Goal: Transaction & Acquisition: Book appointment/travel/reservation

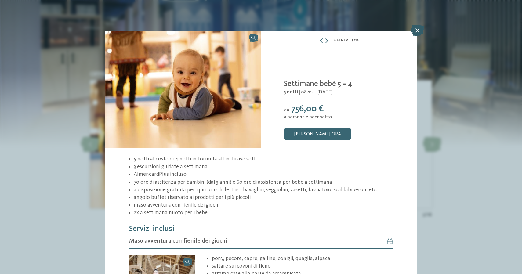
click at [419, 28] on icon at bounding box center [417, 30] width 13 height 11
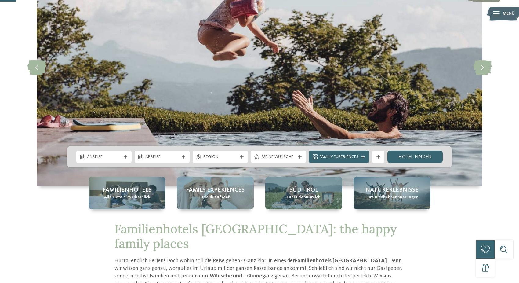
scroll to position [82, 0]
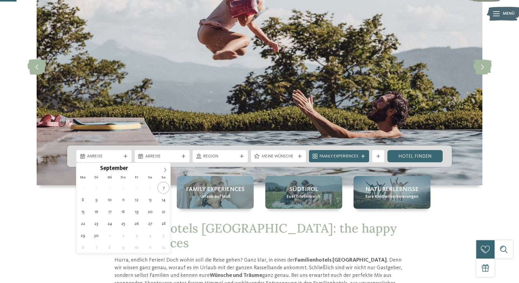
click at [124, 160] on div "Anreise" at bounding box center [103, 156] width 55 height 12
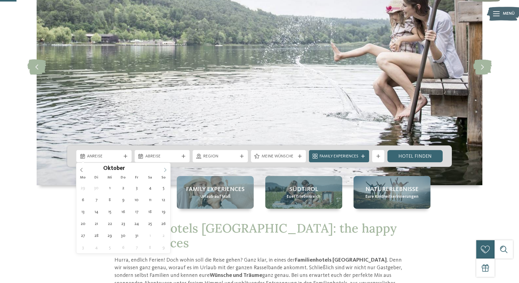
click at [167, 170] on icon at bounding box center [165, 170] width 4 height 4
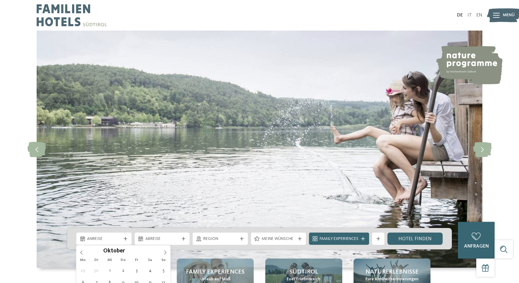
scroll to position [0, 0]
click at [469, 16] on link "IT" at bounding box center [470, 15] width 4 height 5
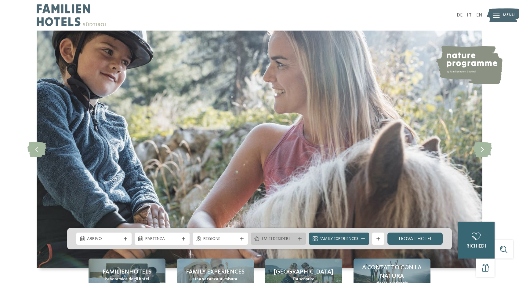
click at [274, 237] on span "I miei desideri" at bounding box center [279, 239] width 34 height 6
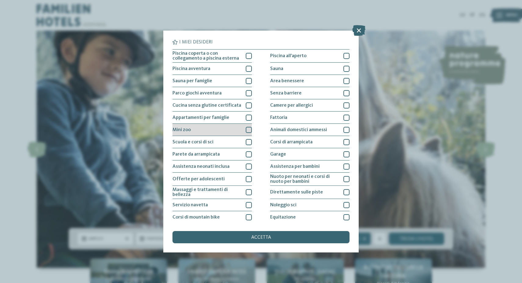
click at [248, 132] on div at bounding box center [249, 130] width 6 height 6
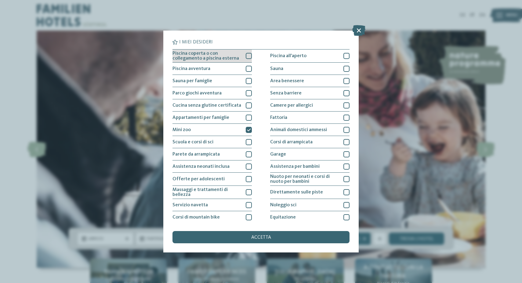
click at [249, 55] on div at bounding box center [249, 56] width 6 height 6
click at [259, 235] on span "accetta" at bounding box center [261, 237] width 20 height 5
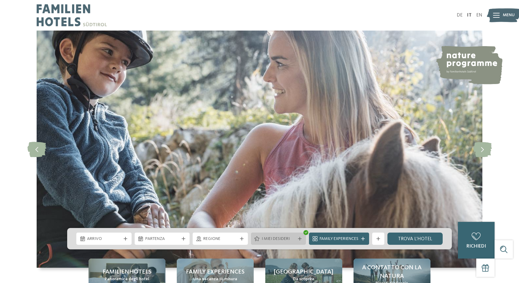
click at [294, 241] on span "I miei desideri" at bounding box center [279, 239] width 34 height 6
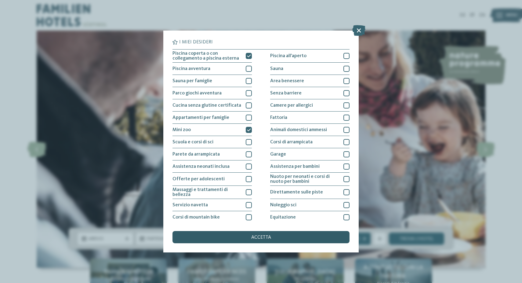
click at [267, 235] on span "accetta" at bounding box center [261, 237] width 20 height 5
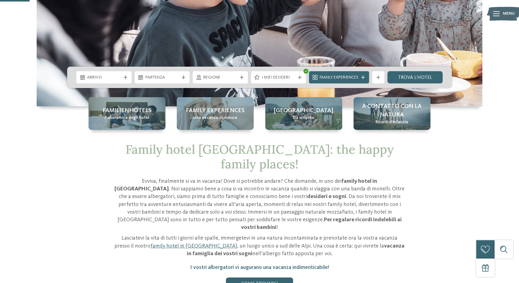
scroll to position [162, 0]
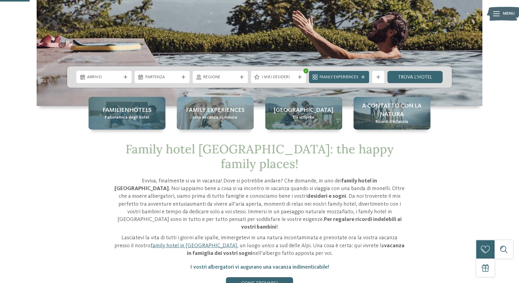
click at [125, 124] on div "Familienhotels Panoramica degli hotel" at bounding box center [127, 113] width 77 height 33
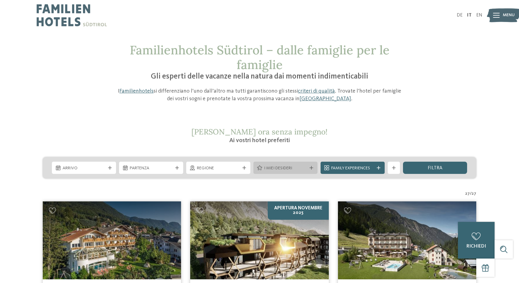
click at [286, 169] on span "I miei desideri" at bounding box center [285, 168] width 43 height 6
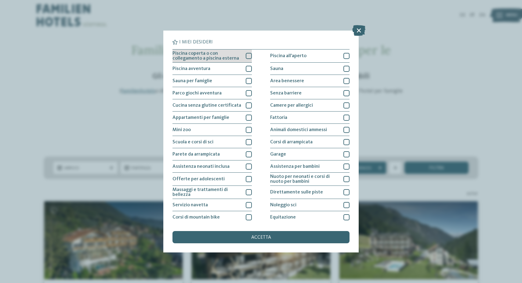
click at [250, 56] on div at bounding box center [249, 56] width 6 height 6
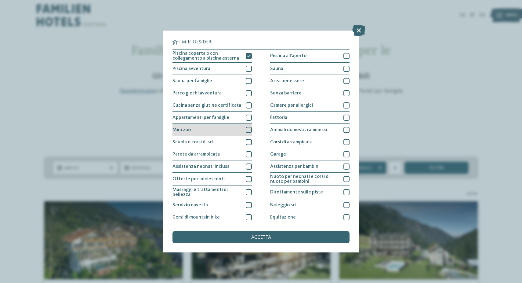
click at [250, 130] on div at bounding box center [249, 130] width 6 height 6
click at [230, 231] on div "accetta" at bounding box center [261, 237] width 177 height 12
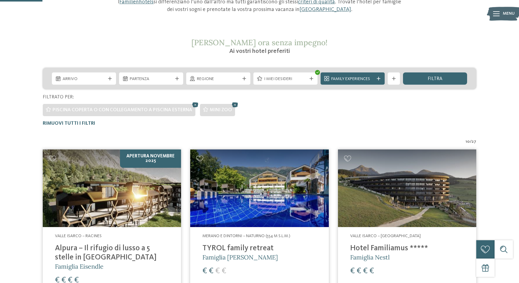
scroll to position [90, 0]
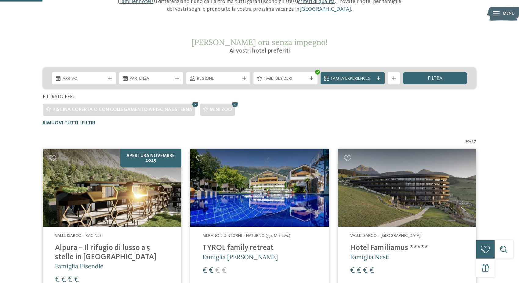
click at [272, 197] on img at bounding box center [259, 188] width 138 height 78
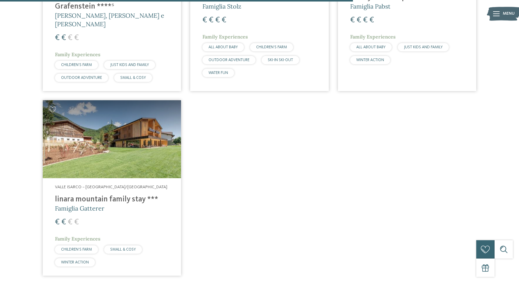
scroll to position [744, 0]
click at [67, 184] on div "Valle Isarco – Rio di Pusteria/Valles linara mountain family stay *** Famiglia …" at bounding box center [112, 226] width 138 height 97
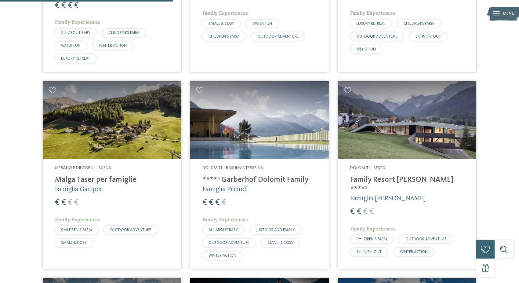
scroll to position [364, 0]
click at [251, 129] on img at bounding box center [259, 120] width 138 height 78
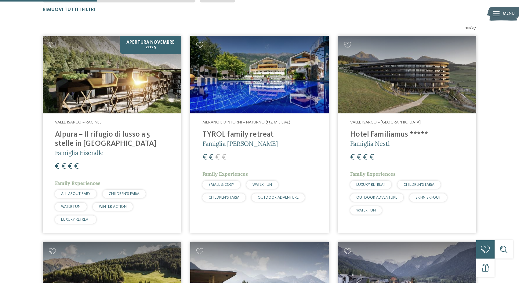
scroll to position [206, 0]
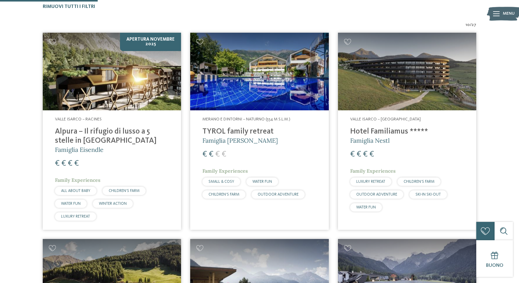
click at [431, 72] on img at bounding box center [407, 72] width 138 height 78
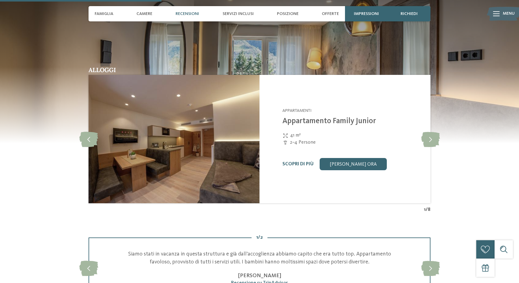
scroll to position [562, 0]
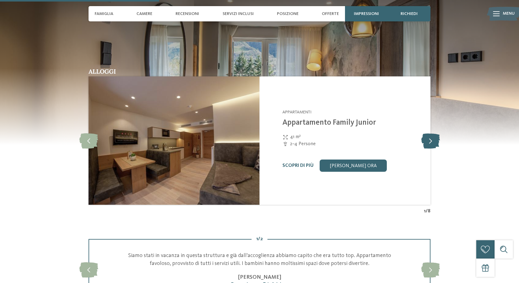
click at [437, 133] on icon at bounding box center [431, 140] width 19 height 15
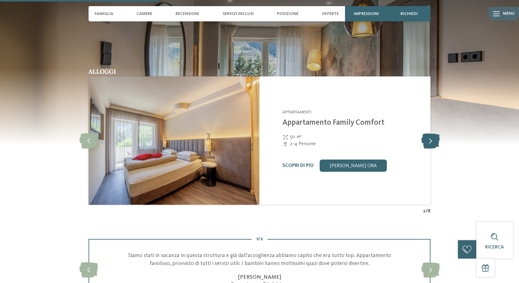
click at [437, 133] on icon at bounding box center [431, 140] width 19 height 15
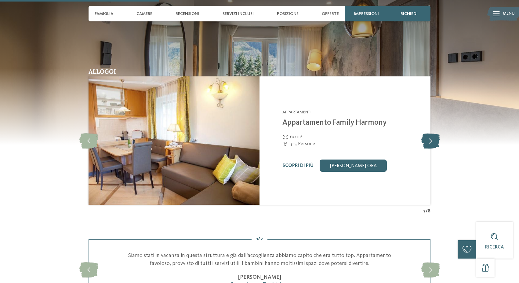
click at [437, 133] on icon at bounding box center [431, 140] width 19 height 15
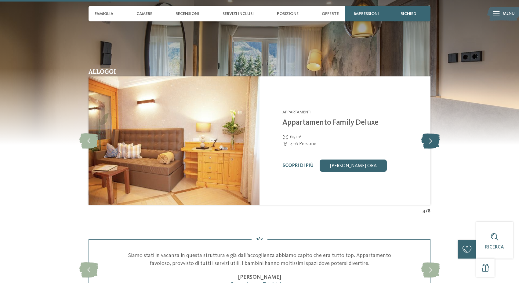
click at [437, 133] on icon at bounding box center [431, 140] width 19 height 15
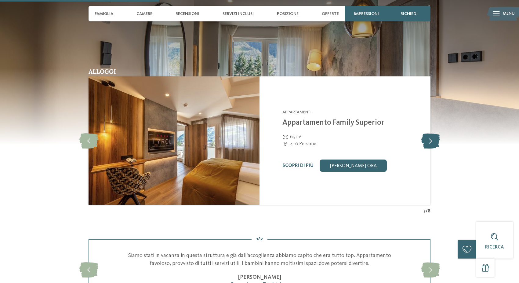
click at [437, 133] on icon at bounding box center [431, 140] width 19 height 15
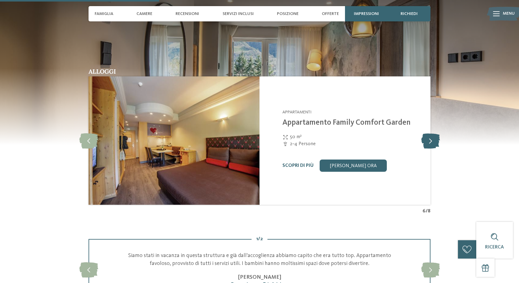
click at [437, 133] on icon at bounding box center [431, 140] width 19 height 15
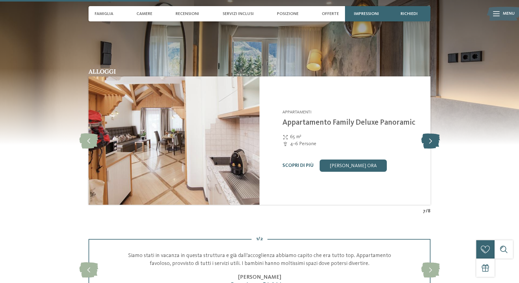
click at [437, 133] on icon at bounding box center [431, 140] width 19 height 15
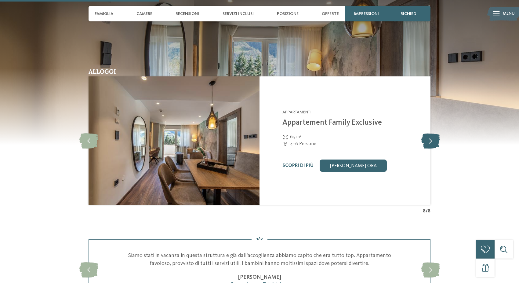
click at [437, 133] on icon at bounding box center [431, 140] width 19 height 15
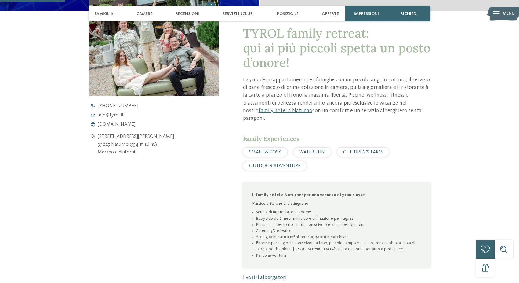
scroll to position [232, 0]
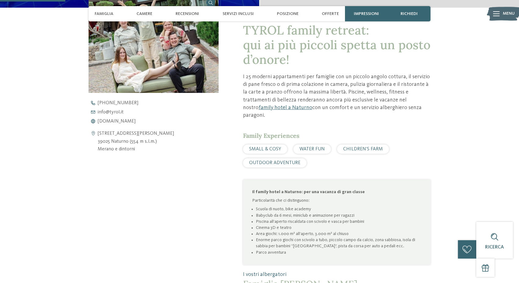
click at [361, 147] on span "CHILDREN’S FARM" at bounding box center [363, 149] width 40 height 5
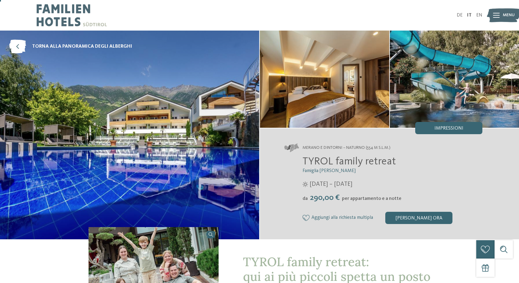
scroll to position [0, 0]
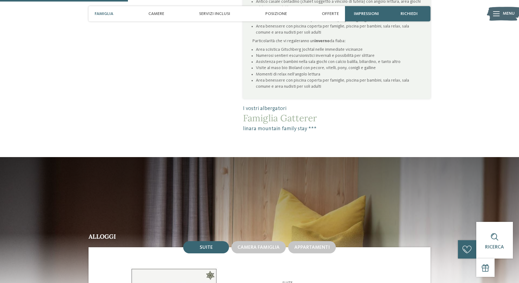
scroll to position [445, 0]
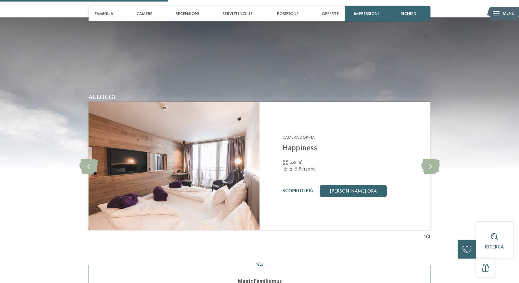
scroll to position [693, 0]
click at [431, 167] on icon at bounding box center [431, 166] width 19 height 15
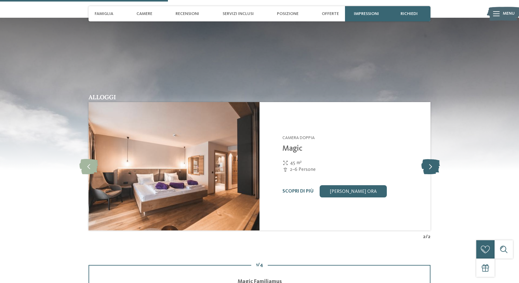
click at [431, 167] on icon at bounding box center [431, 166] width 19 height 15
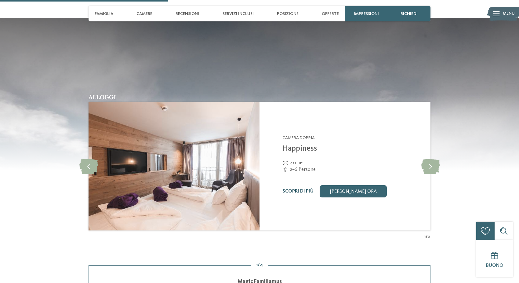
click at [295, 190] on link "Scopri di più" at bounding box center [298, 191] width 31 height 5
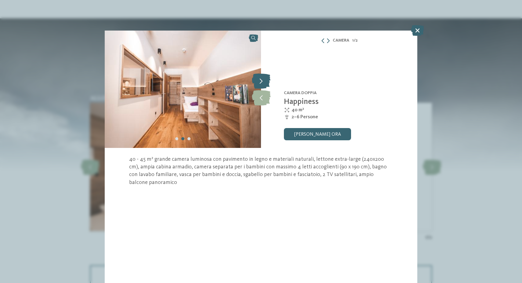
click at [262, 84] on icon at bounding box center [261, 80] width 19 height 15
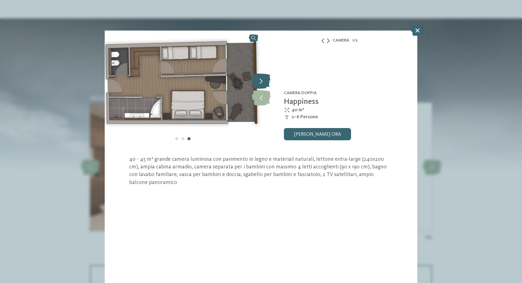
click at [262, 84] on icon at bounding box center [261, 80] width 19 height 15
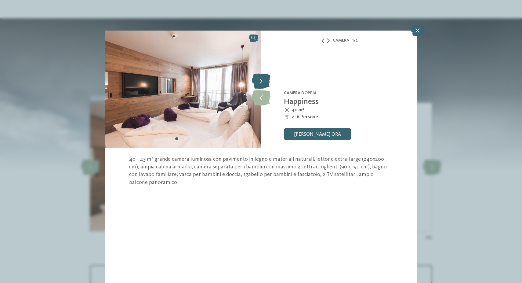
click at [262, 84] on icon at bounding box center [261, 80] width 19 height 15
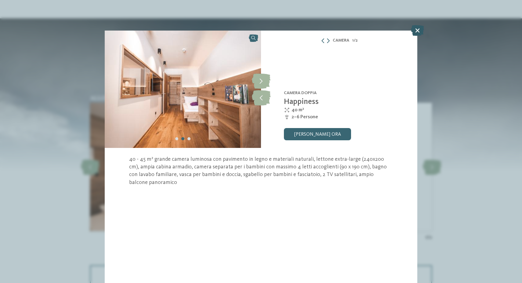
click at [416, 33] on icon at bounding box center [417, 30] width 13 height 11
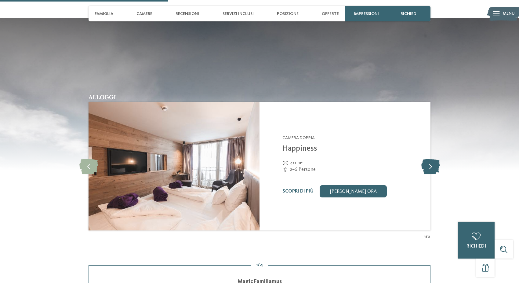
click at [436, 164] on icon at bounding box center [431, 166] width 19 height 15
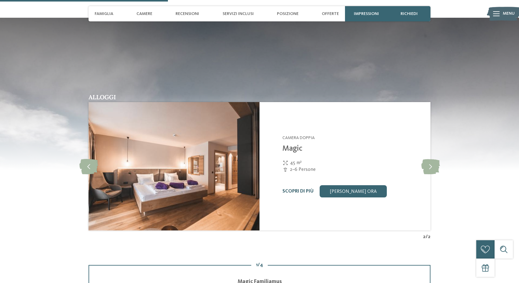
click at [305, 190] on div "Hotel Familiamus Maranza - Valle Isarco Camera doppia Happiness 40 m² 2–6 Perso…" at bounding box center [88, 166] width 2053 height 128
click at [303, 191] on link "Scopri di più" at bounding box center [298, 191] width 31 height 5
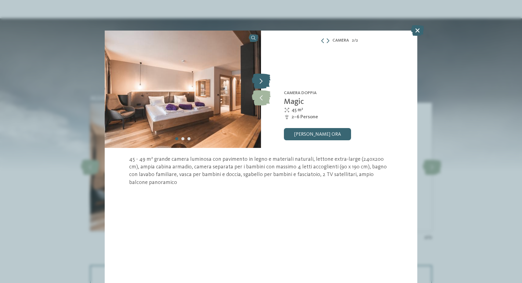
click at [263, 79] on icon at bounding box center [261, 80] width 19 height 15
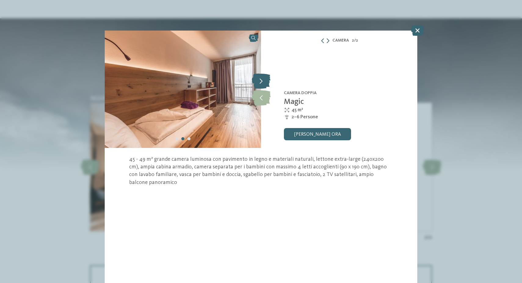
click at [263, 79] on icon at bounding box center [261, 80] width 19 height 15
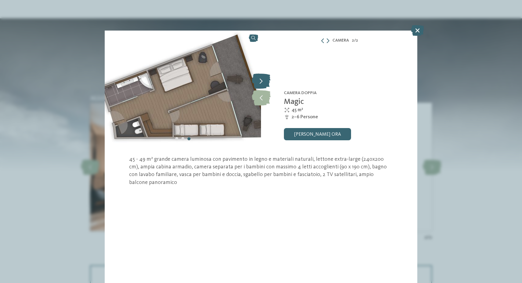
click at [263, 79] on icon at bounding box center [261, 80] width 19 height 15
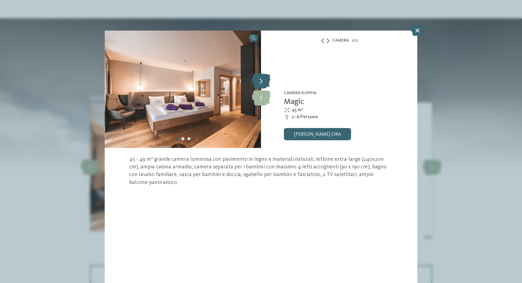
click at [263, 79] on icon at bounding box center [261, 80] width 19 height 15
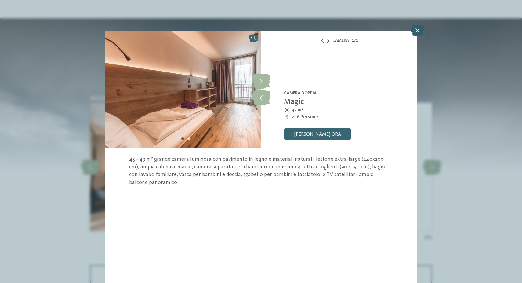
click at [419, 31] on icon at bounding box center [417, 30] width 13 height 11
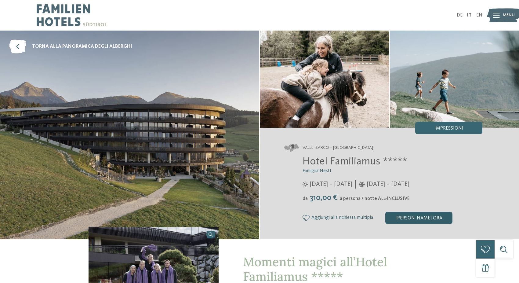
click at [423, 215] on div "[PERSON_NAME] ora" at bounding box center [419, 218] width 67 height 12
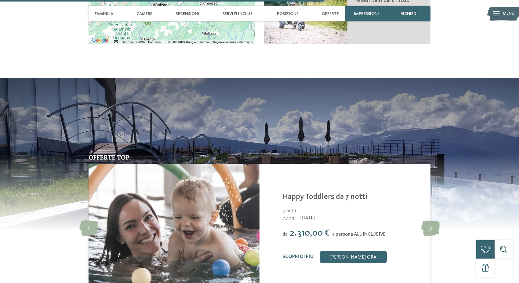
scroll to position [1333, 0]
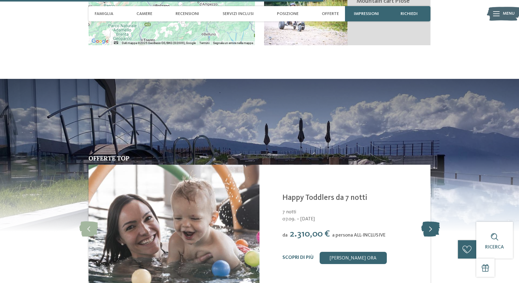
click at [430, 229] on icon at bounding box center [431, 228] width 19 height 15
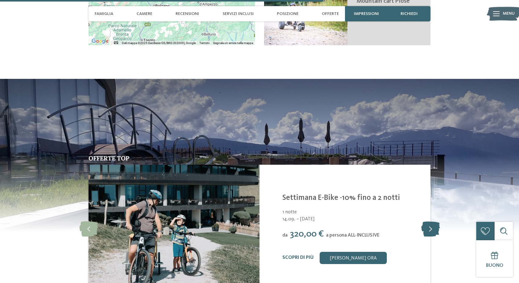
click at [429, 228] on icon at bounding box center [431, 228] width 19 height 15
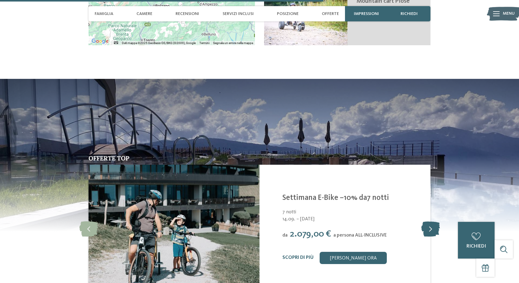
click at [431, 225] on icon at bounding box center [431, 228] width 19 height 15
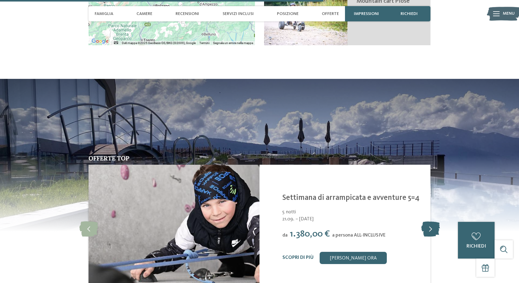
click at [431, 226] on icon at bounding box center [431, 228] width 19 height 15
click at [433, 229] on icon at bounding box center [431, 228] width 19 height 15
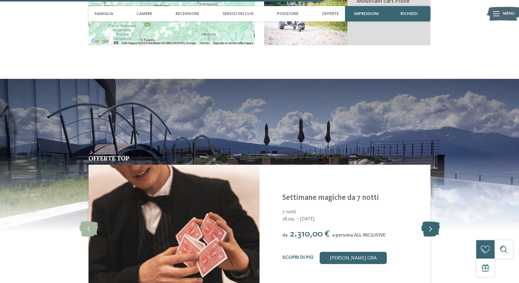
click at [431, 227] on icon at bounding box center [431, 228] width 19 height 15
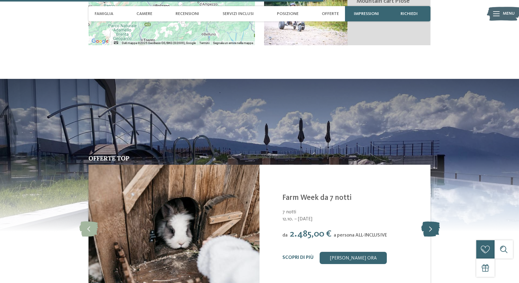
click at [431, 227] on icon at bounding box center [431, 228] width 19 height 15
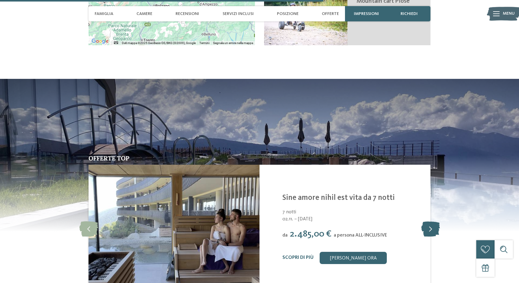
click at [431, 227] on icon at bounding box center [431, 228] width 19 height 15
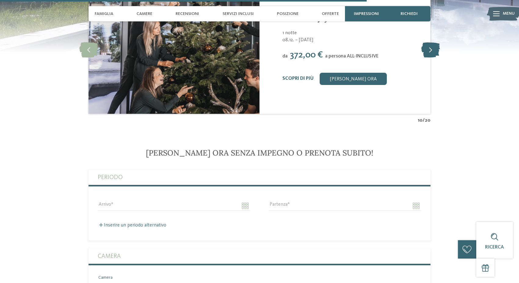
scroll to position [1513, 0]
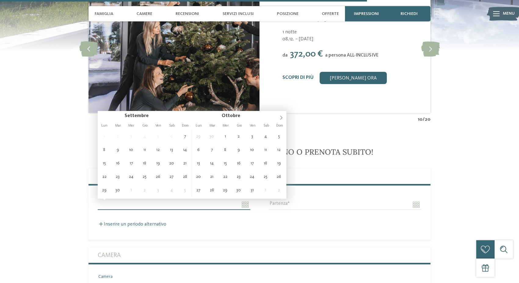
click at [242, 203] on input "Arrivo" at bounding box center [174, 205] width 153 height 10
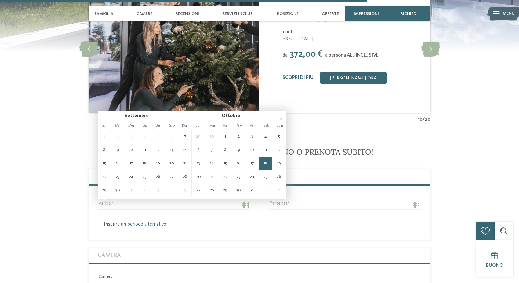
type input "**********"
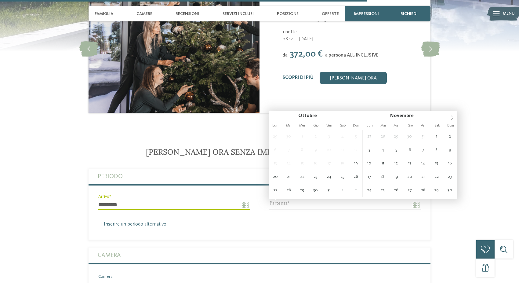
type input "**********"
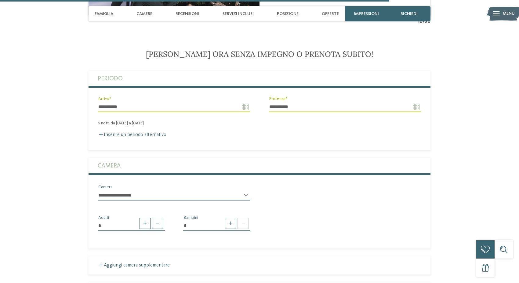
scroll to position [1611, 0]
click at [233, 221] on span at bounding box center [230, 223] width 11 height 11
type input "*"
click at [247, 244] on div "* * * * * * * * * * * ** ** ** ** ** ** ** ** Età bambino" at bounding box center [216, 250] width 67 height 16
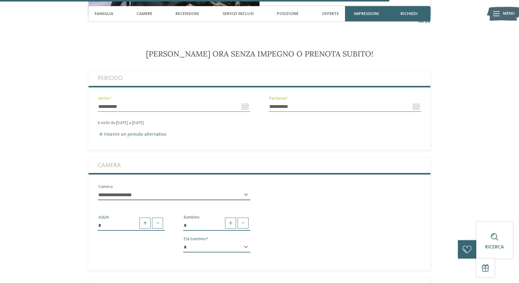
click at [246, 245] on div "* * * * * * * * * * * ** ** ** ** ** ** ** ** Età bambino" at bounding box center [216, 250] width 67 height 16
select select "*"
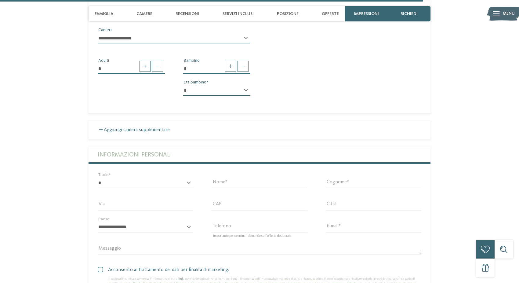
scroll to position [1770, 0]
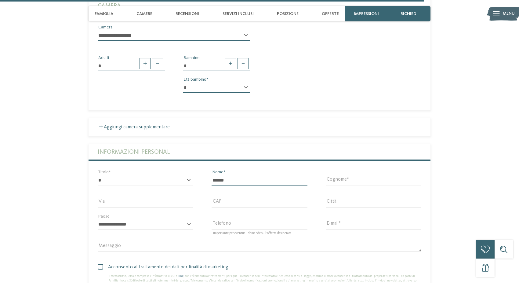
type input "******"
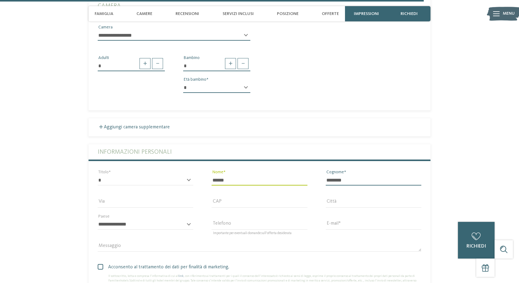
type input "********"
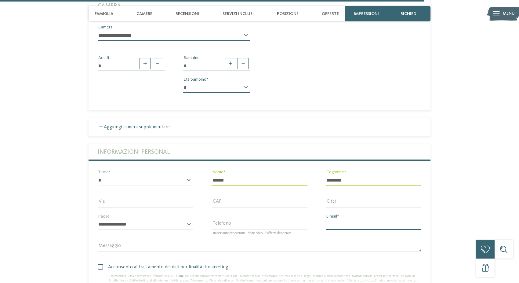
type input "**********"
click at [335, 235] on div "Messaggio" at bounding box center [260, 246] width 342 height 22
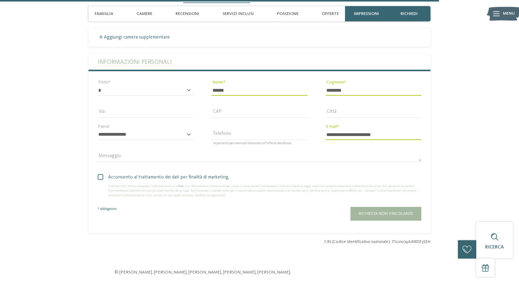
scroll to position [1880, 0]
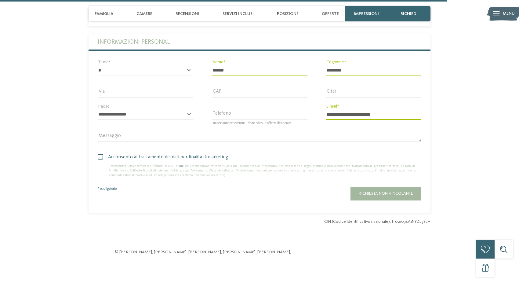
click at [187, 155] on span "Acconsento al trattamento dei dati per finalità di marketing." at bounding box center [261, 156] width 319 height 7
click at [384, 191] on span "Richiesta non vincolante" at bounding box center [386, 193] width 54 height 4
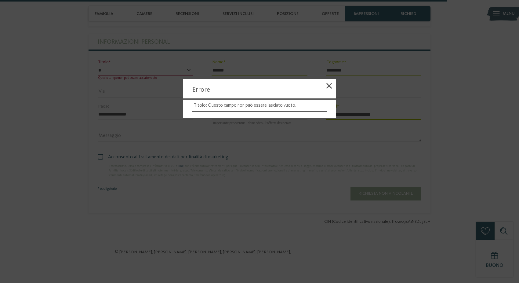
click at [331, 203] on div at bounding box center [259, 141] width 519 height 283
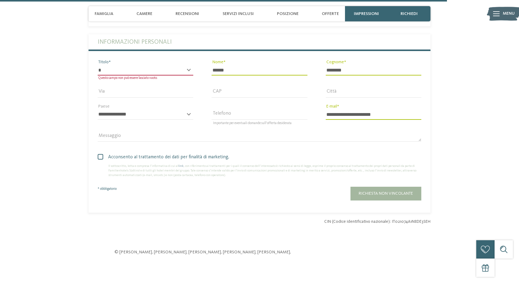
select select "*"
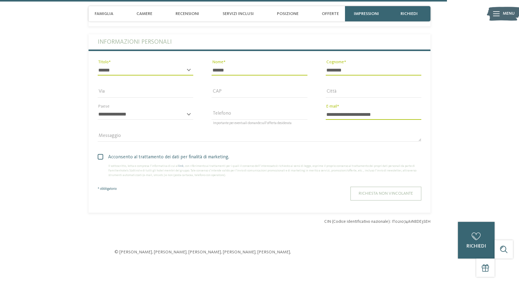
click at [390, 192] on button "Richiesta non vincolante" at bounding box center [386, 194] width 71 height 14
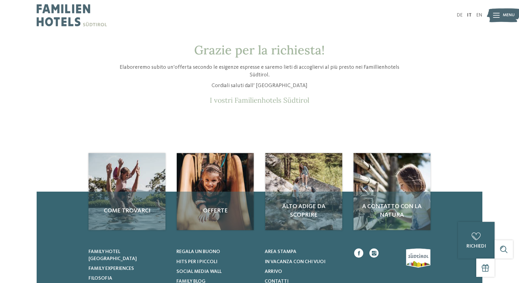
click at [390, 192] on div "A contatto con la natura" at bounding box center [392, 211] width 77 height 38
click at [291, 101] on p "I vostri Familienhotels Südtirol" at bounding box center [260, 100] width 290 height 9
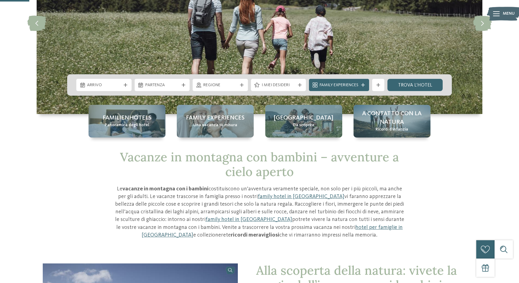
scroll to position [108, 0]
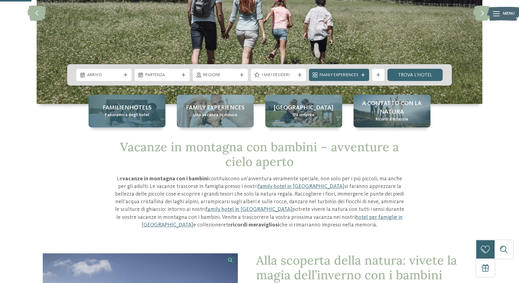
click at [125, 104] on span "Familienhotels" at bounding box center [127, 108] width 49 height 9
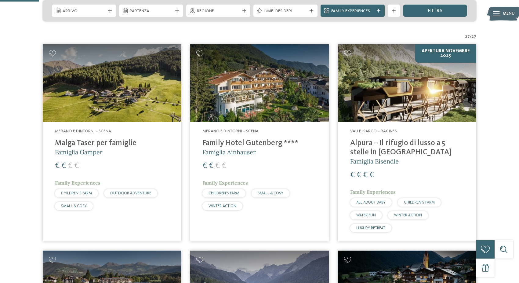
scroll to position [158, 0]
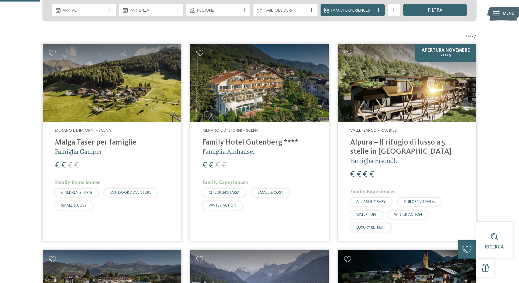
click at [258, 98] on img at bounding box center [259, 83] width 138 height 78
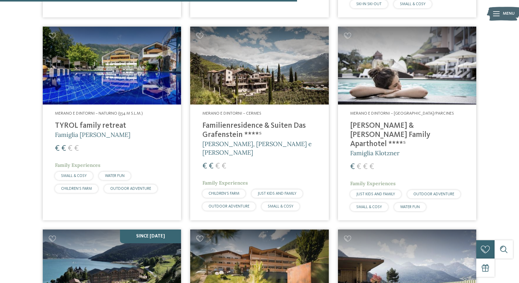
scroll to position [1184, 0]
click at [143, 75] on img at bounding box center [112, 66] width 138 height 78
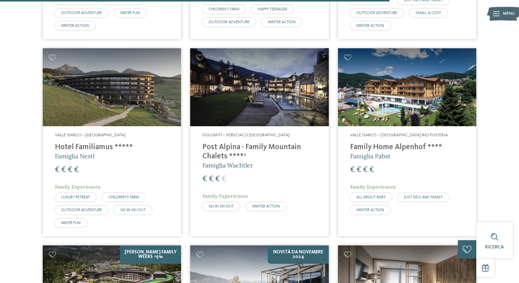
scroll to position [1562, 0]
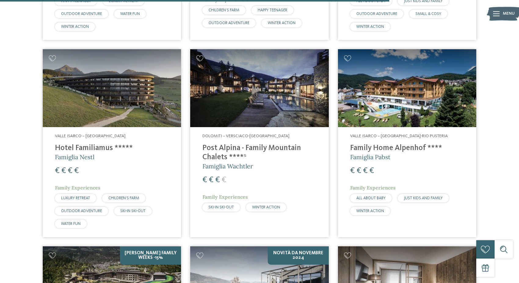
click at [159, 95] on img at bounding box center [112, 88] width 138 height 78
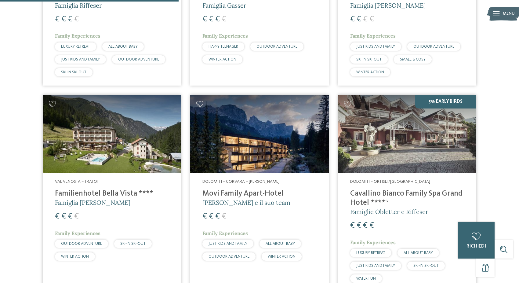
scroll to position [717, 0]
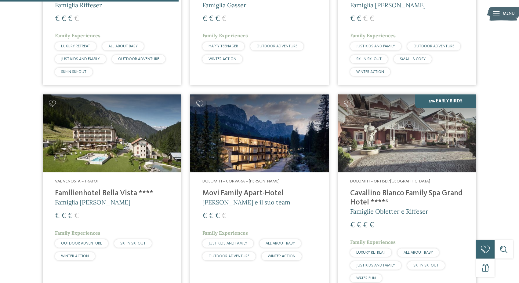
click at [120, 15] on div "€ € € €" at bounding box center [112, 18] width 114 height 11
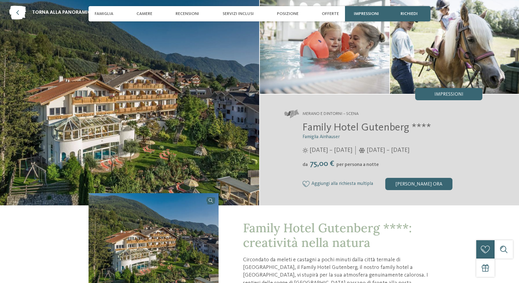
scroll to position [38, 0]
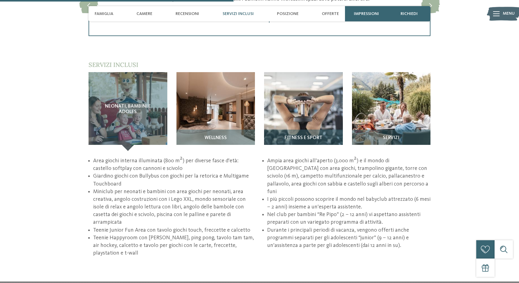
scroll to position [832, 0]
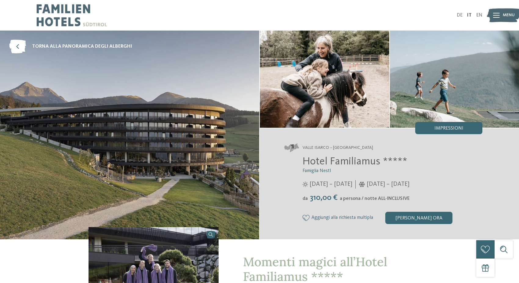
click at [323, 79] on img at bounding box center [325, 79] width 130 height 97
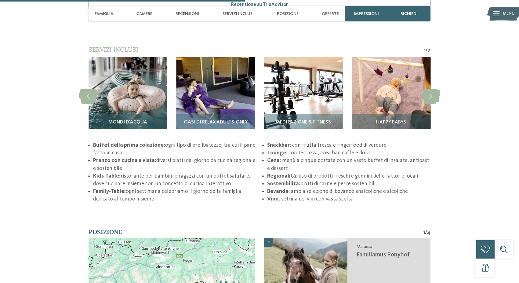
scroll to position [1009, 0]
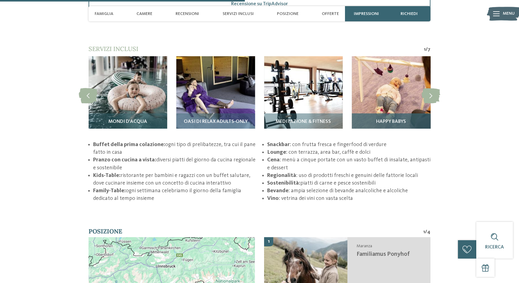
click at [392, 83] on img at bounding box center [391, 95] width 79 height 79
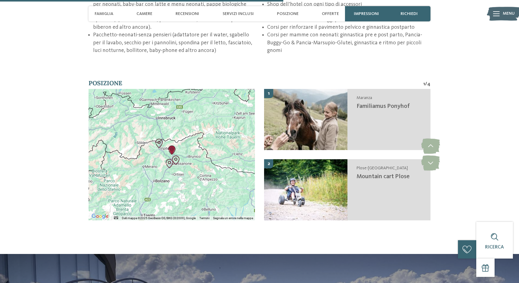
scroll to position [1177, 0]
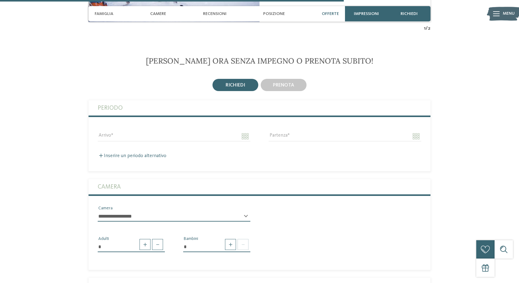
scroll to position [1098, 0]
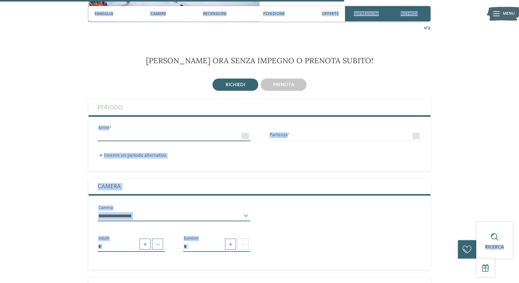
click at [244, 135] on input "Arrivo" at bounding box center [174, 136] width 153 height 10
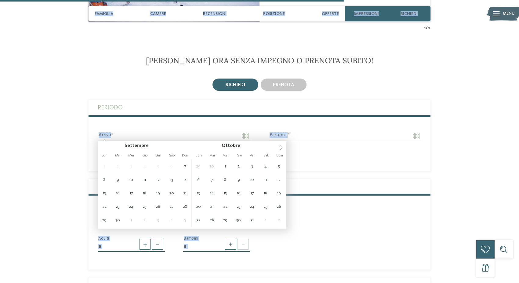
type input "**********"
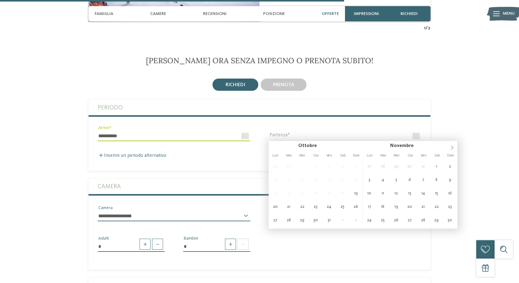
type input "**********"
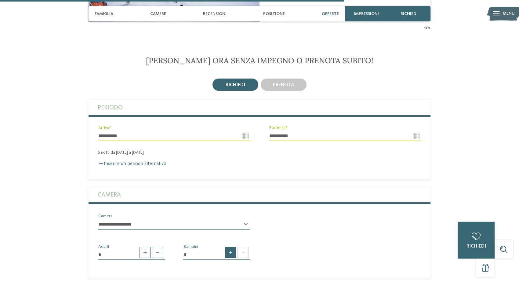
click at [232, 248] on span at bounding box center [230, 252] width 11 height 11
type input "*"
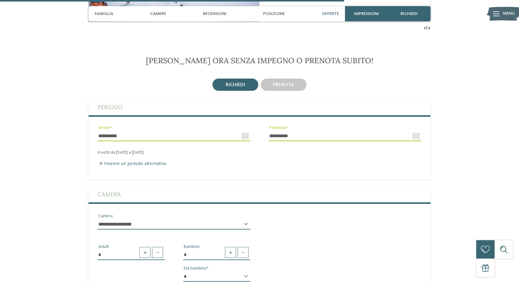
select select "*"
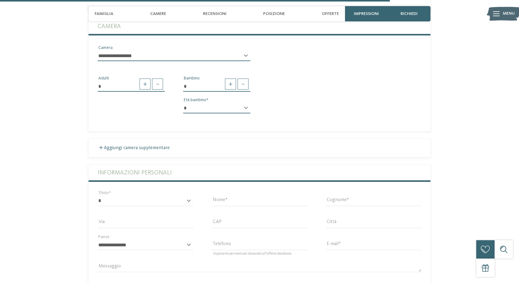
scroll to position [1266, 0]
select select "*"
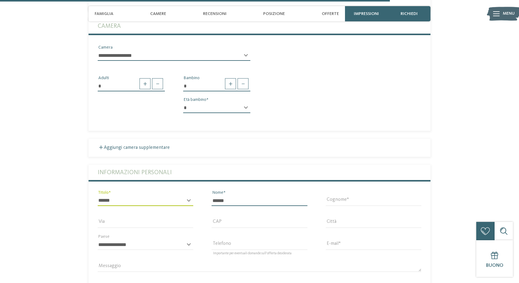
type input "******"
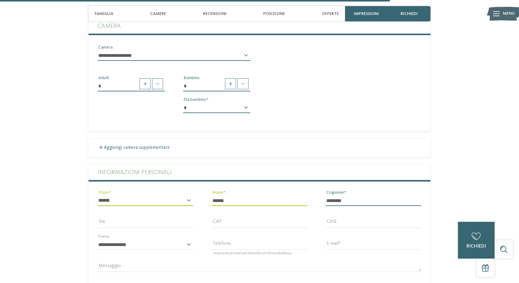
type input "********"
type input "**********"
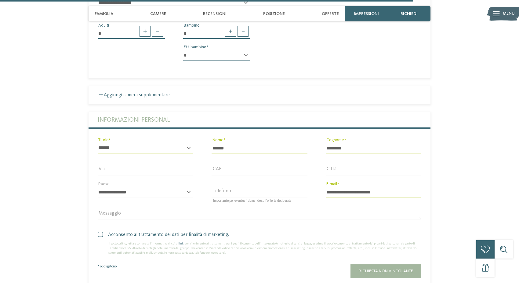
scroll to position [1373, 0]
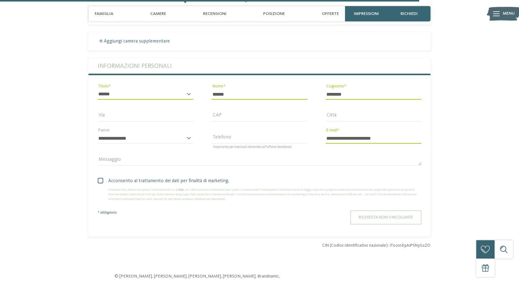
click at [372, 216] on span "Richiesta non vincolante" at bounding box center [386, 217] width 54 height 4
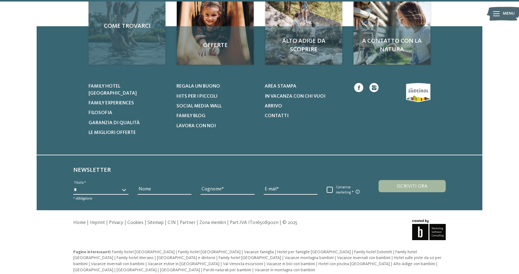
scroll to position [165, 0]
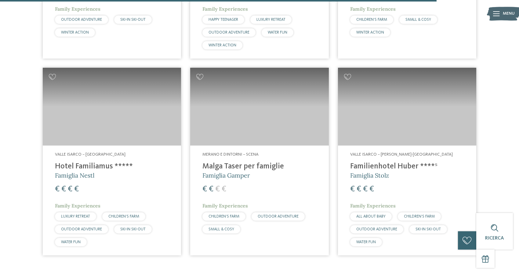
scroll to position [1743, 0]
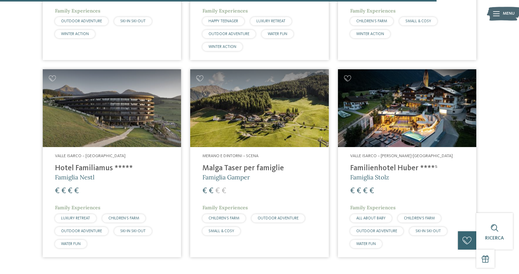
click at [387, 102] on img at bounding box center [407, 108] width 138 height 78
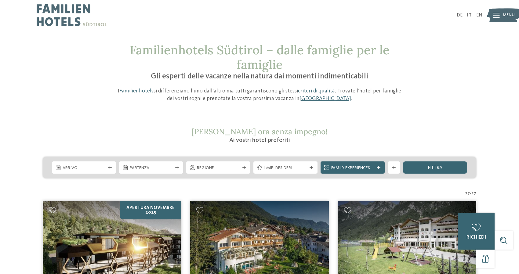
scroll to position [0, 0]
click at [310, 168] on icon at bounding box center [312, 168] width 4 height 4
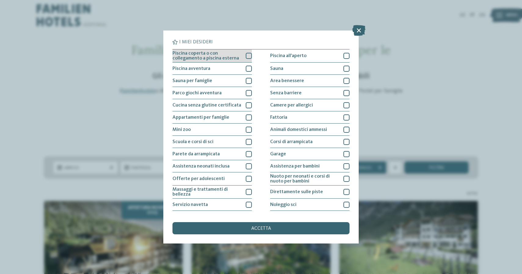
click at [251, 54] on div at bounding box center [249, 56] width 6 height 6
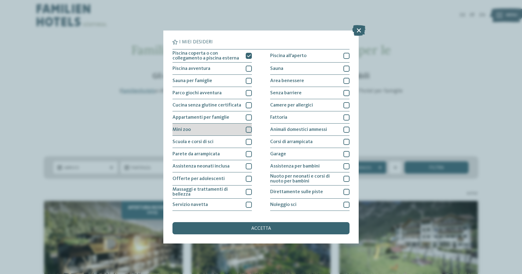
click at [249, 130] on div at bounding box center [249, 130] width 6 height 6
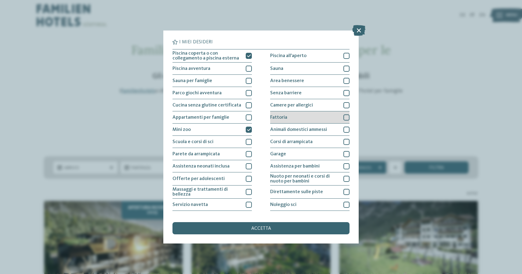
click at [346, 119] on div at bounding box center [347, 118] width 6 height 6
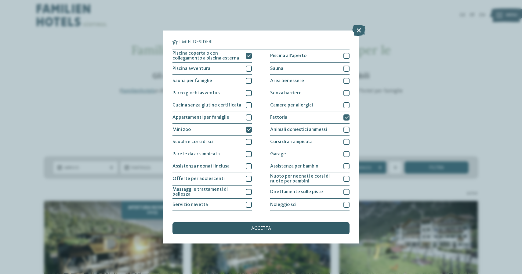
click at [299, 222] on div "accetta" at bounding box center [261, 228] width 177 height 12
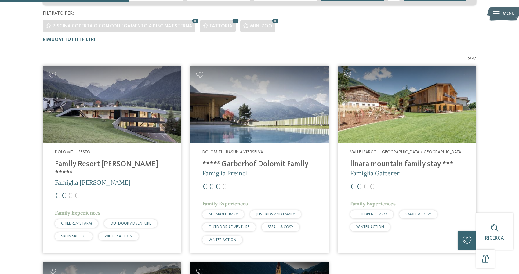
scroll to position [172, 0]
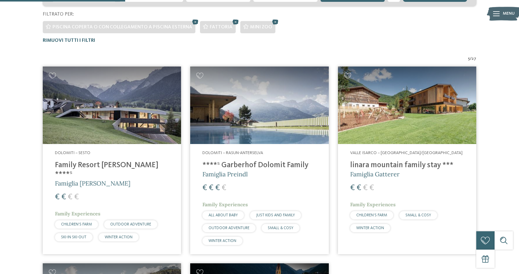
click at [98, 108] on img at bounding box center [112, 106] width 138 height 78
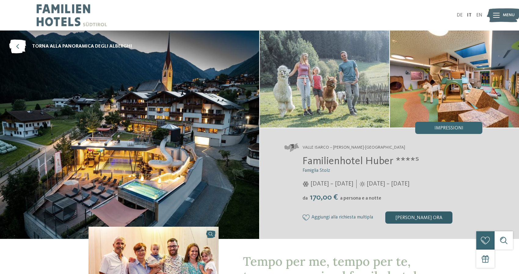
click at [399, 214] on div "[PERSON_NAME] ora" at bounding box center [419, 218] width 67 height 12
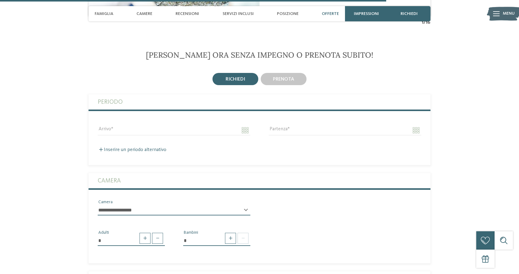
scroll to position [1587, 0]
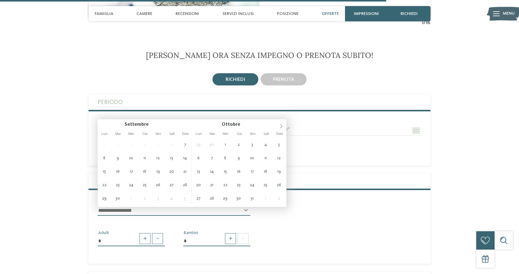
click at [248, 126] on input "Arrivo" at bounding box center [174, 131] width 153 height 10
type input "**********"
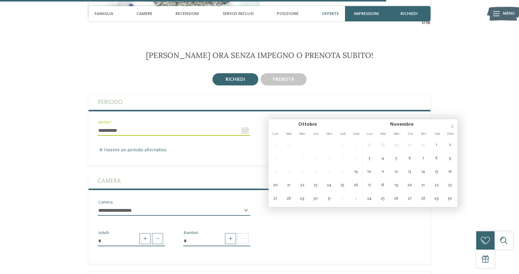
type input "**********"
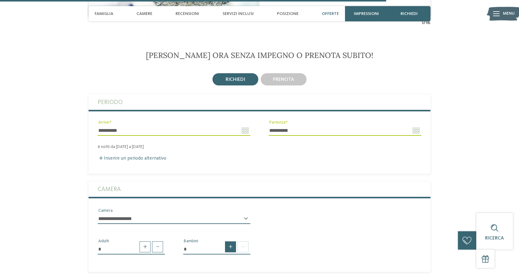
click at [230, 242] on span at bounding box center [230, 247] width 11 height 11
type input "*"
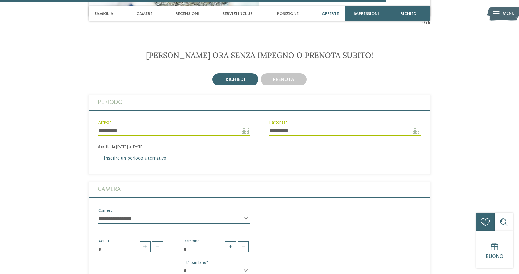
select select "*"
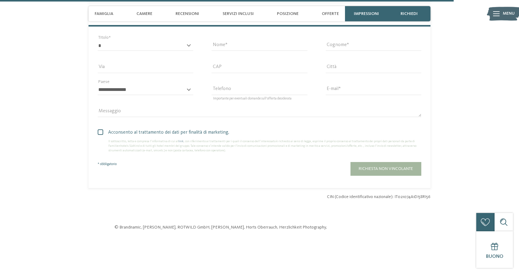
scroll to position [1906, 0]
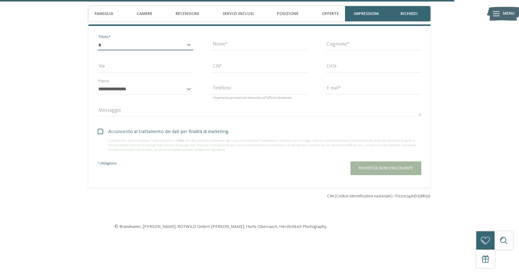
select select "*"
type input "******"
type input "*"
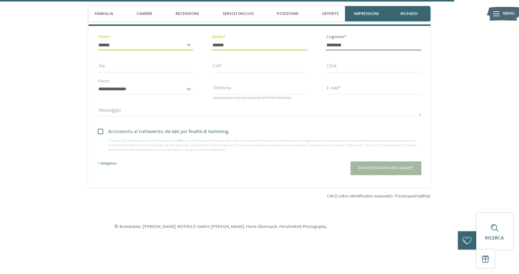
type input "********"
click at [385, 162] on button "Richiesta non vincolante" at bounding box center [386, 169] width 71 height 14
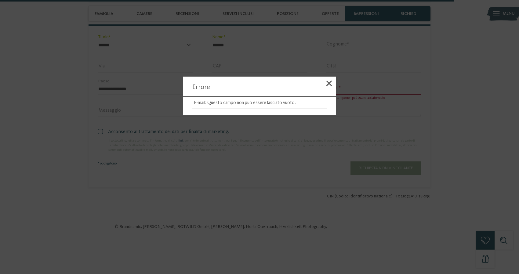
click at [361, 101] on div at bounding box center [259, 137] width 519 height 274
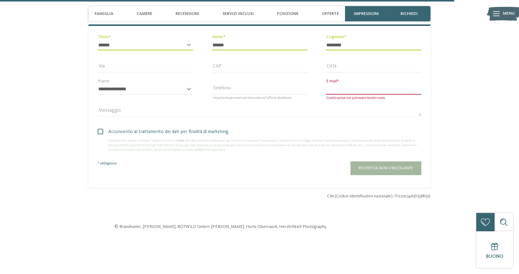
type input "**********"
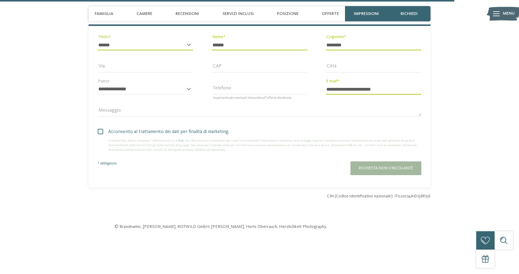
click at [99, 129] on span at bounding box center [100, 131] width 5 height 5
click at [397, 162] on button "Richiesta non vincolante" at bounding box center [386, 169] width 71 height 14
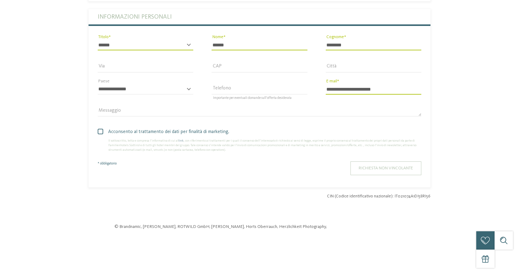
scroll to position [0, 0]
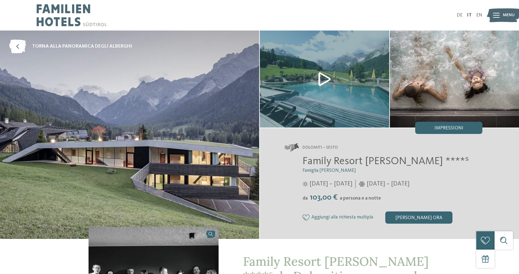
click at [318, 76] on img at bounding box center [325, 79] width 130 height 97
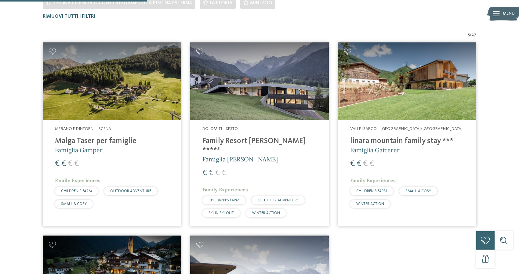
scroll to position [200, 0]
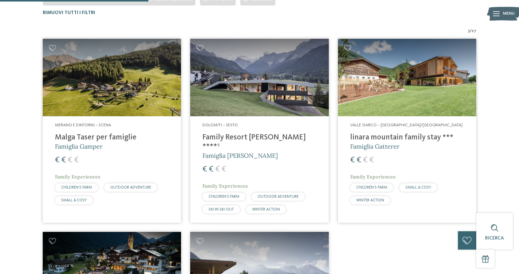
click at [118, 104] on img at bounding box center [112, 78] width 138 height 78
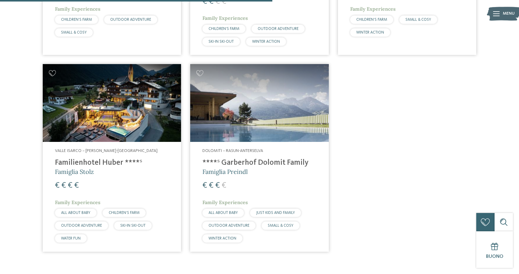
scroll to position [369, 0]
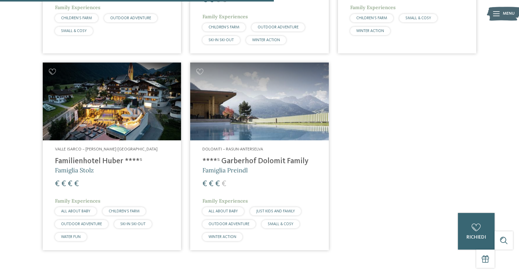
click at [284, 92] on img at bounding box center [259, 102] width 138 height 78
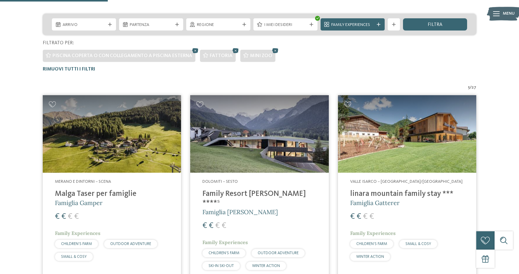
scroll to position [142, 0]
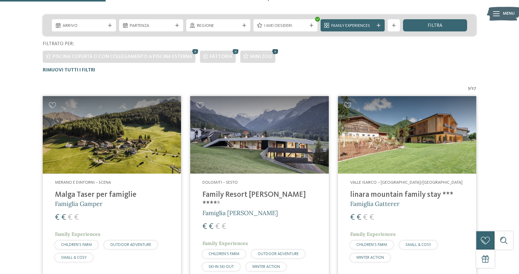
click at [274, 51] on icon at bounding box center [275, 52] width 9 height 8
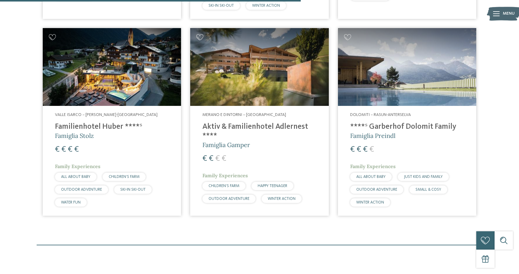
scroll to position [403, 0]
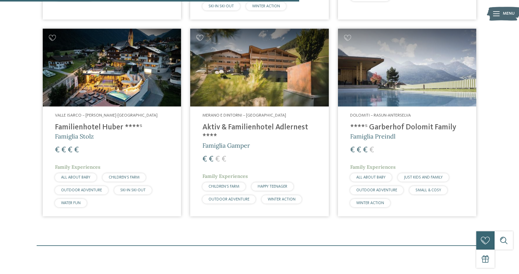
click at [242, 71] on img at bounding box center [259, 68] width 138 height 78
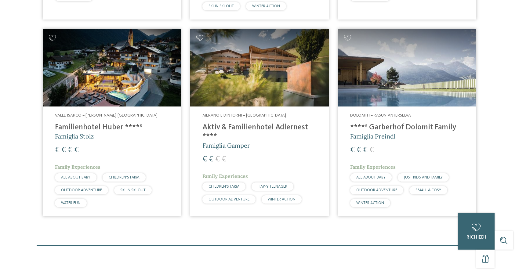
scroll to position [0, 0]
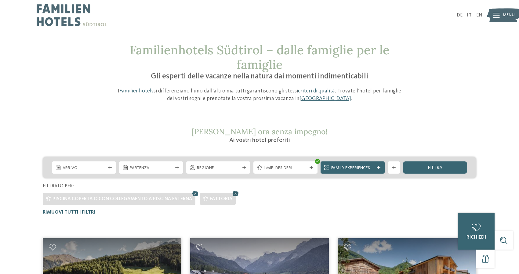
click at [232, 194] on icon at bounding box center [235, 194] width 9 height 8
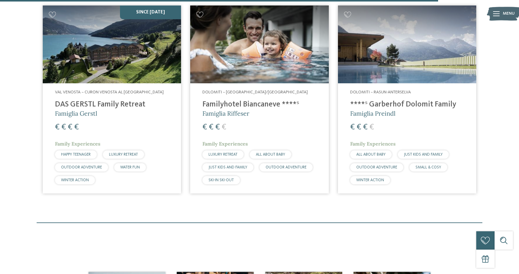
scroll to position [1441, 0]
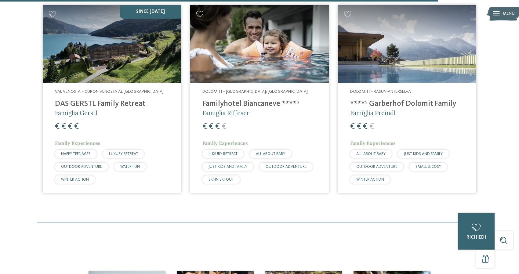
click at [271, 121] on div "€ € € €" at bounding box center [260, 126] width 114 height 11
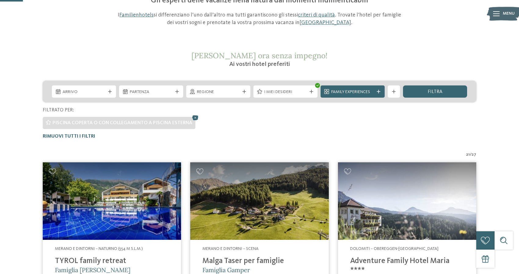
scroll to position [77, 0]
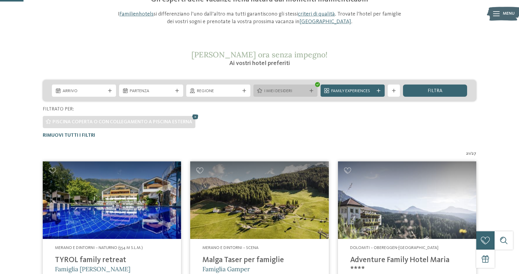
click at [294, 92] on span "I miei desideri" at bounding box center [285, 91] width 43 height 6
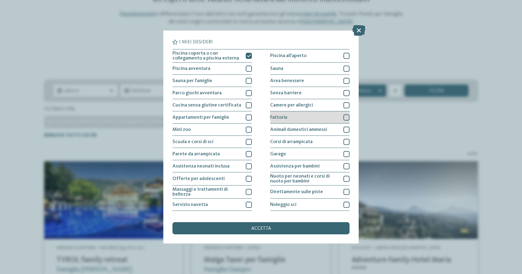
click at [274, 117] on span "Fattoria" at bounding box center [278, 117] width 17 height 5
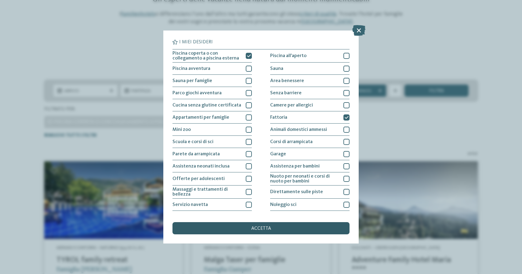
click at [238, 222] on div "accetta" at bounding box center [261, 228] width 177 height 12
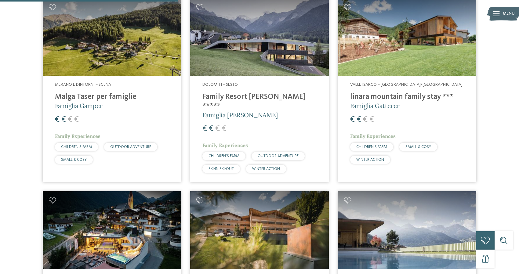
scroll to position [240, 0]
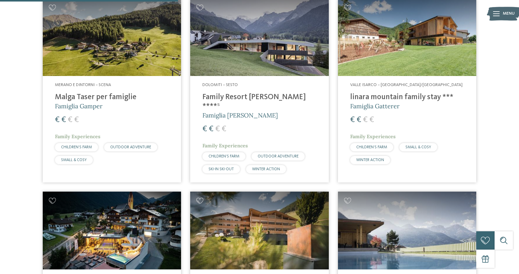
click at [409, 54] on img at bounding box center [407, 37] width 138 height 78
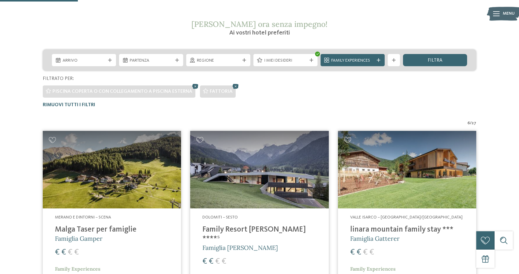
scroll to position [112, 0]
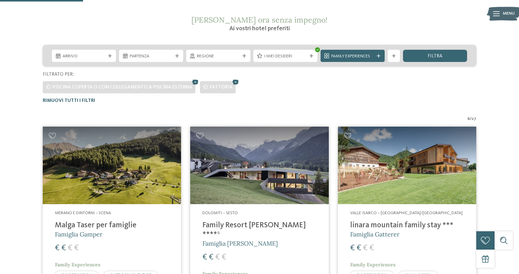
click at [91, 167] on img at bounding box center [112, 166] width 138 height 78
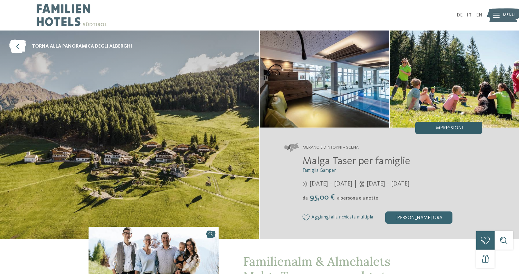
click at [455, 126] on span "Impressioni" at bounding box center [449, 128] width 29 height 5
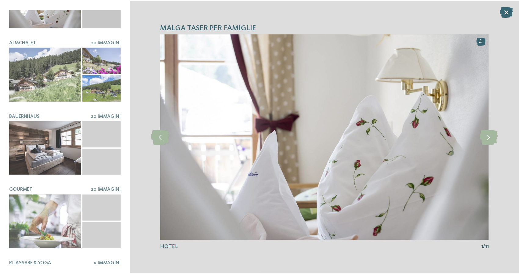
scroll to position [56, 0]
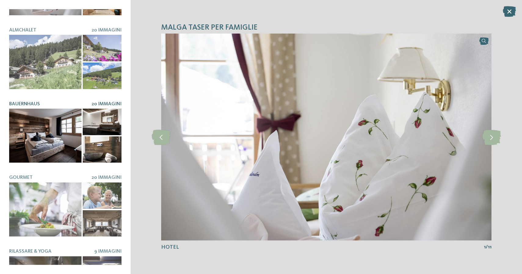
click at [54, 144] on div at bounding box center [45, 136] width 72 height 54
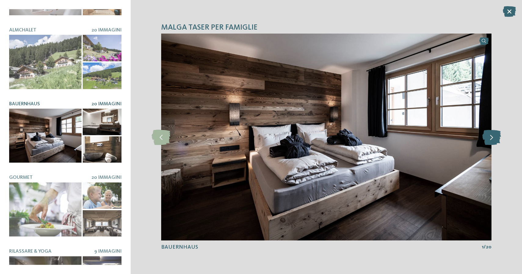
click at [498, 139] on icon at bounding box center [492, 137] width 19 height 15
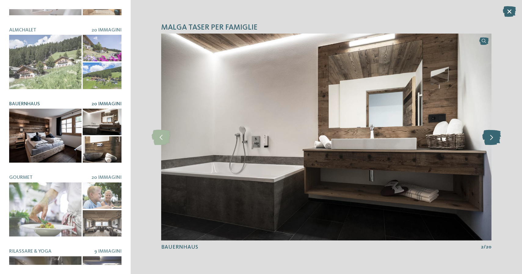
click at [497, 139] on icon at bounding box center [492, 137] width 19 height 15
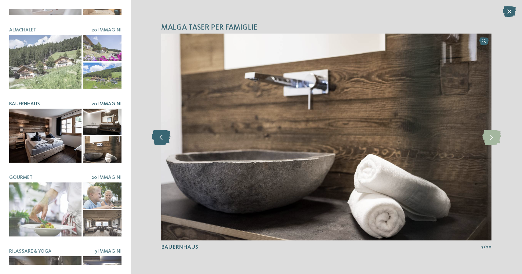
click at [158, 140] on icon at bounding box center [161, 137] width 19 height 15
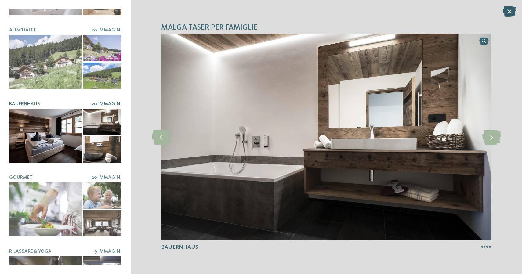
click at [510, 14] on icon at bounding box center [509, 11] width 13 height 11
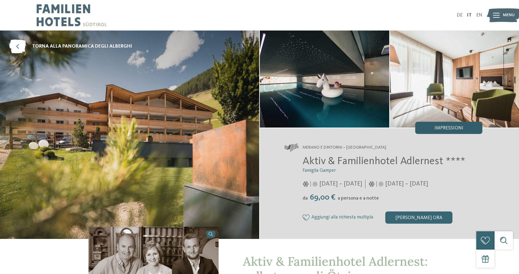
click at [443, 125] on div "Impressioni" at bounding box center [449, 128] width 67 height 12
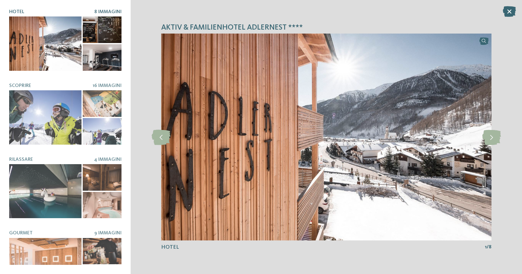
click at [68, 47] on div at bounding box center [45, 43] width 72 height 54
click at [490, 140] on icon at bounding box center [492, 137] width 19 height 15
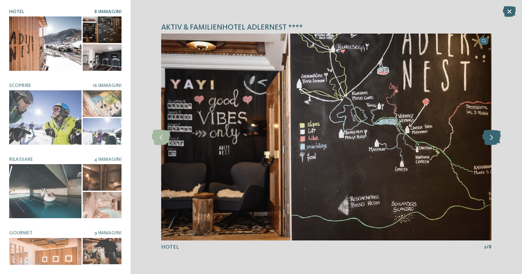
click at [490, 139] on icon at bounding box center [492, 137] width 19 height 15
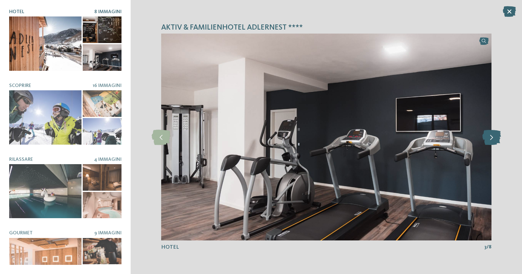
click at [490, 140] on icon at bounding box center [492, 137] width 19 height 15
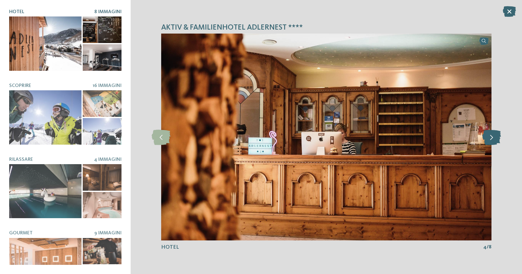
click at [490, 140] on icon at bounding box center [492, 137] width 19 height 15
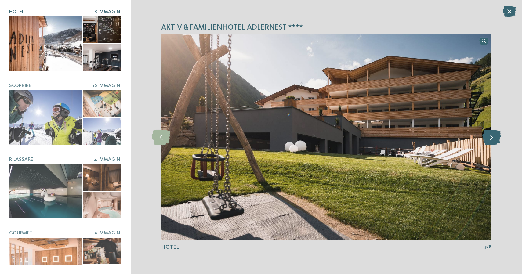
click at [490, 140] on icon at bounding box center [492, 137] width 19 height 15
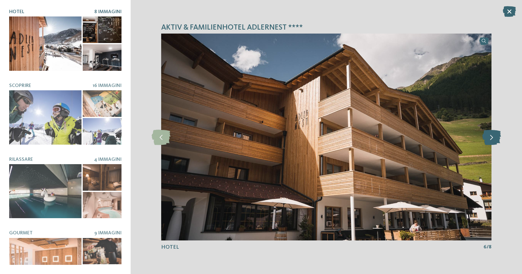
click at [490, 140] on icon at bounding box center [492, 137] width 19 height 15
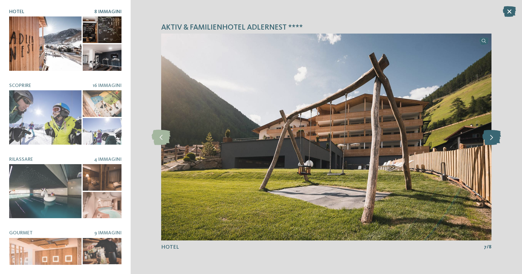
click at [490, 140] on icon at bounding box center [492, 137] width 19 height 15
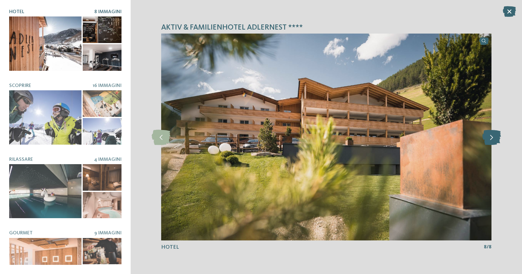
click at [490, 140] on icon at bounding box center [492, 137] width 19 height 15
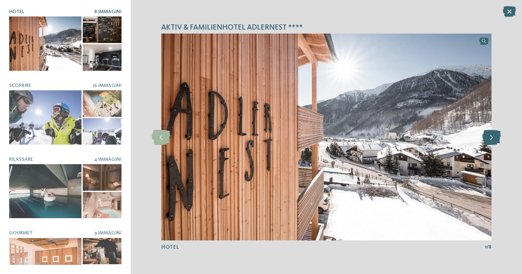
click at [490, 140] on icon at bounding box center [492, 137] width 19 height 15
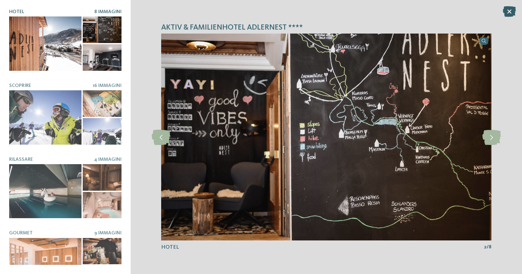
click at [511, 16] on icon at bounding box center [509, 11] width 13 height 11
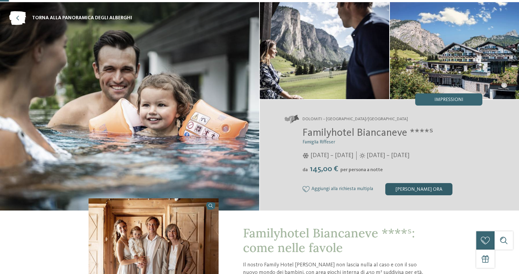
click at [434, 193] on div "[PERSON_NAME] ora" at bounding box center [419, 189] width 67 height 12
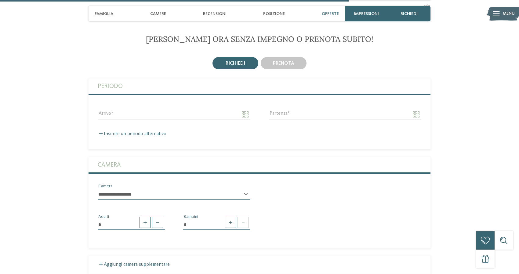
scroll to position [1119, 0]
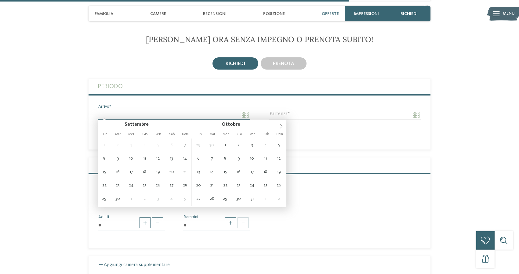
click at [244, 111] on input "Arrivo" at bounding box center [174, 115] width 153 height 10
type input "**********"
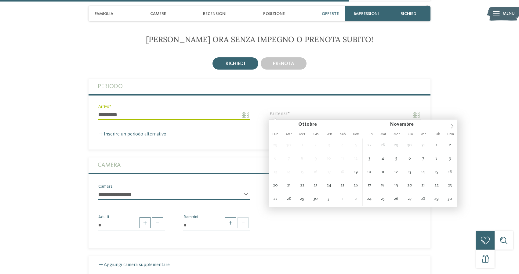
type input "**********"
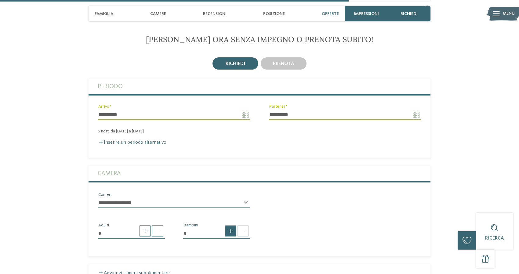
click at [229, 229] on span at bounding box center [230, 231] width 11 height 11
type input "*"
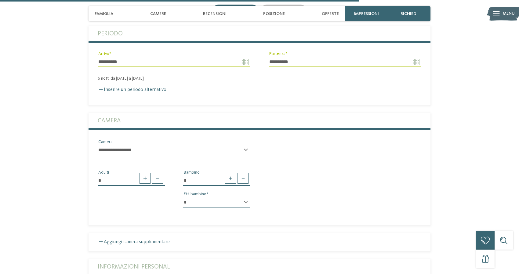
scroll to position [1172, 0]
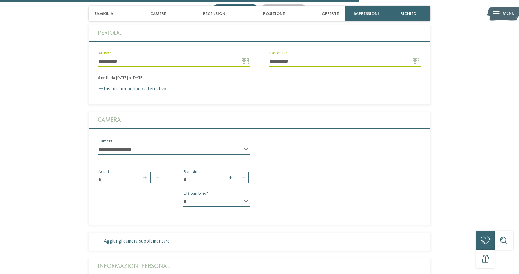
select select "*"
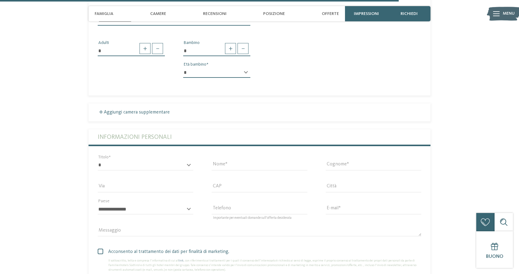
scroll to position [1302, 0]
select select "*"
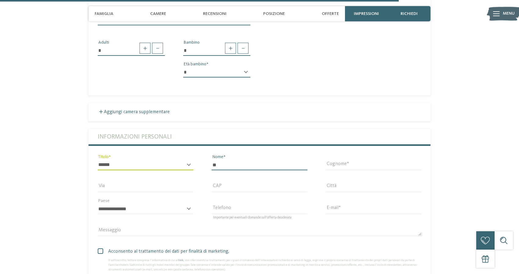
type input "***"
type input "******"
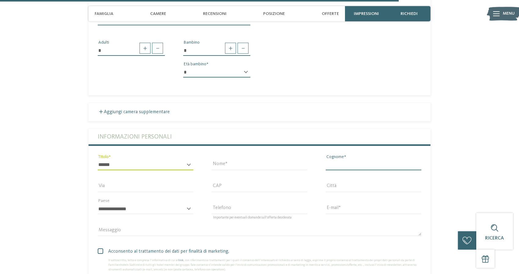
type input "********"
type input "**********"
type input "*****"
type input "**********"
select select "**"
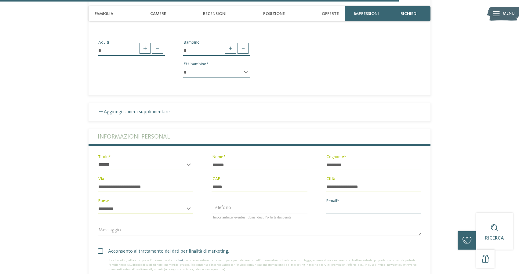
type input "**********"
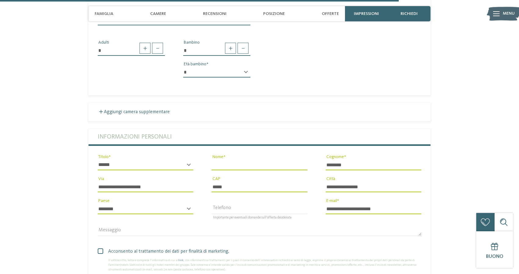
type input "*"
type input "******"
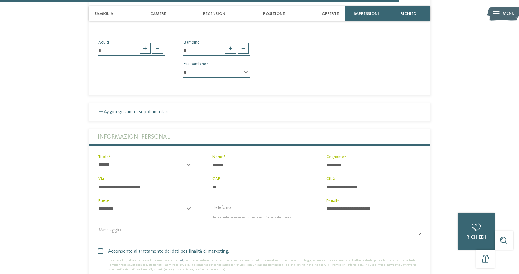
type input "*"
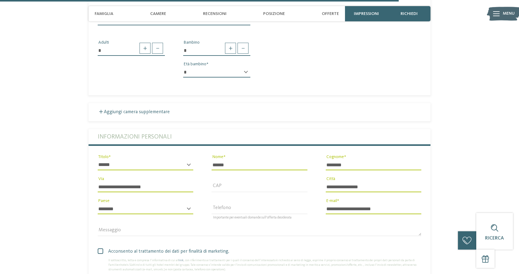
click at [411, 182] on input "**********" at bounding box center [374, 187] width 96 height 10
click at [405, 185] on input "**********" at bounding box center [374, 187] width 96 height 10
type input "*"
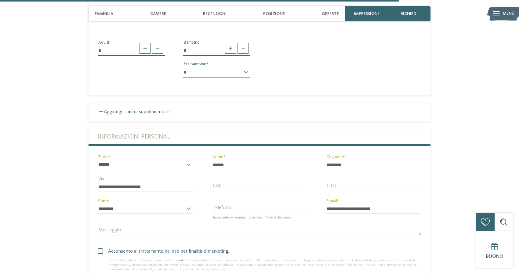
click at [185, 185] on input "**********" at bounding box center [146, 187] width 96 height 10
type input "*"
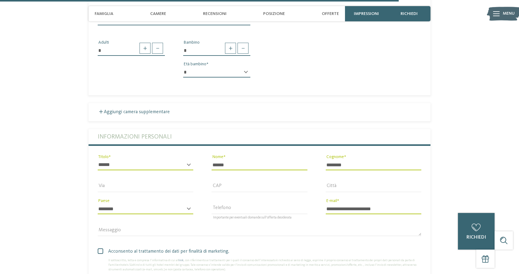
click at [148, 249] on span "Acconsento al trattamento dei dati per finalità di marketing." at bounding box center [261, 251] width 319 height 7
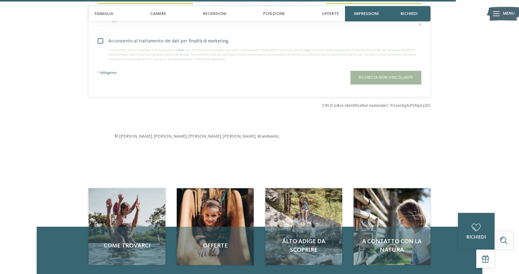
scroll to position [1549, 0]
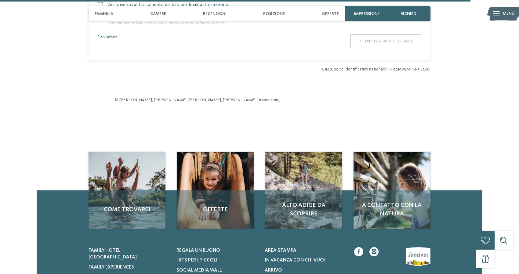
click at [388, 39] on span "Richiesta non vincolante" at bounding box center [386, 41] width 54 height 4
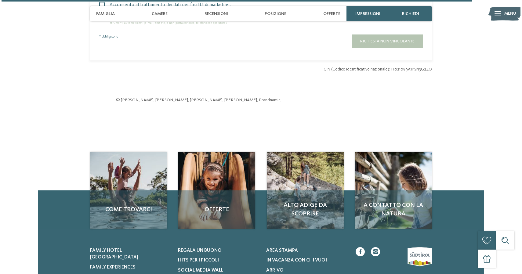
scroll to position [0, 0]
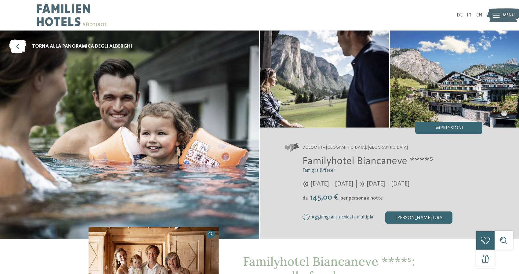
click at [442, 88] on img at bounding box center [455, 79] width 130 height 97
click at [178, 153] on img at bounding box center [129, 135] width 259 height 209
click at [443, 134] on div "Impressioni" at bounding box center [449, 128] width 67 height 12
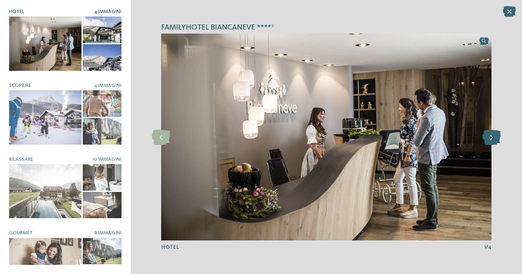
click at [490, 131] on icon at bounding box center [492, 137] width 19 height 15
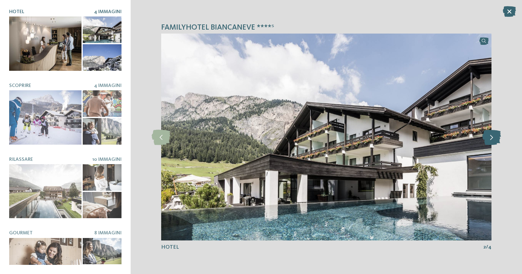
click at [497, 138] on icon at bounding box center [492, 137] width 19 height 15
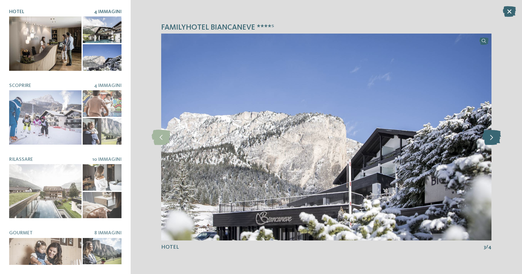
click at [497, 139] on icon at bounding box center [492, 137] width 19 height 15
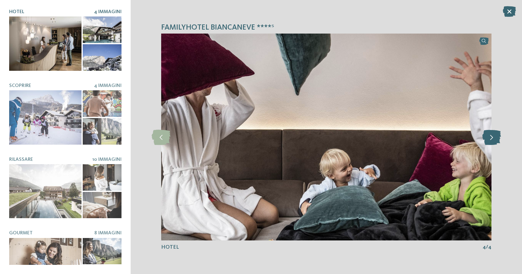
click at [497, 139] on icon at bounding box center [492, 137] width 19 height 15
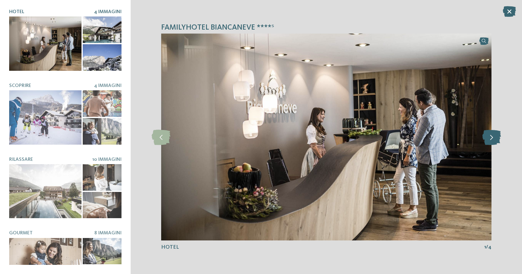
click at [497, 139] on icon at bounding box center [492, 137] width 19 height 15
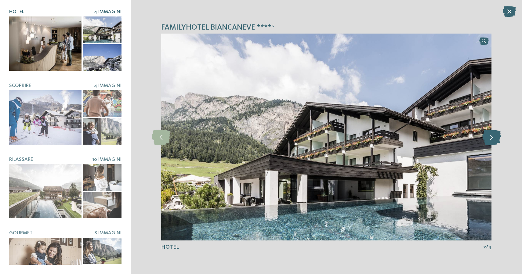
click at [497, 139] on icon at bounding box center [492, 137] width 19 height 15
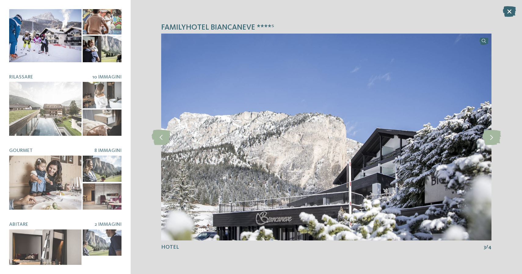
scroll to position [86, 0]
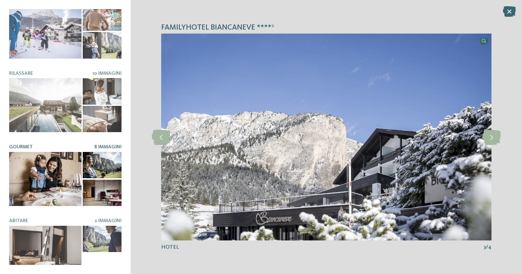
click at [35, 167] on div at bounding box center [45, 179] width 72 height 54
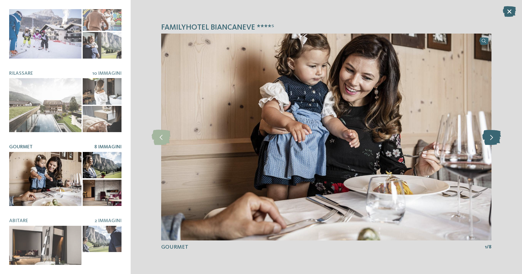
click at [496, 138] on icon at bounding box center [492, 137] width 19 height 15
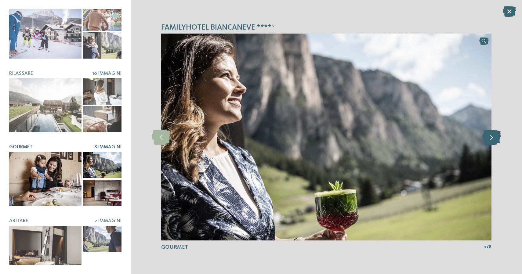
click at [496, 138] on icon at bounding box center [492, 137] width 19 height 15
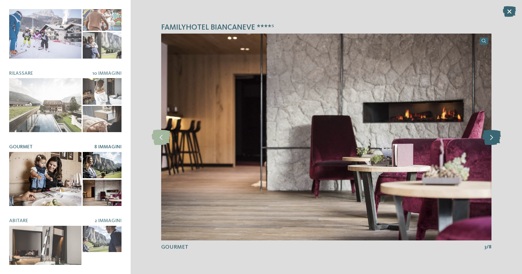
click at [496, 138] on icon at bounding box center [492, 137] width 19 height 15
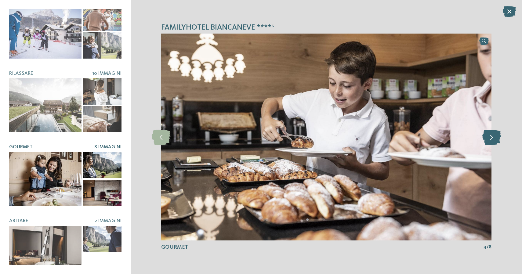
click at [496, 138] on icon at bounding box center [492, 137] width 19 height 15
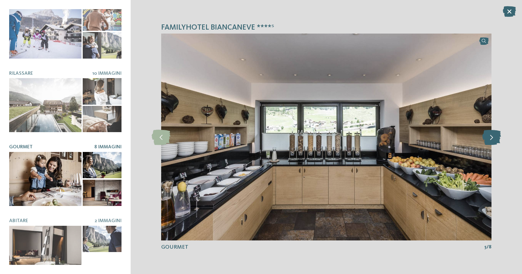
click at [496, 139] on icon at bounding box center [492, 137] width 19 height 15
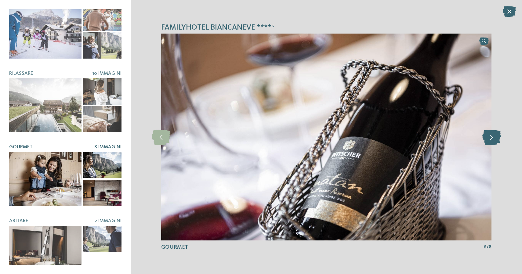
click at [496, 139] on icon at bounding box center [492, 137] width 19 height 15
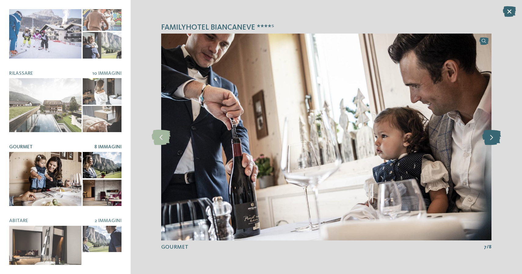
click at [496, 139] on icon at bounding box center [492, 137] width 19 height 15
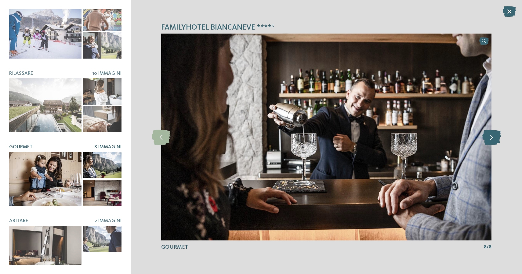
click at [496, 139] on icon at bounding box center [492, 137] width 19 height 15
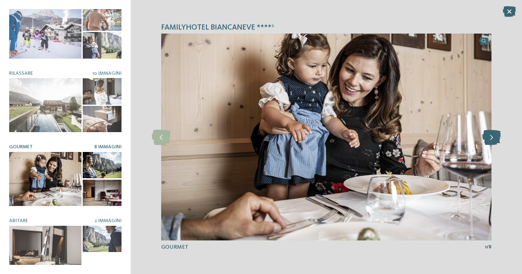
click at [496, 139] on icon at bounding box center [492, 137] width 19 height 15
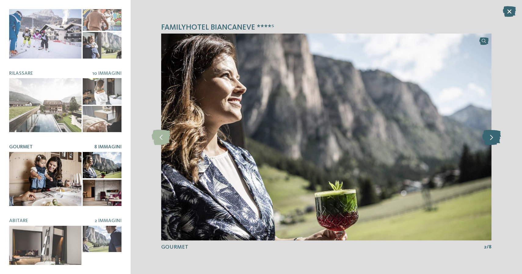
click at [496, 139] on icon at bounding box center [492, 137] width 19 height 15
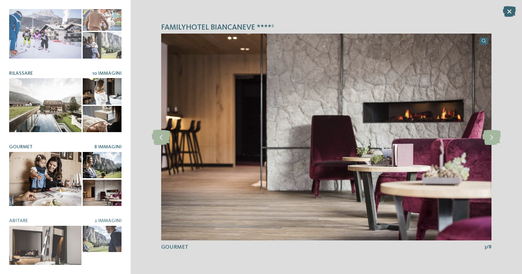
click at [46, 114] on div at bounding box center [45, 105] width 72 height 54
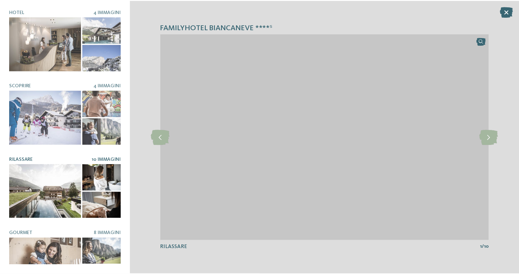
scroll to position [0, 0]
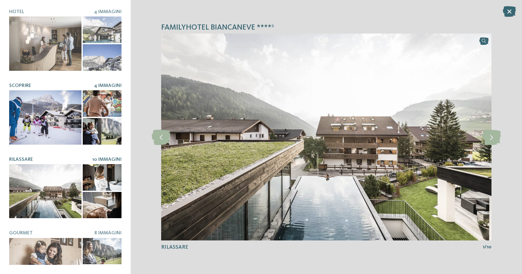
click at [58, 112] on div at bounding box center [45, 117] width 72 height 54
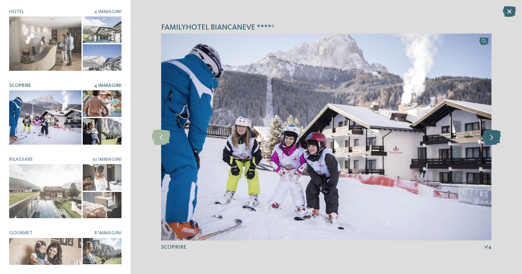
click at [488, 141] on icon at bounding box center [492, 137] width 19 height 15
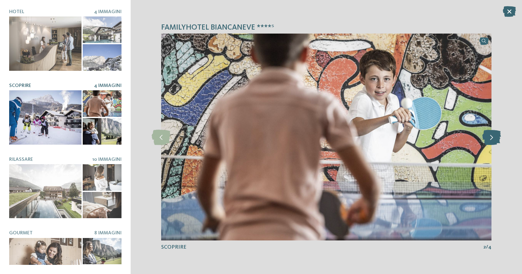
click at [488, 141] on icon at bounding box center [492, 137] width 19 height 15
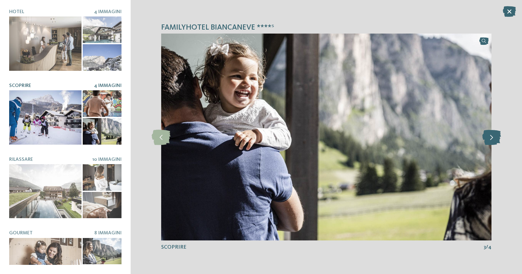
click at [488, 141] on icon at bounding box center [492, 137] width 19 height 15
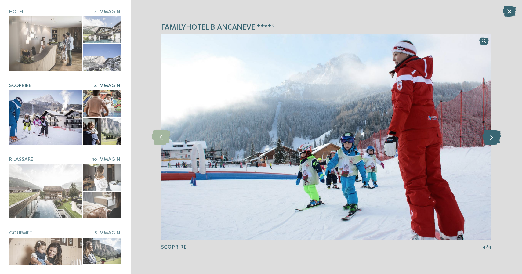
click at [488, 141] on icon at bounding box center [492, 137] width 19 height 15
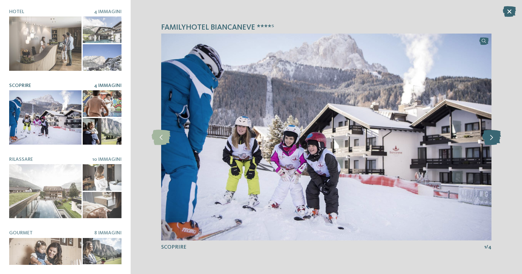
click at [488, 142] on icon at bounding box center [492, 137] width 19 height 15
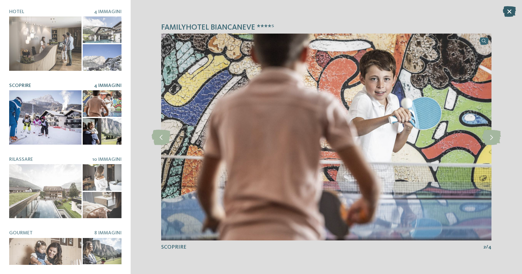
click at [507, 16] on icon at bounding box center [509, 11] width 13 height 11
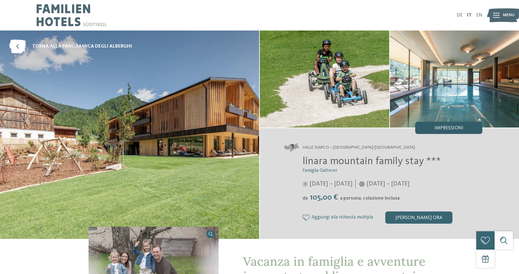
click at [431, 128] on div "Impressioni" at bounding box center [449, 128] width 67 height 12
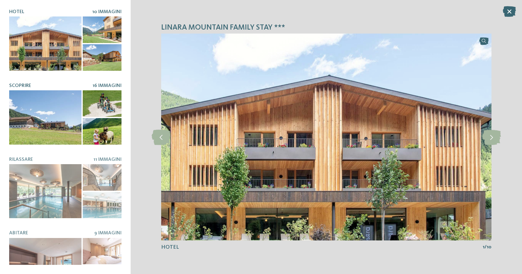
click at [47, 106] on div at bounding box center [45, 117] width 72 height 54
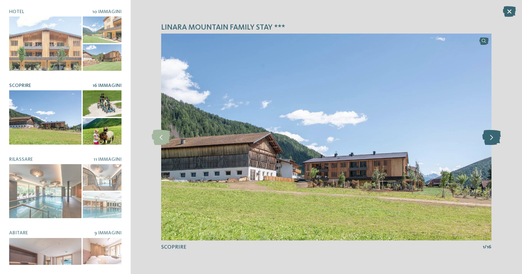
click at [488, 141] on icon at bounding box center [492, 137] width 19 height 15
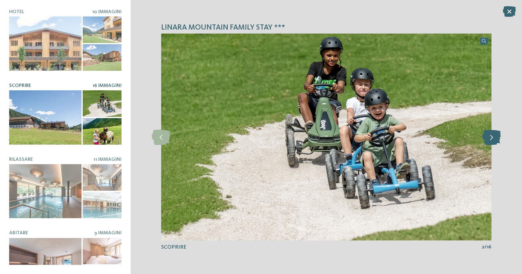
click at [488, 141] on icon at bounding box center [492, 137] width 19 height 15
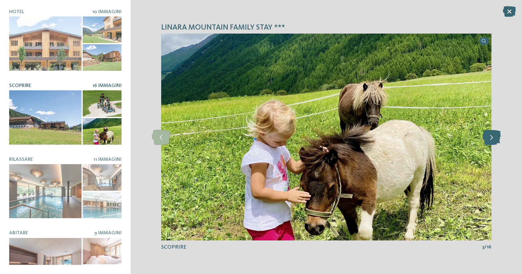
click at [488, 141] on icon at bounding box center [492, 137] width 19 height 15
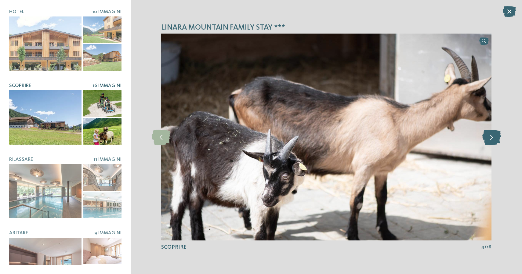
click at [488, 141] on icon at bounding box center [492, 137] width 19 height 15
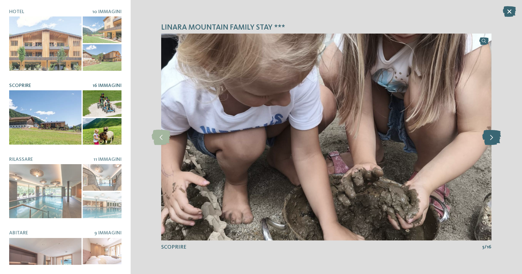
click at [488, 141] on icon at bounding box center [492, 137] width 19 height 15
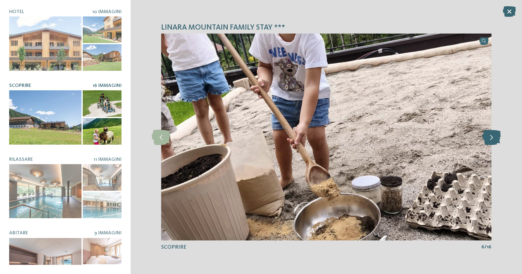
click at [488, 142] on icon at bounding box center [492, 137] width 19 height 15
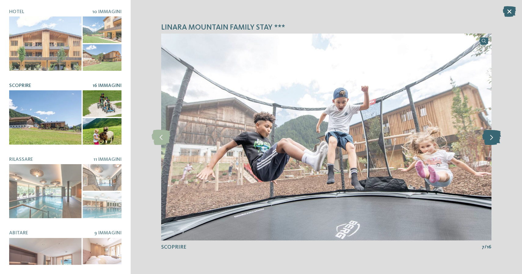
click at [488, 142] on icon at bounding box center [492, 137] width 19 height 15
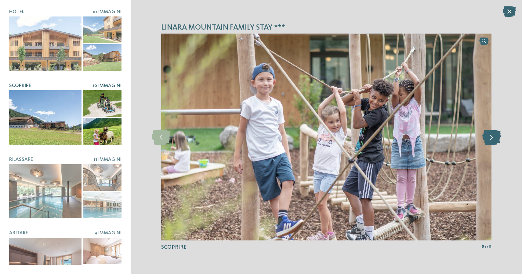
click at [488, 142] on icon at bounding box center [492, 137] width 19 height 15
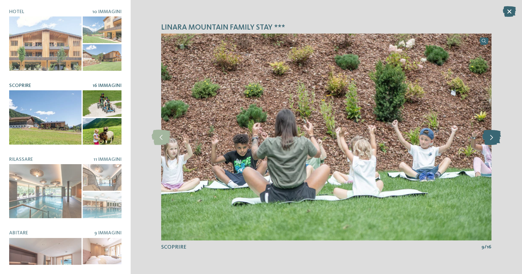
click at [488, 143] on icon at bounding box center [492, 137] width 19 height 15
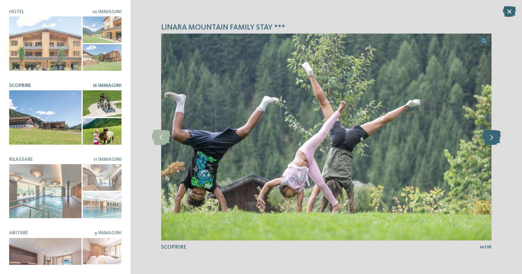
click at [488, 143] on icon at bounding box center [492, 137] width 19 height 15
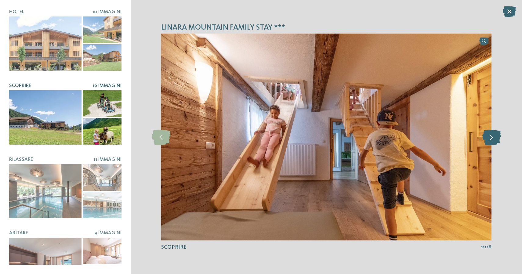
click at [488, 143] on icon at bounding box center [492, 137] width 19 height 15
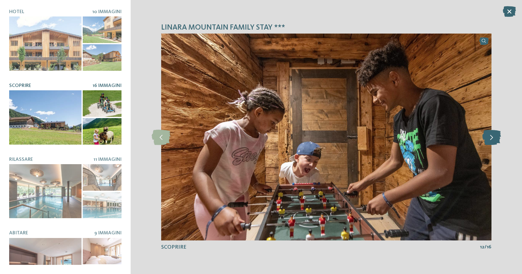
click at [488, 143] on icon at bounding box center [492, 137] width 19 height 15
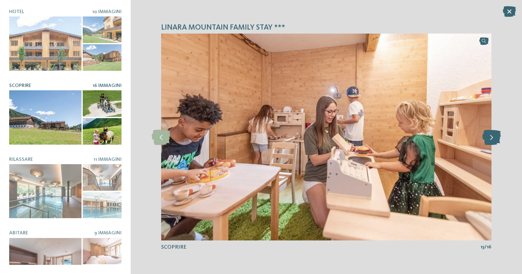
click at [488, 143] on icon at bounding box center [492, 137] width 19 height 15
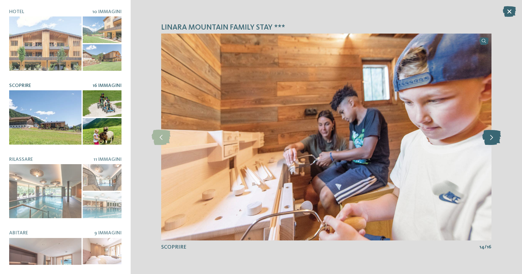
click at [488, 143] on icon at bounding box center [492, 137] width 19 height 15
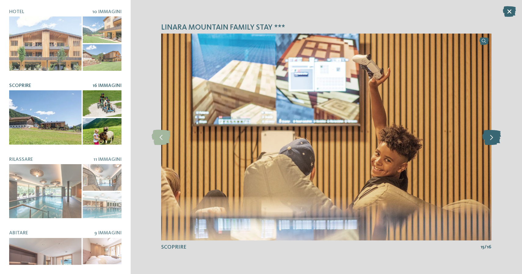
click at [488, 143] on icon at bounding box center [492, 137] width 19 height 15
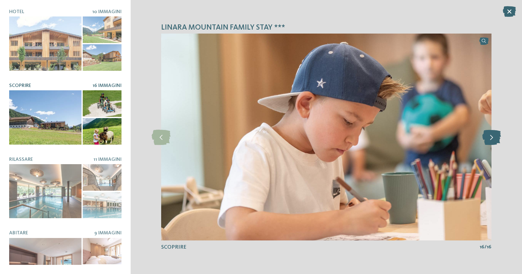
click at [488, 143] on icon at bounding box center [492, 137] width 19 height 15
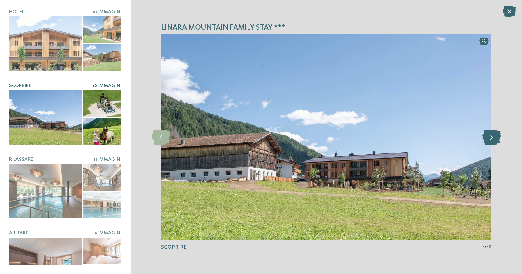
click at [488, 143] on icon at bounding box center [492, 137] width 19 height 15
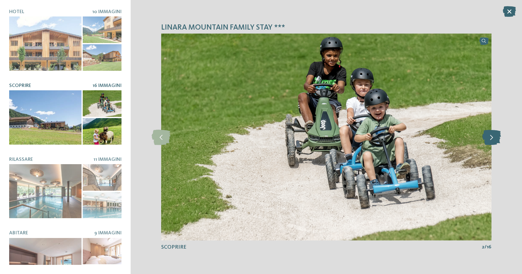
click at [488, 142] on icon at bounding box center [492, 137] width 19 height 15
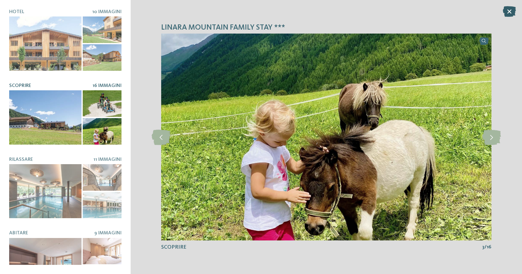
click at [508, 13] on icon at bounding box center [509, 11] width 13 height 11
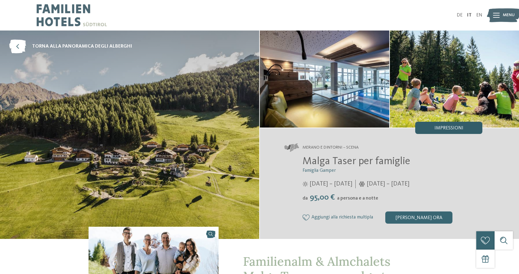
click at [450, 126] on span "Impressioni" at bounding box center [449, 128] width 29 height 5
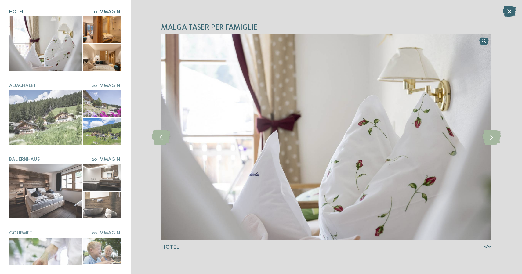
click at [31, 62] on div at bounding box center [45, 43] width 72 height 54
click at [495, 139] on icon at bounding box center [492, 137] width 19 height 15
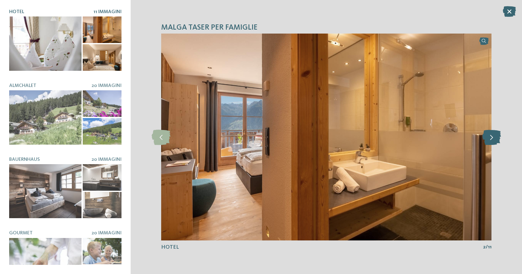
click at [495, 139] on icon at bounding box center [492, 137] width 19 height 15
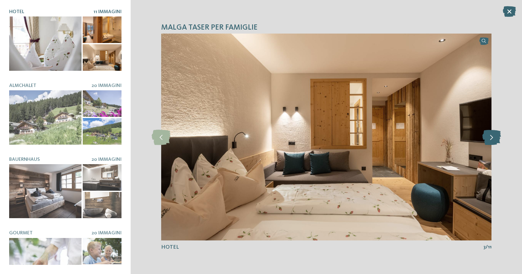
click at [495, 139] on icon at bounding box center [492, 137] width 19 height 15
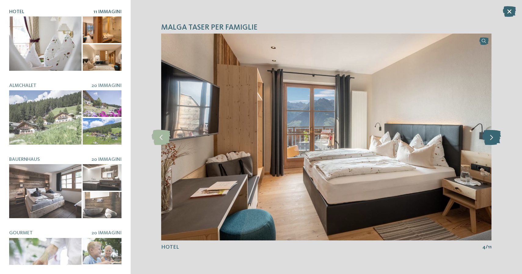
click at [495, 139] on icon at bounding box center [492, 137] width 19 height 15
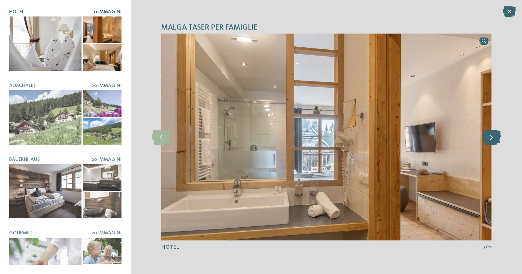
click at [495, 140] on icon at bounding box center [492, 137] width 19 height 15
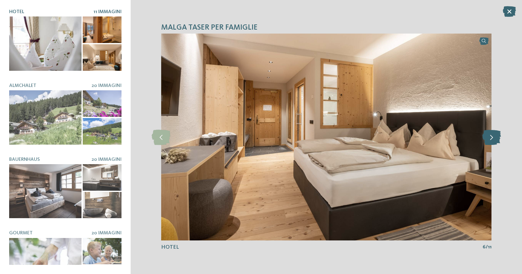
click at [495, 140] on icon at bounding box center [492, 137] width 19 height 15
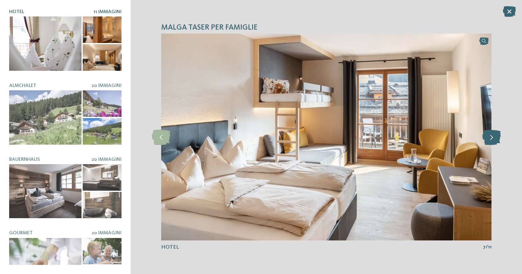
click at [495, 140] on icon at bounding box center [492, 137] width 19 height 15
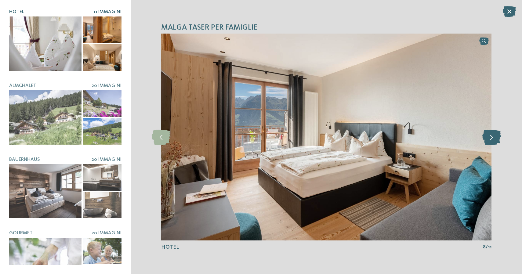
click at [495, 140] on icon at bounding box center [492, 137] width 19 height 15
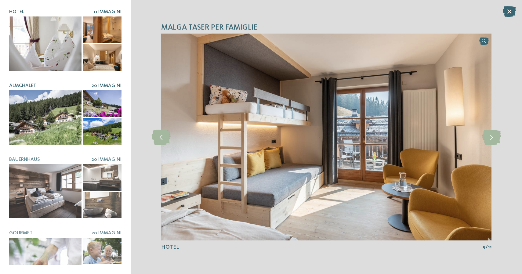
click at [42, 97] on div at bounding box center [45, 117] width 72 height 54
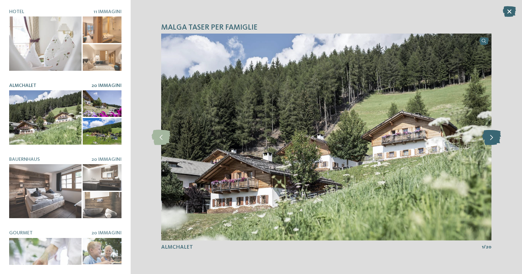
click at [488, 142] on icon at bounding box center [492, 137] width 19 height 15
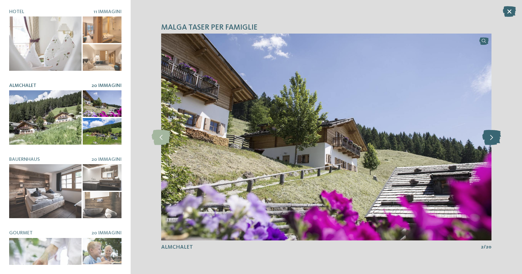
click at [488, 142] on icon at bounding box center [492, 137] width 19 height 15
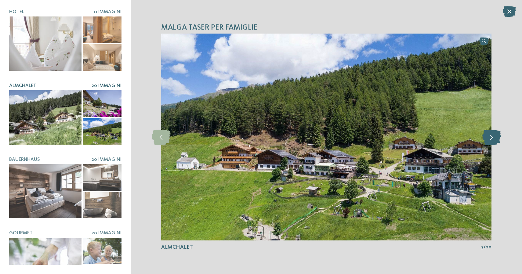
click at [488, 142] on icon at bounding box center [492, 137] width 19 height 15
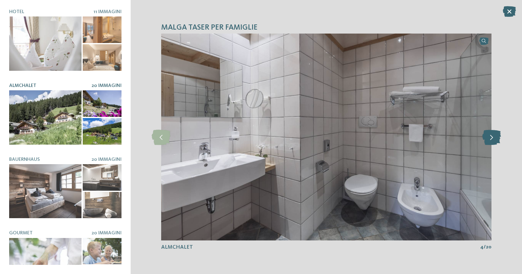
click at [487, 142] on icon at bounding box center [492, 137] width 19 height 15
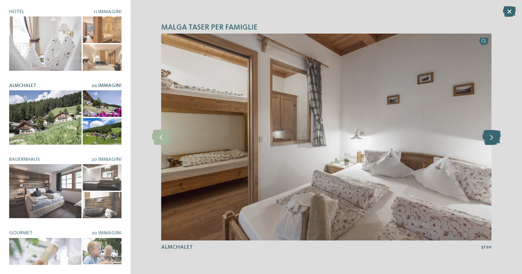
click at [487, 143] on icon at bounding box center [492, 137] width 19 height 15
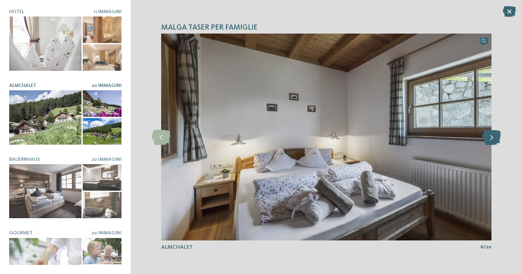
click at [487, 144] on icon at bounding box center [492, 137] width 19 height 15
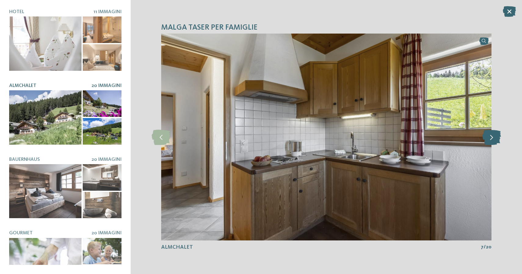
click at [487, 144] on icon at bounding box center [492, 137] width 19 height 15
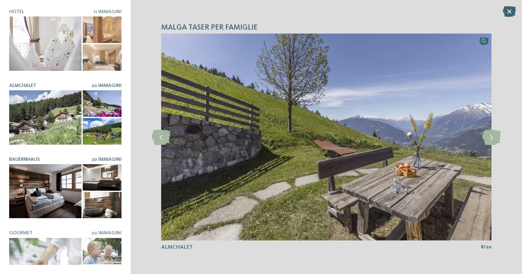
click at [68, 203] on div at bounding box center [45, 191] width 72 height 54
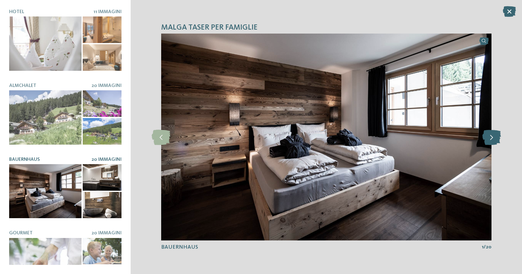
click at [489, 132] on icon at bounding box center [492, 137] width 19 height 15
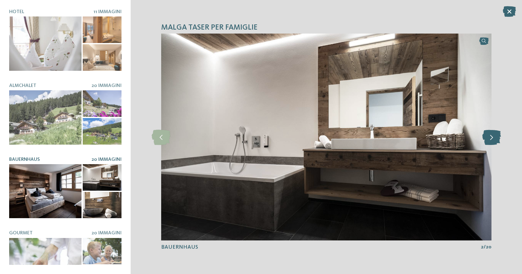
click at [489, 132] on icon at bounding box center [492, 137] width 19 height 15
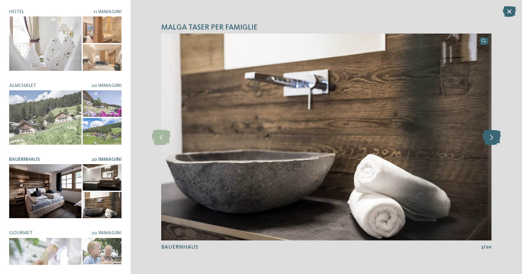
click at [489, 132] on icon at bounding box center [492, 137] width 19 height 15
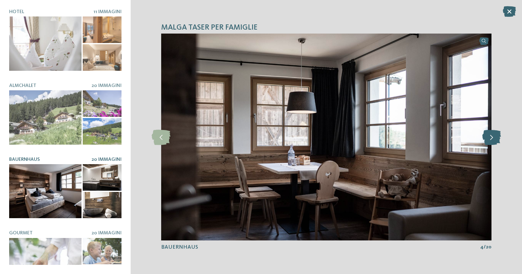
click at [489, 132] on icon at bounding box center [492, 137] width 19 height 15
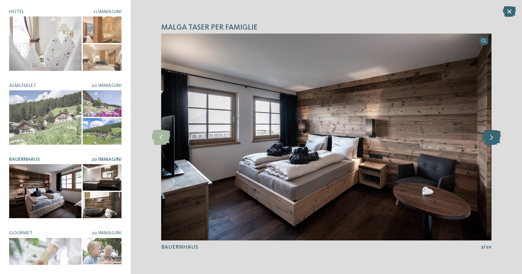
click at [489, 132] on icon at bounding box center [492, 137] width 19 height 15
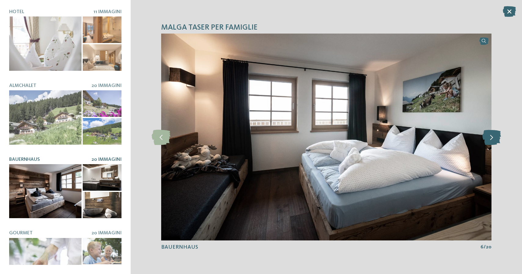
click at [489, 132] on icon at bounding box center [492, 137] width 19 height 15
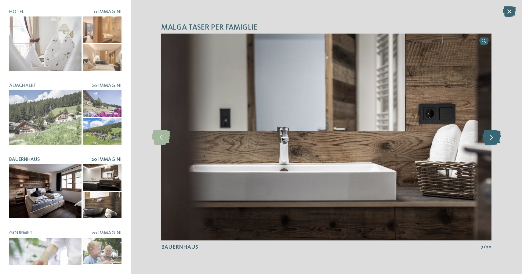
click at [489, 132] on icon at bounding box center [492, 137] width 19 height 15
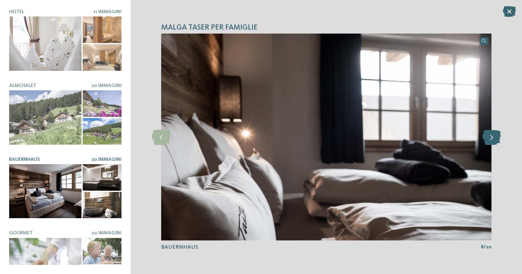
click at [489, 132] on icon at bounding box center [492, 137] width 19 height 15
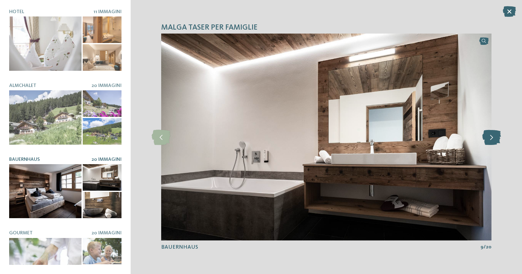
click at [489, 132] on icon at bounding box center [492, 137] width 19 height 15
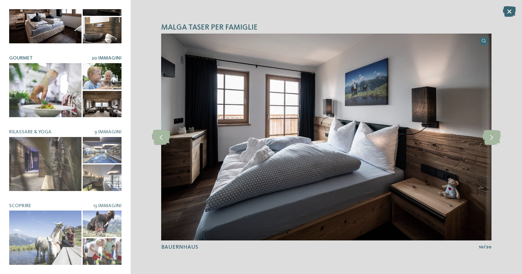
scroll to position [175, 0]
click at [56, 76] on div at bounding box center [45, 91] width 72 height 54
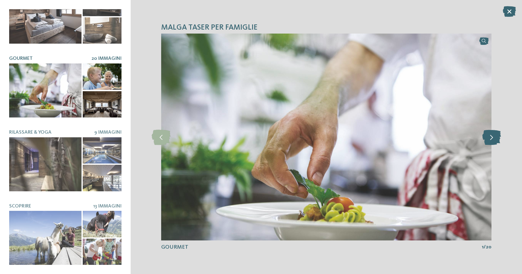
click at [492, 141] on icon at bounding box center [492, 137] width 19 height 15
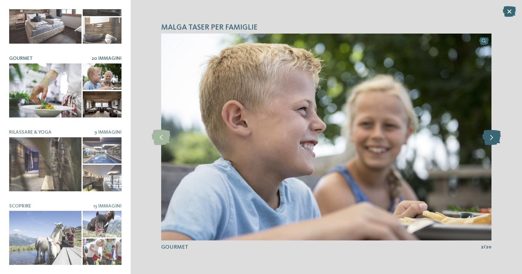
click at [492, 141] on icon at bounding box center [492, 137] width 19 height 15
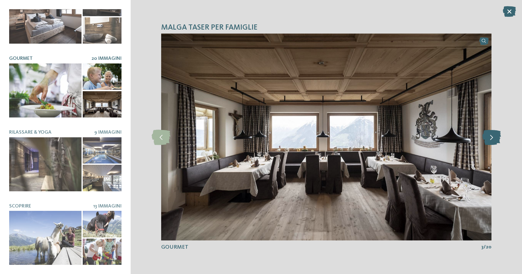
click at [492, 141] on icon at bounding box center [492, 137] width 19 height 15
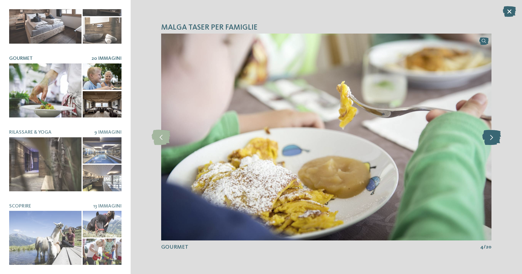
click at [492, 142] on icon at bounding box center [492, 137] width 19 height 15
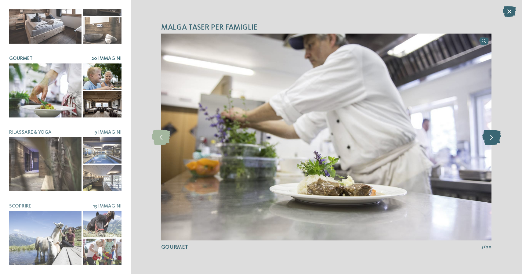
click at [492, 142] on icon at bounding box center [492, 137] width 19 height 15
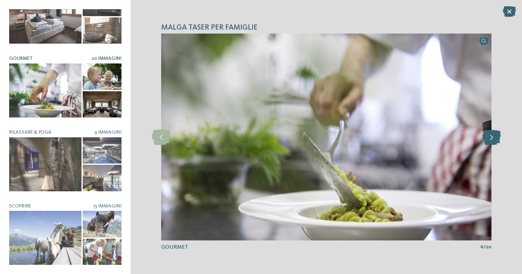
click at [492, 142] on icon at bounding box center [492, 137] width 19 height 15
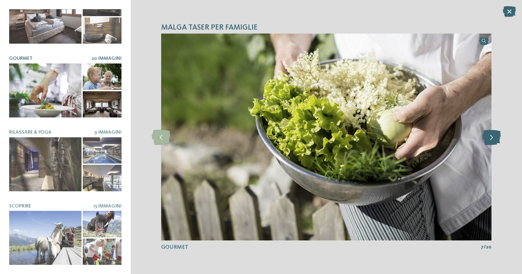
click at [492, 142] on icon at bounding box center [492, 137] width 19 height 15
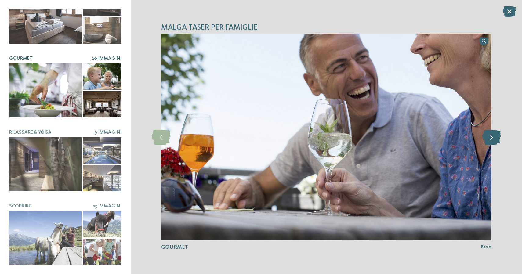
click at [492, 142] on icon at bounding box center [492, 137] width 19 height 15
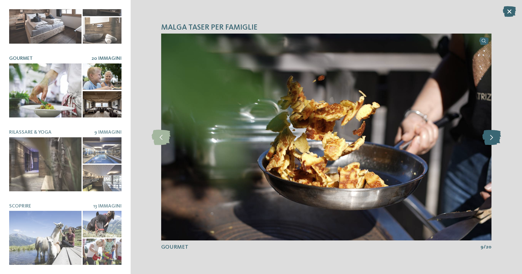
click at [492, 142] on icon at bounding box center [492, 137] width 19 height 15
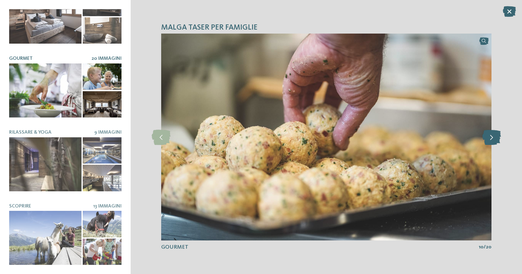
click at [492, 142] on icon at bounding box center [492, 137] width 19 height 15
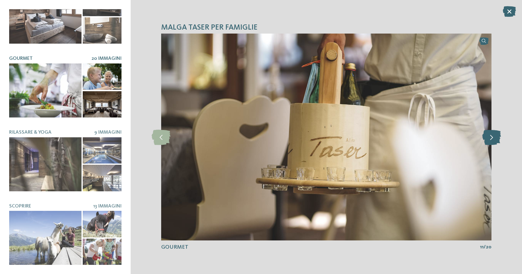
click at [492, 142] on icon at bounding box center [492, 137] width 19 height 15
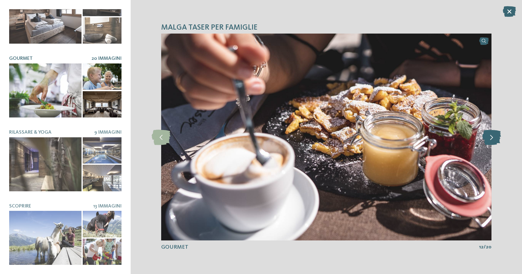
click at [492, 143] on icon at bounding box center [492, 137] width 19 height 15
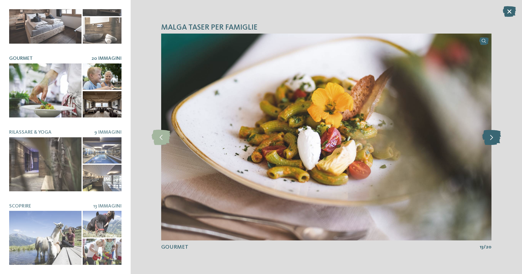
click at [492, 144] on icon at bounding box center [492, 137] width 19 height 15
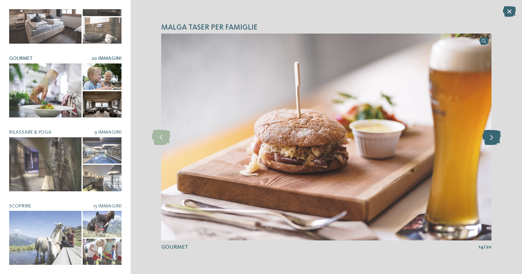
click at [492, 144] on icon at bounding box center [492, 137] width 19 height 15
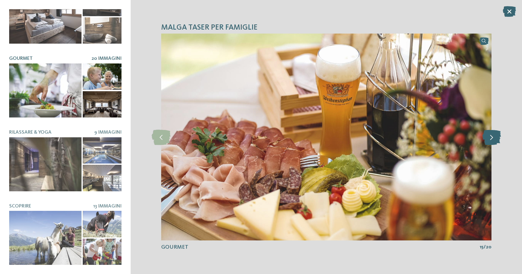
click at [492, 144] on icon at bounding box center [492, 137] width 19 height 15
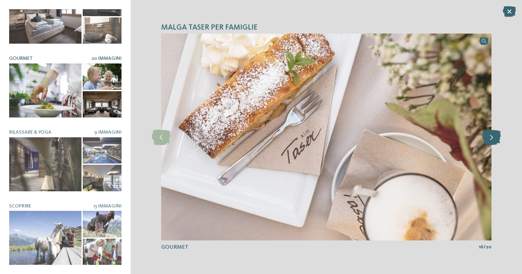
click at [492, 144] on icon at bounding box center [492, 137] width 19 height 15
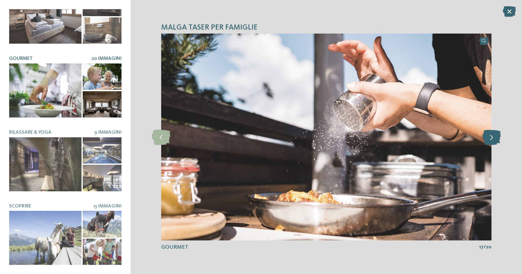
click at [492, 144] on icon at bounding box center [492, 137] width 19 height 15
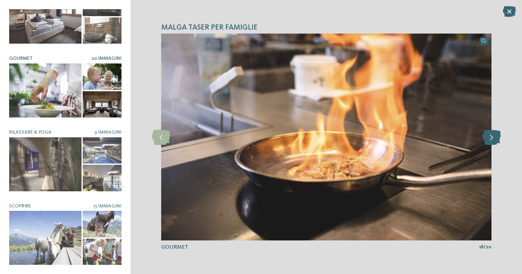
click at [492, 144] on icon at bounding box center [492, 137] width 19 height 15
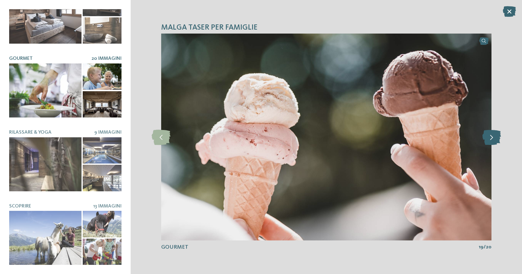
click at [492, 144] on icon at bounding box center [492, 137] width 19 height 15
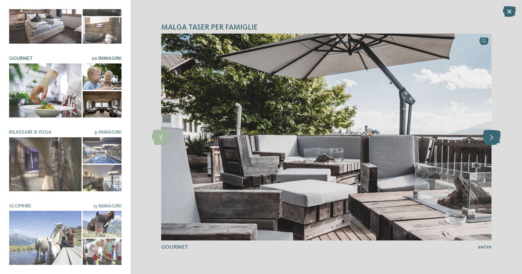
click at [492, 144] on icon at bounding box center [492, 137] width 19 height 15
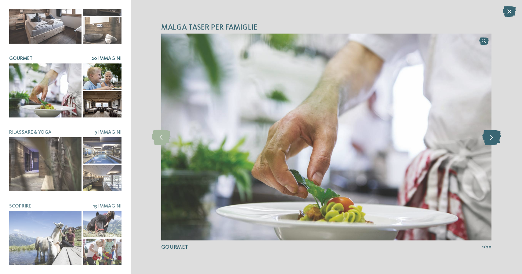
click at [492, 144] on icon at bounding box center [492, 137] width 19 height 15
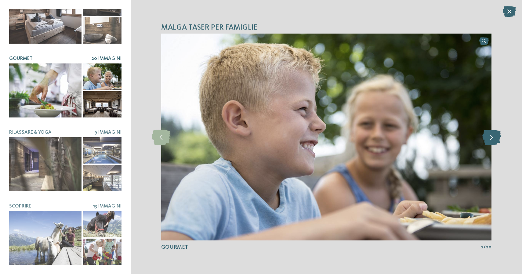
click at [492, 144] on icon at bounding box center [492, 137] width 19 height 15
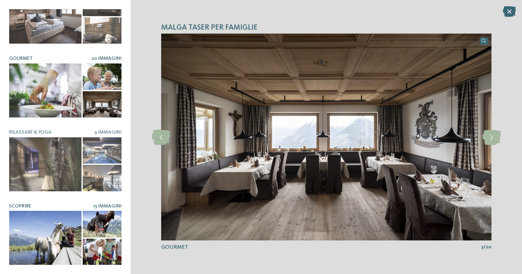
click at [51, 238] on div at bounding box center [45, 238] width 72 height 54
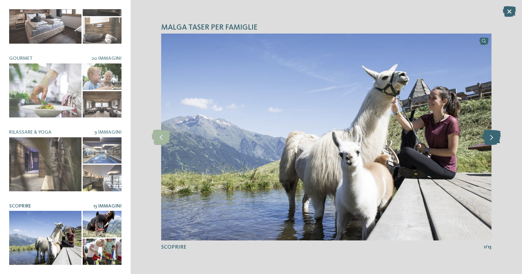
click at [493, 139] on icon at bounding box center [492, 137] width 19 height 15
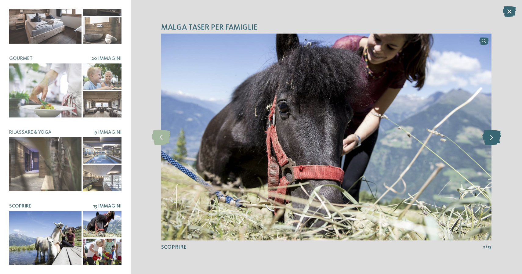
click at [493, 139] on icon at bounding box center [492, 137] width 19 height 15
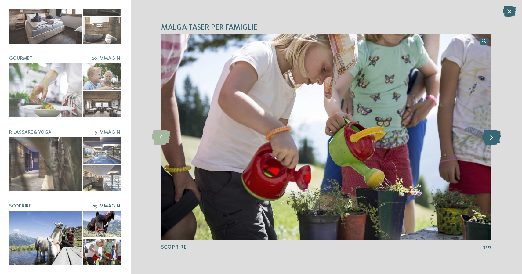
click at [493, 139] on icon at bounding box center [492, 137] width 19 height 15
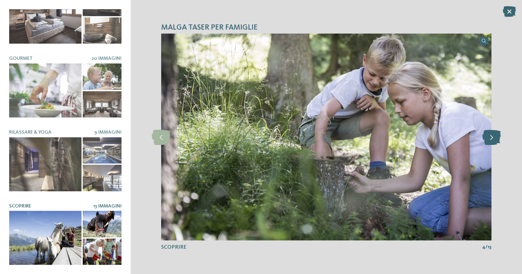
click at [493, 139] on icon at bounding box center [492, 137] width 19 height 15
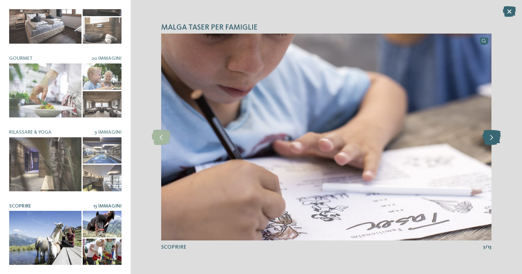
click at [493, 139] on icon at bounding box center [492, 137] width 19 height 15
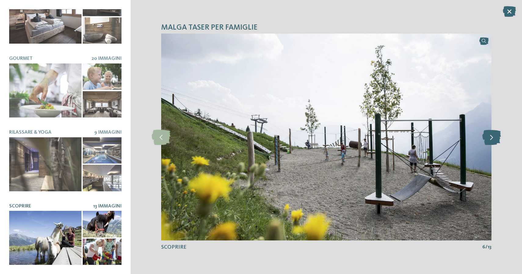
click at [493, 139] on icon at bounding box center [492, 137] width 19 height 15
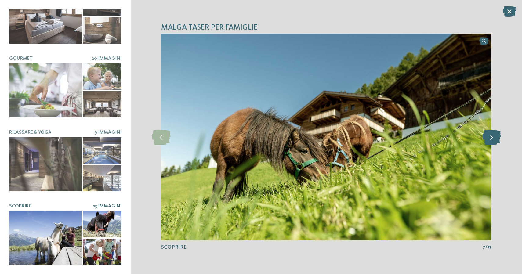
click at [493, 139] on icon at bounding box center [492, 137] width 19 height 15
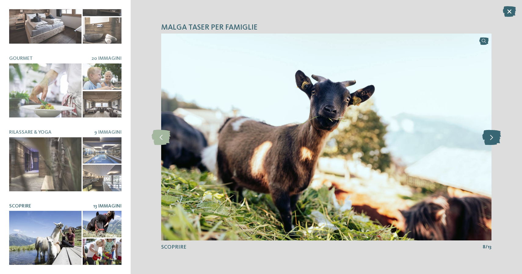
click at [493, 139] on icon at bounding box center [492, 137] width 19 height 15
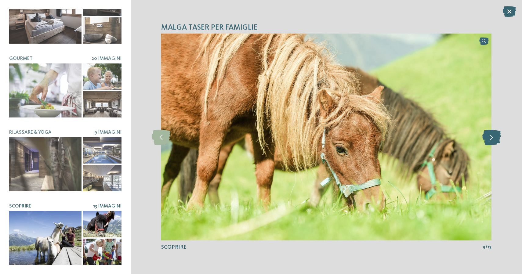
click at [493, 139] on icon at bounding box center [492, 137] width 19 height 15
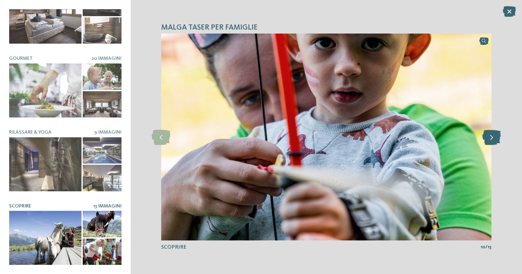
click at [493, 139] on icon at bounding box center [492, 137] width 19 height 15
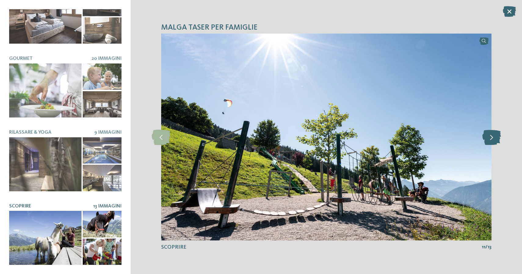
click at [493, 139] on icon at bounding box center [492, 137] width 19 height 15
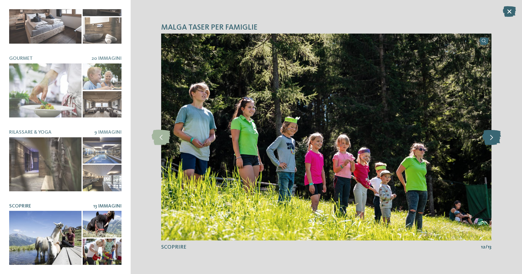
click at [493, 139] on icon at bounding box center [492, 137] width 19 height 15
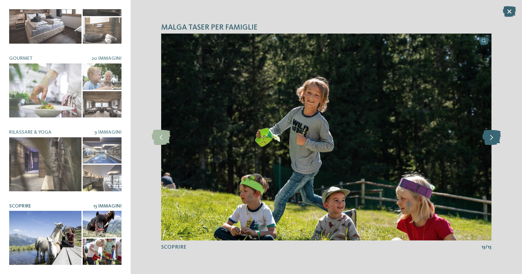
click at [493, 139] on icon at bounding box center [492, 137] width 19 height 15
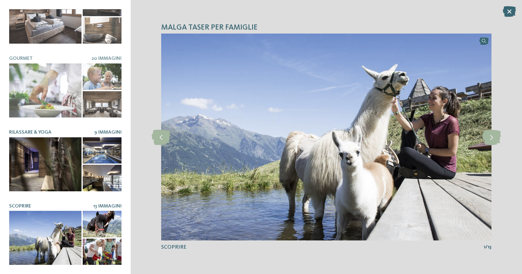
click at [40, 181] on div at bounding box center [45, 164] width 72 height 54
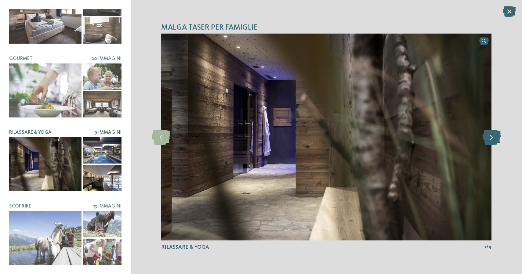
click at [493, 139] on icon at bounding box center [492, 137] width 19 height 15
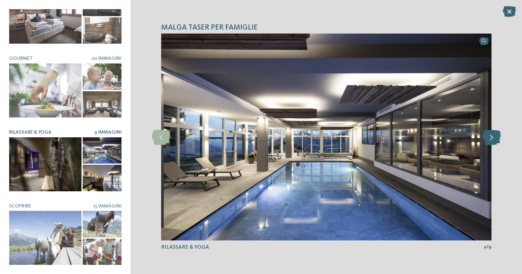
click at [493, 139] on icon at bounding box center [492, 137] width 19 height 15
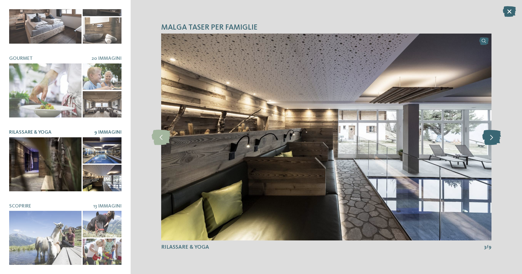
click at [493, 139] on icon at bounding box center [492, 137] width 19 height 15
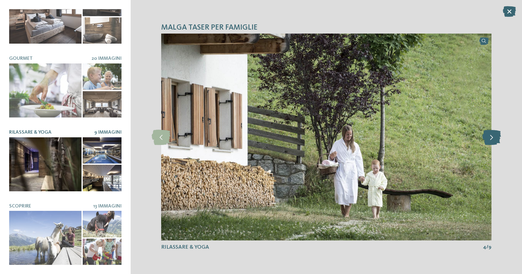
click at [493, 139] on icon at bounding box center [492, 137] width 19 height 15
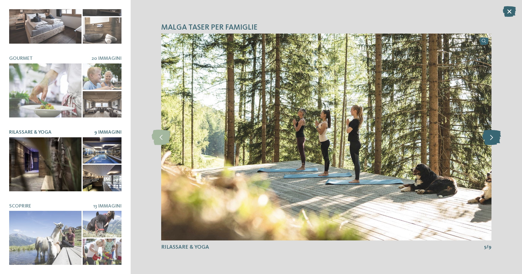
click at [493, 139] on icon at bounding box center [492, 137] width 19 height 15
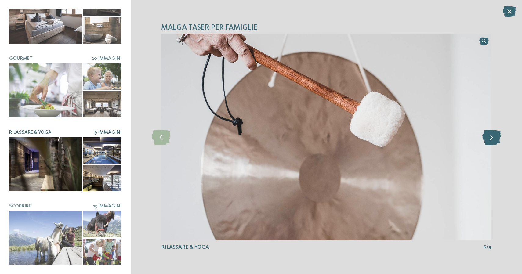
click at [493, 139] on icon at bounding box center [492, 137] width 19 height 15
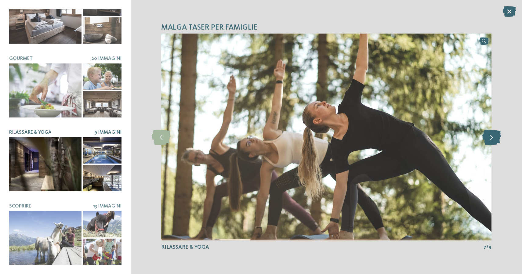
click at [493, 139] on icon at bounding box center [492, 137] width 19 height 15
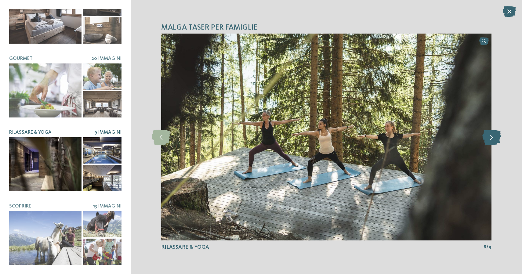
click at [493, 139] on icon at bounding box center [492, 137] width 19 height 15
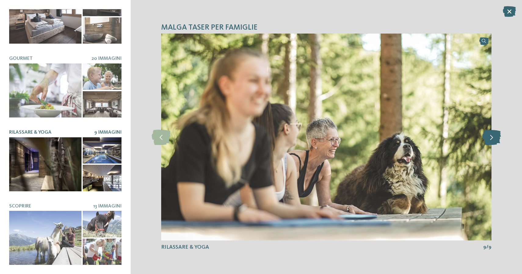
click at [493, 140] on icon at bounding box center [492, 137] width 19 height 15
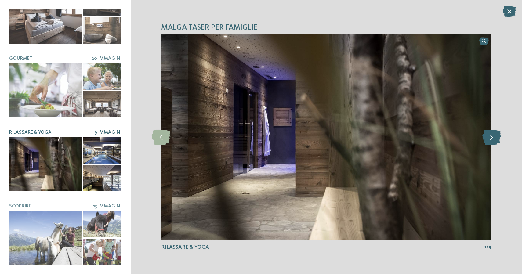
click at [493, 140] on icon at bounding box center [492, 137] width 19 height 15
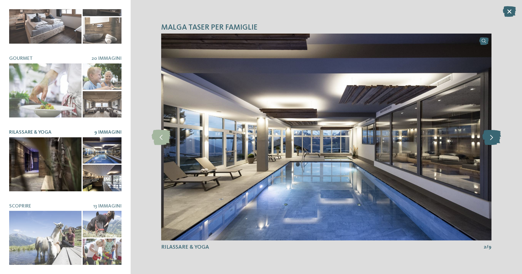
click at [493, 140] on icon at bounding box center [492, 137] width 19 height 15
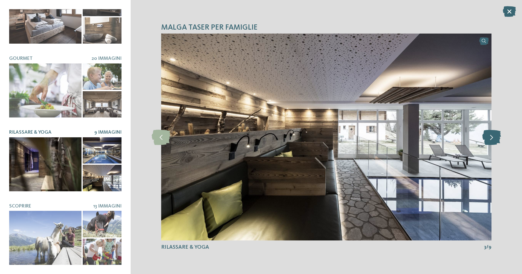
click at [493, 140] on icon at bounding box center [492, 137] width 19 height 15
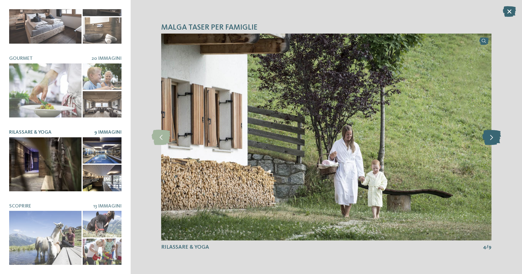
click at [493, 140] on icon at bounding box center [492, 137] width 19 height 15
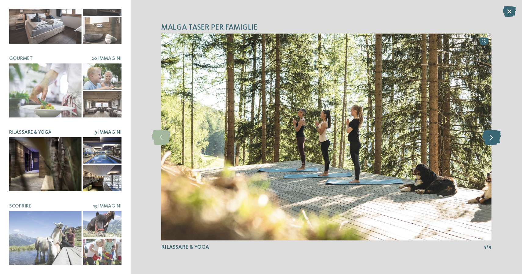
click at [493, 140] on icon at bounding box center [492, 137] width 19 height 15
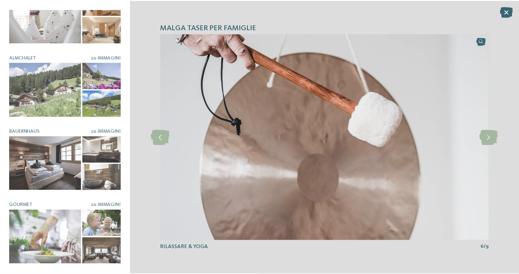
scroll to position [27, 0]
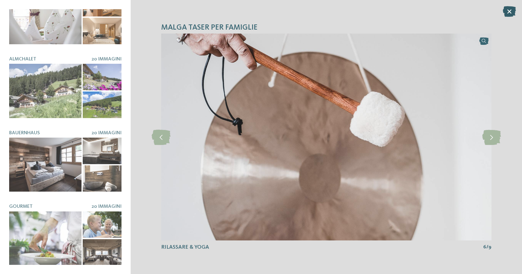
click at [512, 9] on icon at bounding box center [509, 11] width 13 height 11
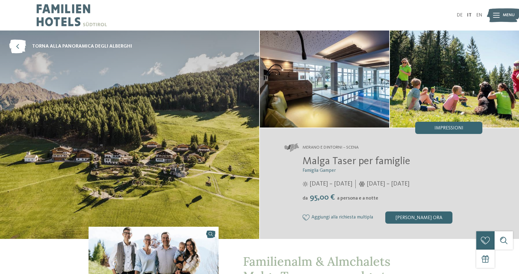
click at [360, 91] on img at bounding box center [325, 79] width 130 height 97
click at [131, 249] on img at bounding box center [154, 275] width 130 height 97
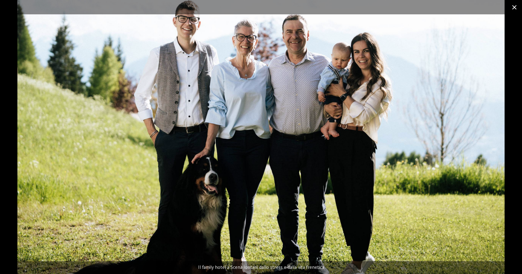
click at [514, 8] on span at bounding box center [514, 7] width 15 height 14
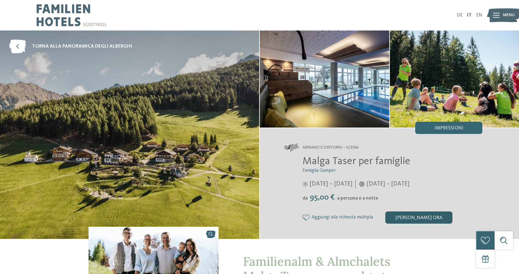
click at [408, 216] on div "[PERSON_NAME] ora" at bounding box center [419, 218] width 67 height 12
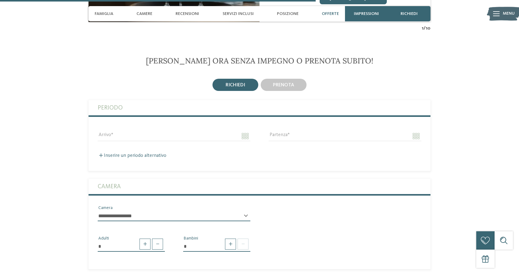
scroll to position [1453, 0]
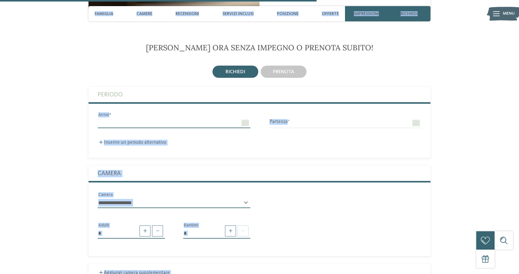
click at [237, 118] on input "Arrivo" at bounding box center [174, 123] width 153 height 10
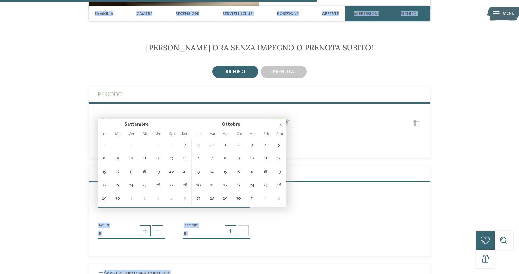
type input "**********"
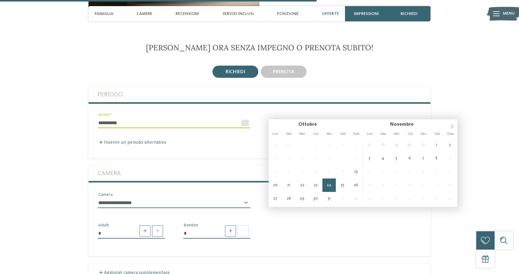
type input "**********"
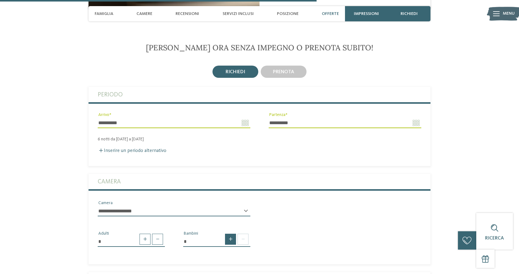
click at [228, 234] on span at bounding box center [230, 239] width 11 height 11
type input "*"
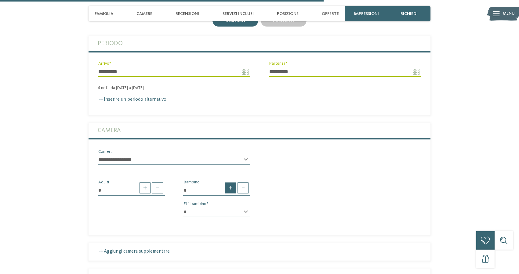
scroll to position [1507, 0]
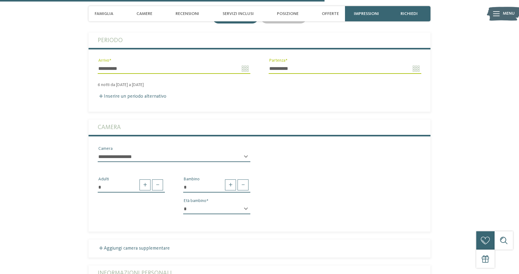
select select "*"
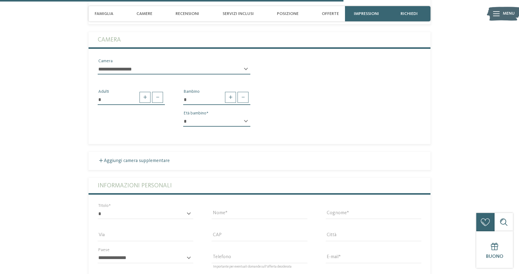
scroll to position [1595, 0]
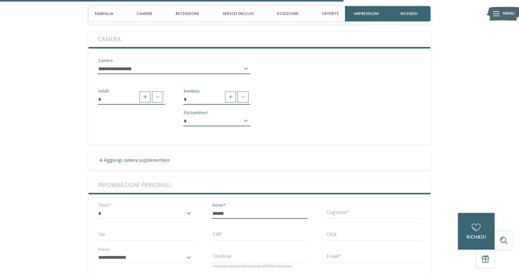
type input "******"
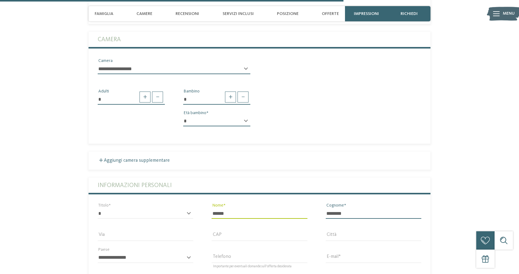
type input "********"
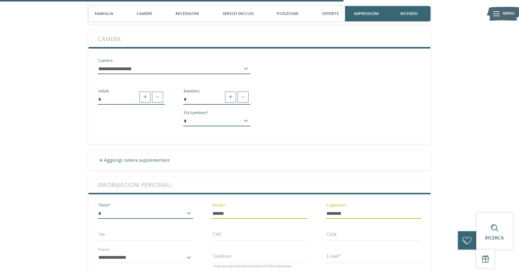
select select "*"
type input "**********"
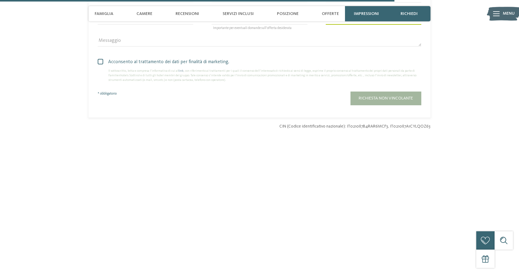
scroll to position [1837, 0]
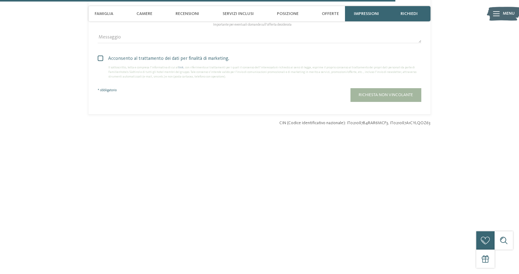
click at [142, 55] on span "Acconsento al trattamento dei dati per finalità di marketing." at bounding box center [261, 58] width 319 height 7
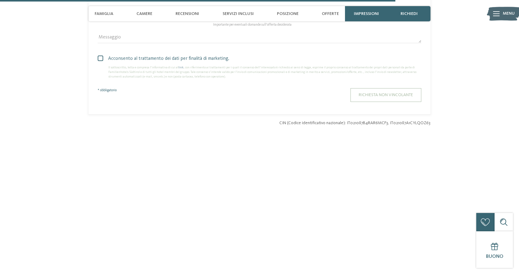
click at [386, 88] on button "Richiesta non vincolante" at bounding box center [386, 95] width 71 height 14
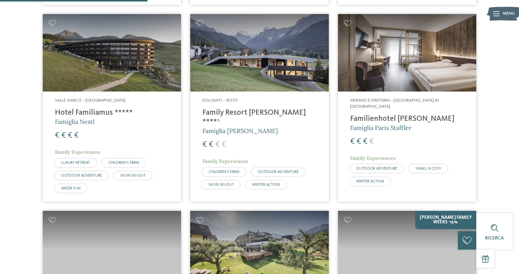
scroll to position [590, 0]
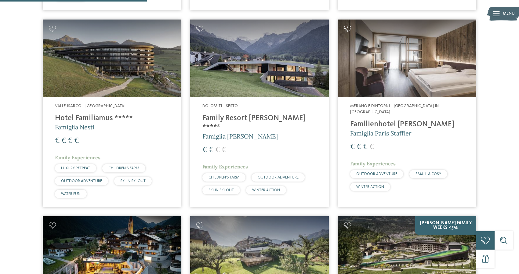
click at [347, 26] on icon at bounding box center [347, 29] width 7 height 6
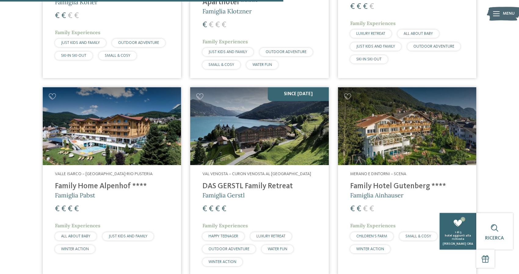
scroll to position [1137, 0]
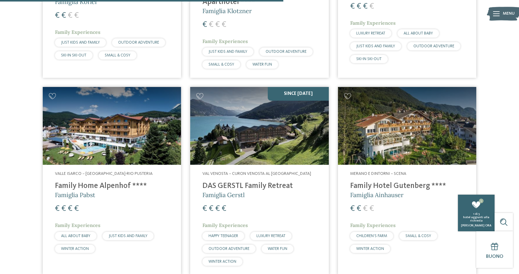
click at [132, 111] on img at bounding box center [112, 126] width 138 height 78
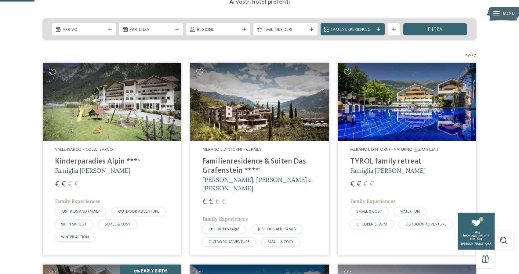
scroll to position [139, 0]
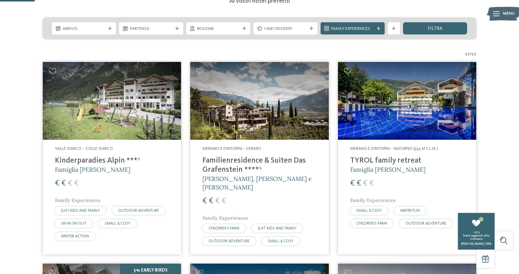
click at [240, 100] on img at bounding box center [259, 101] width 138 height 78
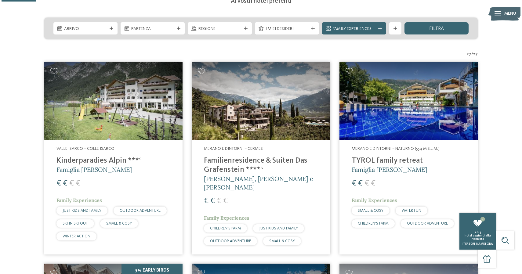
scroll to position [0, 0]
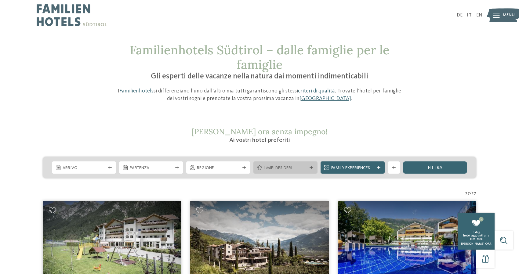
click at [312, 170] on div "I miei desideri" at bounding box center [286, 168] width 64 height 12
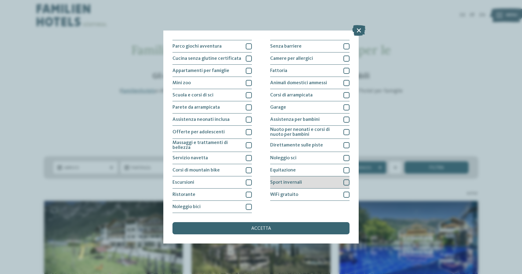
scroll to position [108, 0]
click at [359, 34] on icon at bounding box center [359, 30] width 13 height 11
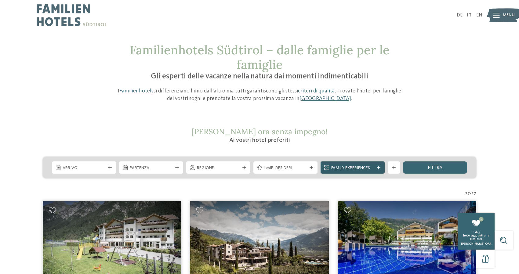
click at [378, 166] on icon at bounding box center [379, 168] width 4 height 4
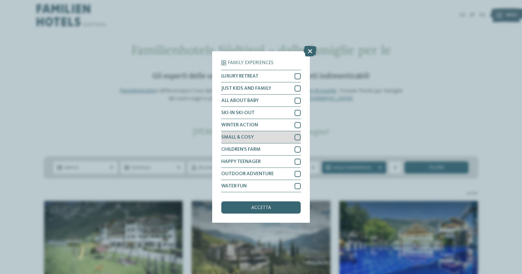
scroll to position [0, 0]
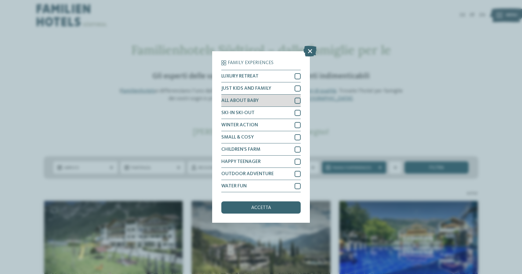
click at [233, 95] on div "ALL ABOUT BABY" at bounding box center [261, 101] width 79 height 12
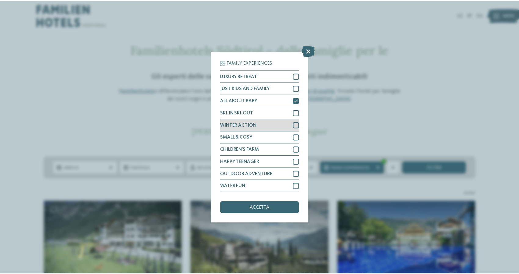
scroll to position [20, 0]
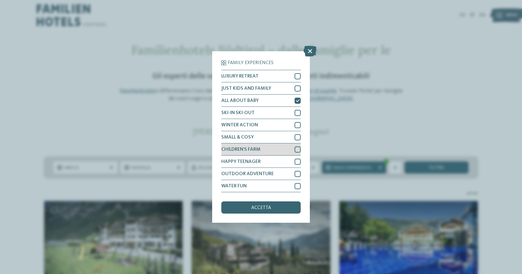
click at [238, 147] on span "CHILDREN’S FARM" at bounding box center [241, 149] width 39 height 5
click at [250, 202] on div "accetta" at bounding box center [261, 208] width 79 height 12
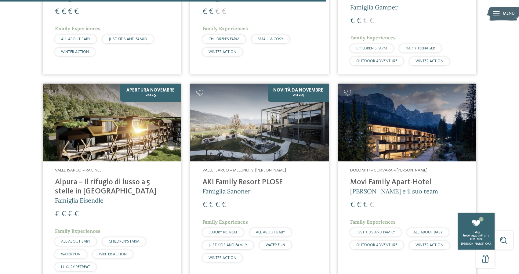
scroll to position [965, 0]
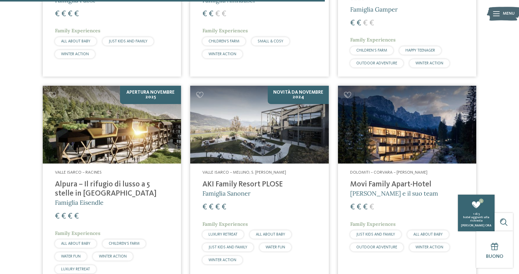
click at [427, 125] on img at bounding box center [407, 125] width 138 height 78
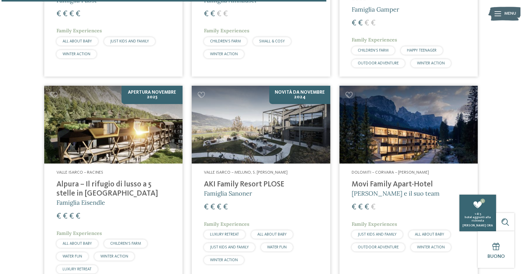
scroll to position [0, 0]
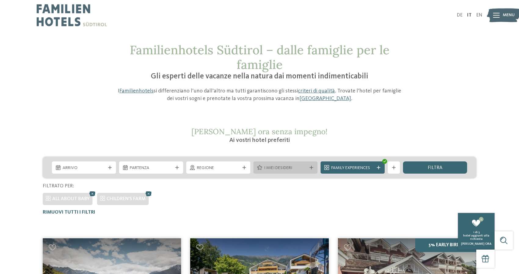
click at [293, 170] on span "I miei desideri" at bounding box center [285, 168] width 43 height 6
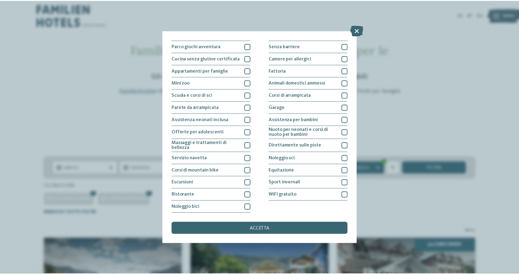
scroll to position [108, 0]
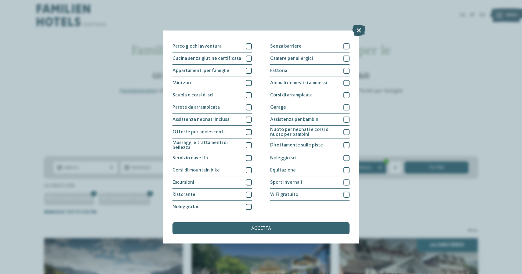
click at [361, 31] on icon at bounding box center [359, 30] width 13 height 11
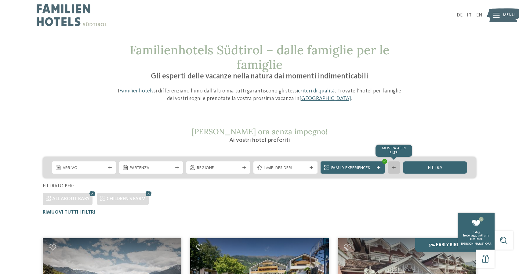
click at [394, 167] on icon at bounding box center [394, 168] width 4 height 4
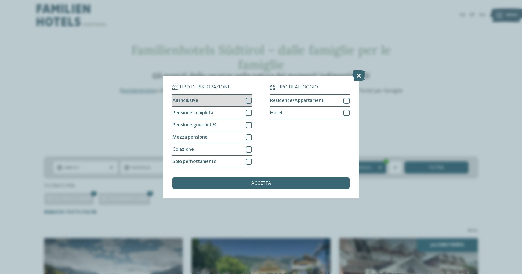
click at [251, 98] on div at bounding box center [249, 101] width 6 height 6
click at [251, 110] on div at bounding box center [249, 113] width 6 height 6
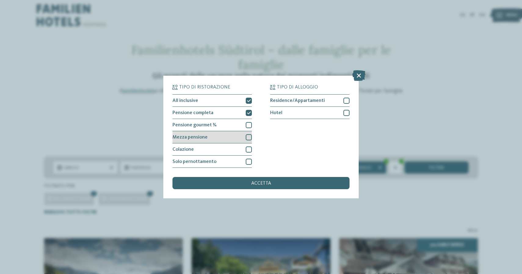
click at [249, 134] on div at bounding box center [249, 137] width 6 height 6
click at [249, 136] on icon at bounding box center [249, 138] width 4 height 4
click at [236, 177] on div "accetta" at bounding box center [261, 183] width 177 height 12
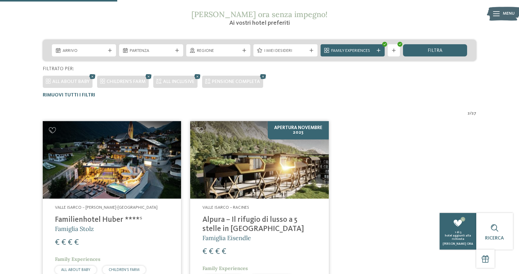
scroll to position [113, 0]
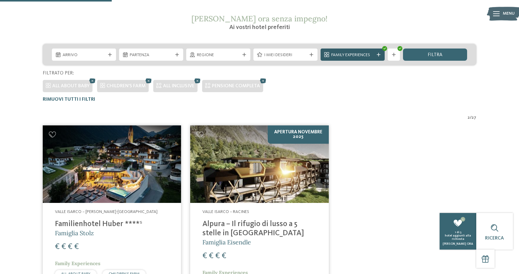
click at [376, 57] on div "Family Experiences" at bounding box center [353, 55] width 64 height 12
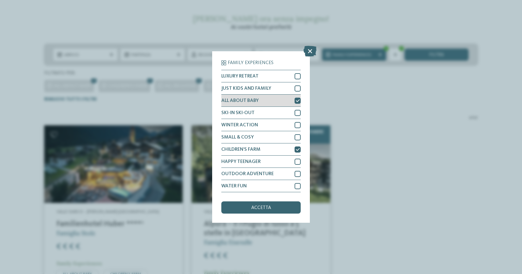
click at [298, 99] on icon at bounding box center [298, 101] width 4 height 4
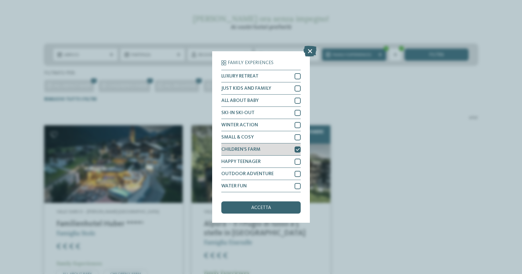
click at [298, 148] on icon at bounding box center [298, 150] width 4 height 4
click at [290, 202] on div "accetta" at bounding box center [261, 208] width 79 height 12
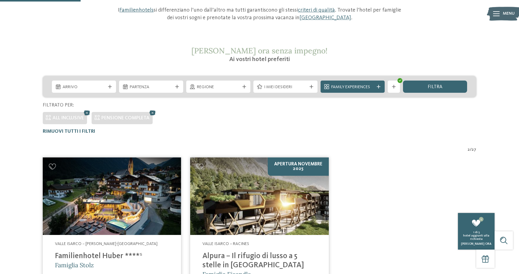
scroll to position [80, 0]
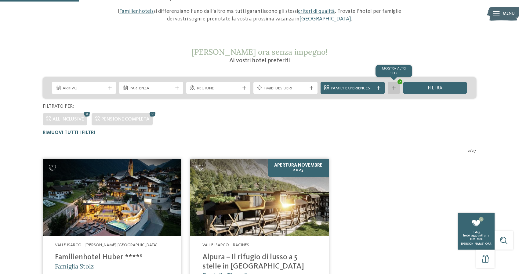
click at [396, 88] on div at bounding box center [394, 88] width 6 height 4
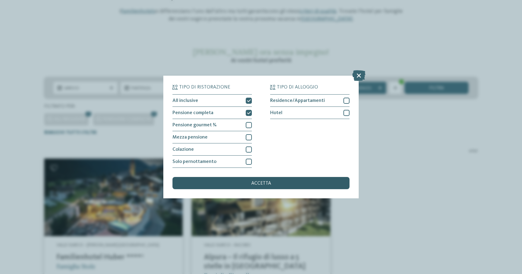
click at [292, 177] on div "accetta" at bounding box center [261, 183] width 177 height 12
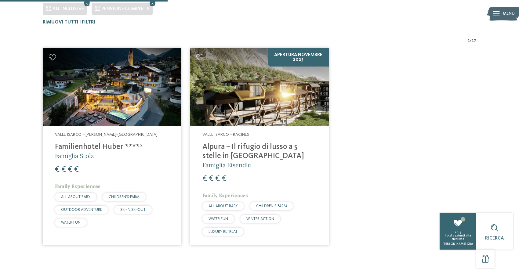
scroll to position [200, 0]
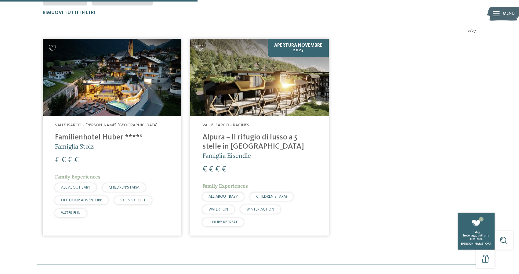
click at [300, 103] on img at bounding box center [259, 78] width 138 height 78
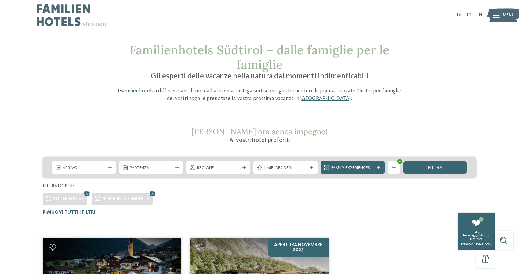
scroll to position [0, 0]
click at [154, 194] on icon at bounding box center [152, 194] width 9 height 8
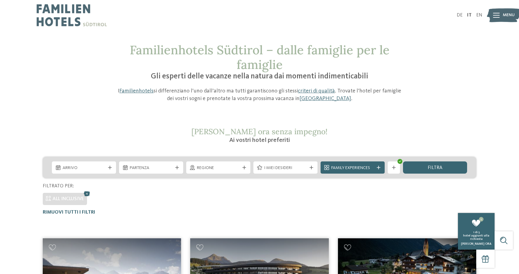
click at [158, 200] on div "All inclusive" at bounding box center [260, 197] width 434 height 15
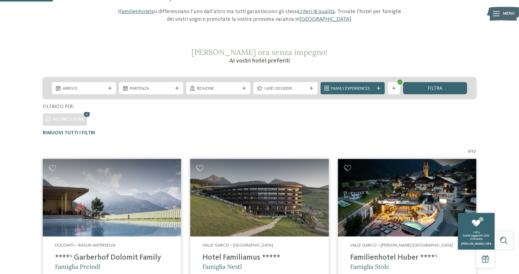
scroll to position [73, 0]
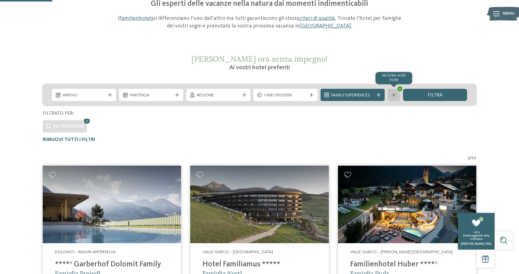
click at [396, 99] on div "mostra altri filtri" at bounding box center [394, 95] width 12 height 12
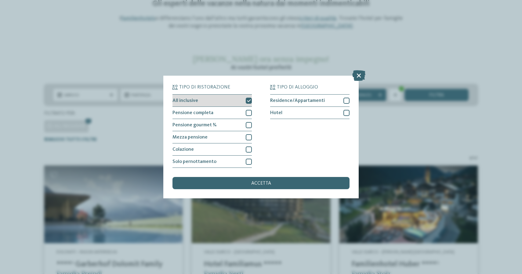
click at [247, 95] on div "All inclusive" at bounding box center [212, 101] width 79 height 12
click at [250, 110] on div at bounding box center [249, 113] width 6 height 6
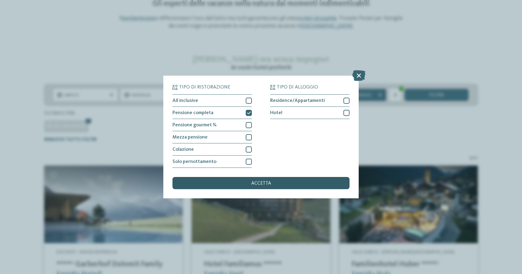
click at [234, 177] on div "accetta" at bounding box center [261, 183] width 177 height 12
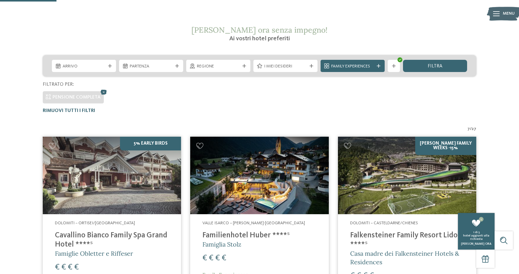
scroll to position [102, 0]
click at [392, 186] on img at bounding box center [407, 176] width 138 height 78
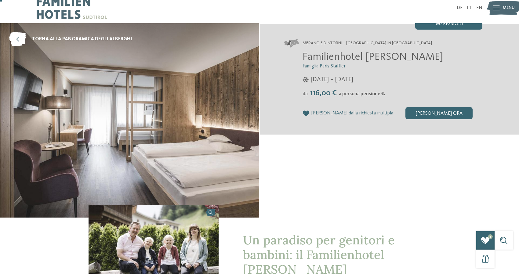
scroll to position [5, 0]
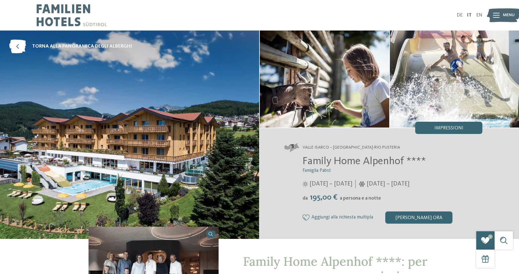
click at [308, 219] on icon at bounding box center [306, 218] width 7 height 6
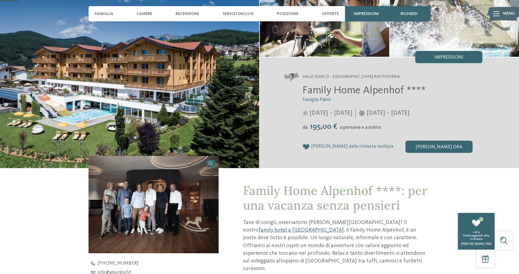
scroll to position [71, 0]
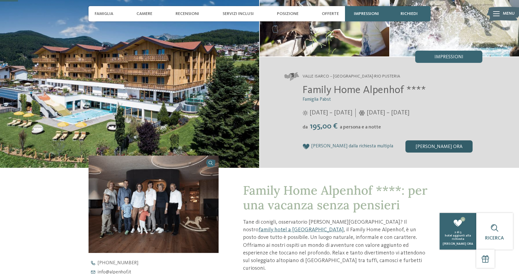
click at [408, 148] on div "[PERSON_NAME] ora" at bounding box center [439, 147] width 67 height 12
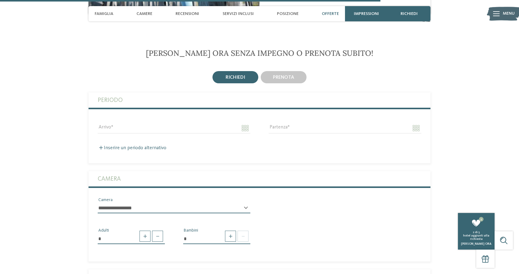
scroll to position [1499, 0]
click at [217, 118] on div "Arrivo" at bounding box center [174, 129] width 171 height 22
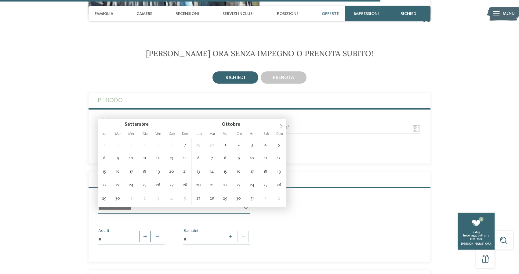
click at [225, 123] on input "Arrivo" at bounding box center [174, 128] width 153 height 10
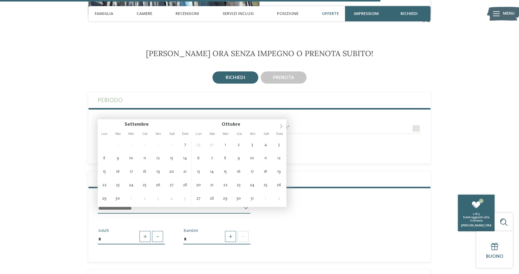
type input "**********"
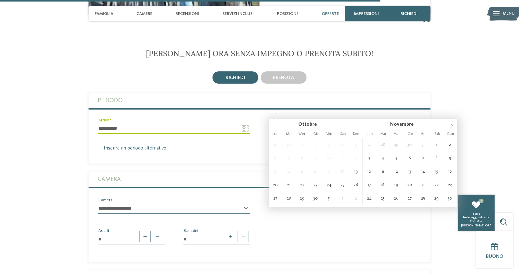
type input "**********"
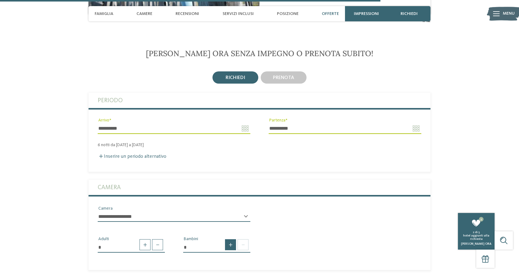
click at [226, 240] on span at bounding box center [230, 245] width 11 height 11
type input "*"
select select "*"
click at [297, 228] on div "* Adulti * Bambino * * * * * * * * * * * ** ** ** ** ** ** ** ** Età bambino" at bounding box center [260, 254] width 342 height 52
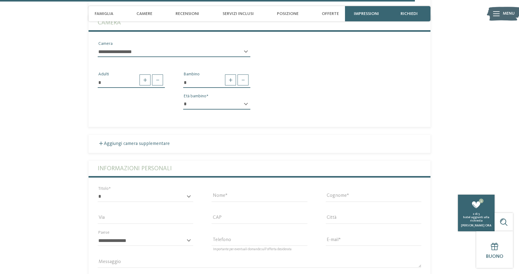
scroll to position [1667, 0]
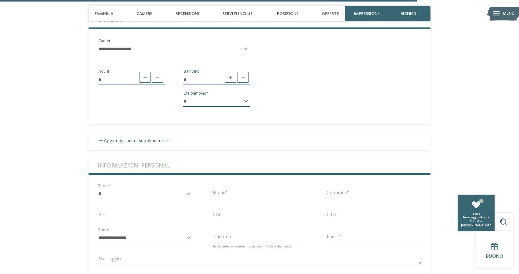
click at [182, 189] on div "* ****** ******* ******** ****** Titolo" at bounding box center [146, 197] width 96 height 16
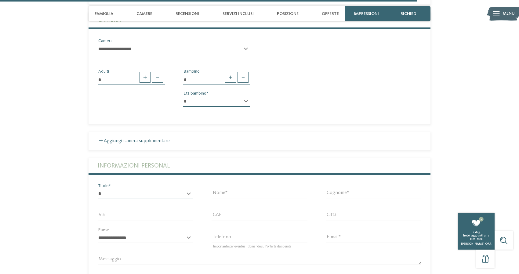
select select "*"
type input "******"
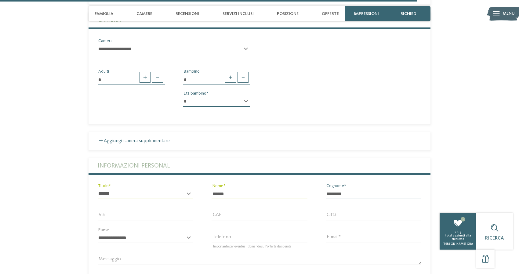
type input "********"
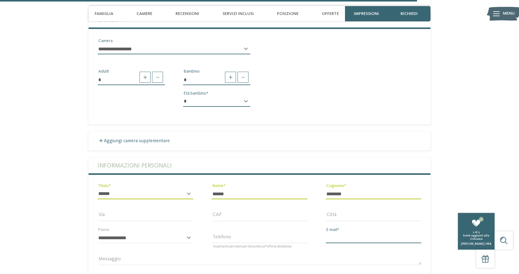
type input "**********"
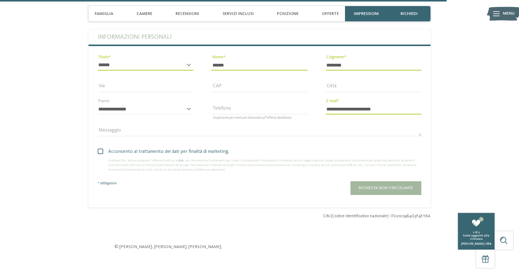
scroll to position [1798, 0]
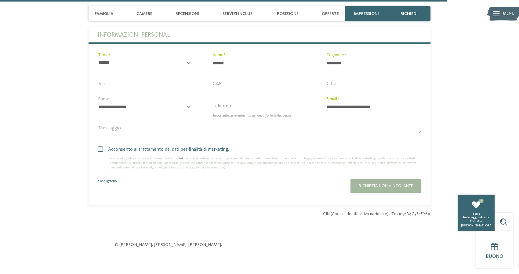
click at [188, 146] on span "Acconsento al trattamento dei dati per finalità di marketing." at bounding box center [261, 149] width 319 height 7
click at [362, 184] on span "Richiesta non vincolante" at bounding box center [386, 186] width 54 height 4
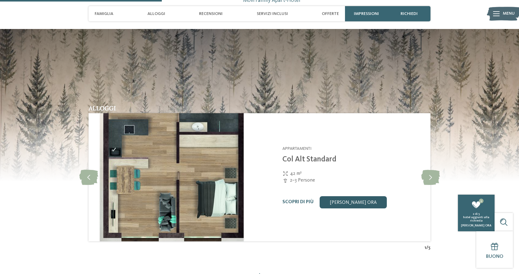
scroll to position [669, 0]
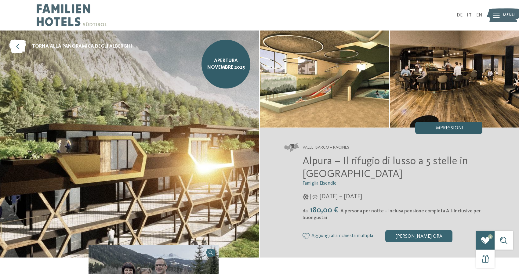
click at [460, 130] on span "Impressioni" at bounding box center [449, 128] width 29 height 5
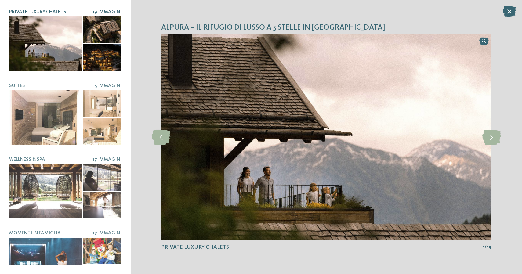
click at [58, 57] on div at bounding box center [45, 43] width 72 height 54
click at [102, 28] on div at bounding box center [102, 29] width 39 height 27
click at [496, 139] on icon at bounding box center [492, 137] width 19 height 15
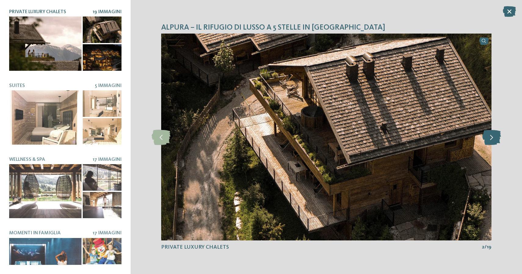
click at [496, 139] on icon at bounding box center [492, 137] width 19 height 15
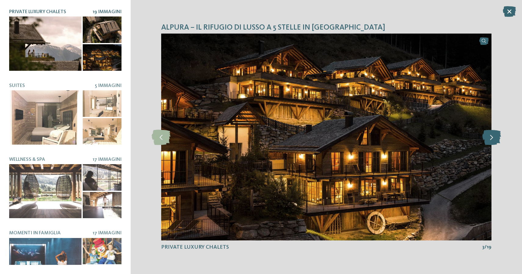
click at [496, 139] on icon at bounding box center [492, 137] width 19 height 15
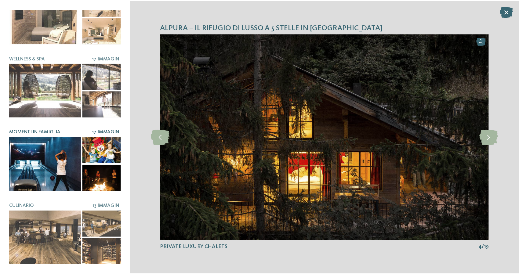
scroll to position [101, 0]
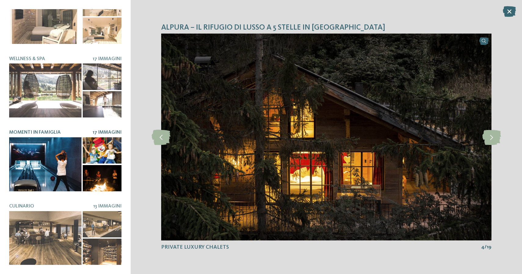
click at [44, 164] on div at bounding box center [45, 164] width 72 height 54
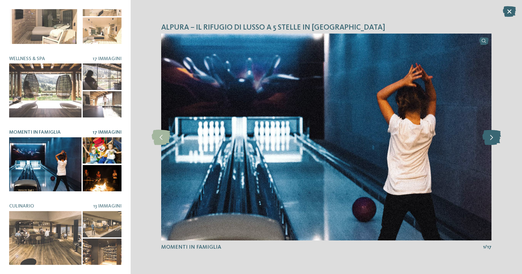
click at [488, 142] on icon at bounding box center [492, 137] width 19 height 15
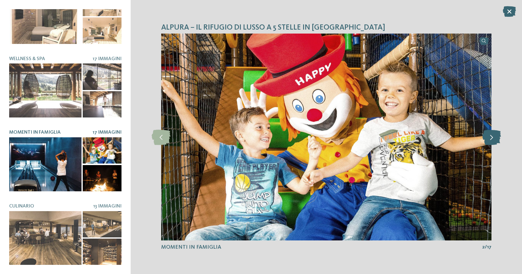
click at [488, 142] on icon at bounding box center [492, 137] width 19 height 15
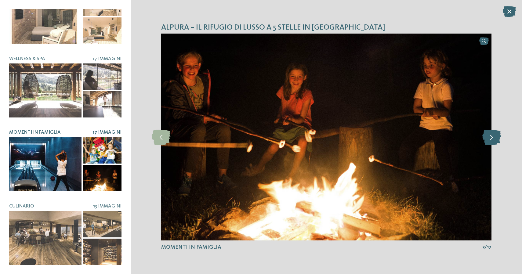
click at [488, 140] on icon at bounding box center [492, 137] width 19 height 15
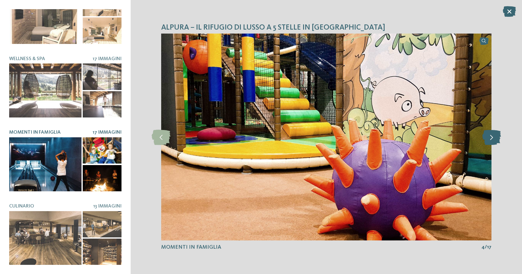
click at [488, 140] on icon at bounding box center [492, 137] width 19 height 15
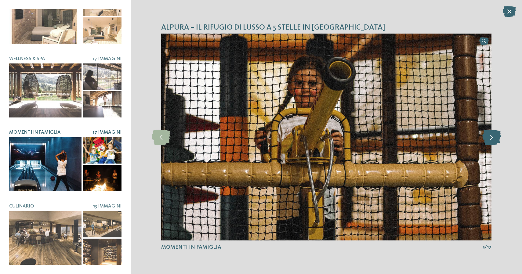
click at [488, 140] on icon at bounding box center [492, 137] width 19 height 15
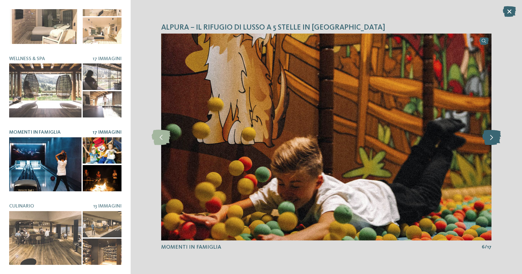
click at [488, 140] on icon at bounding box center [492, 137] width 19 height 15
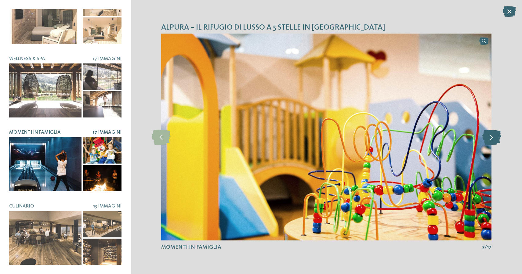
click at [488, 140] on icon at bounding box center [492, 137] width 19 height 15
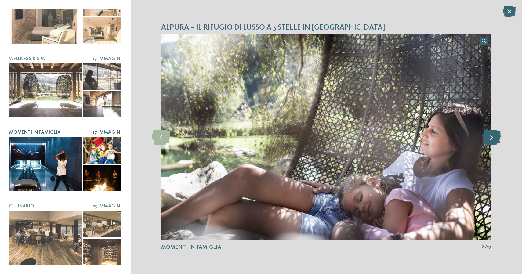
click at [488, 140] on icon at bounding box center [492, 137] width 19 height 15
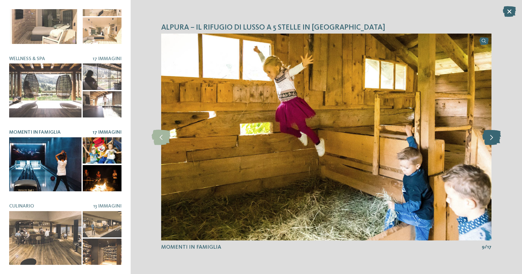
click at [488, 140] on icon at bounding box center [492, 137] width 19 height 15
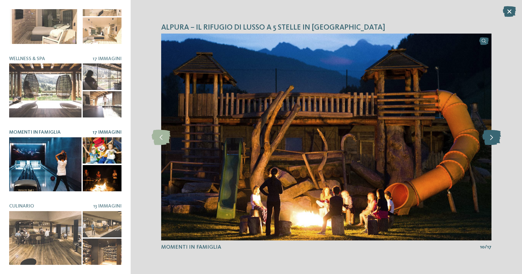
click at [488, 140] on icon at bounding box center [492, 137] width 19 height 15
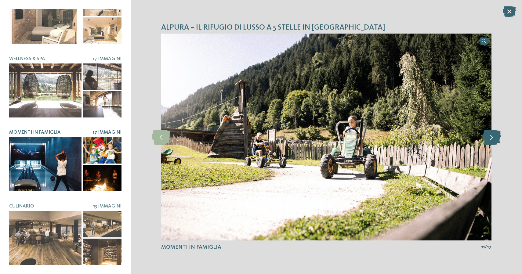
click at [488, 140] on icon at bounding box center [492, 137] width 19 height 15
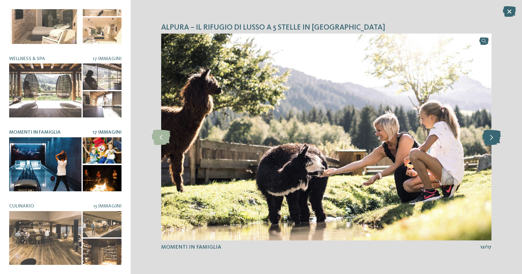
click at [488, 140] on icon at bounding box center [492, 137] width 19 height 15
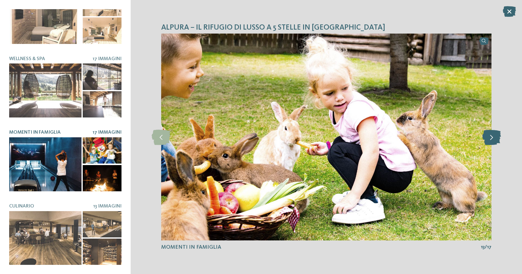
click at [488, 140] on icon at bounding box center [492, 137] width 19 height 15
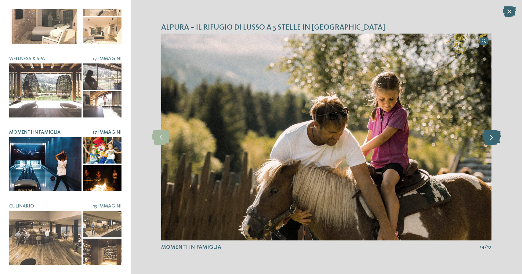
click at [488, 140] on icon at bounding box center [492, 137] width 19 height 15
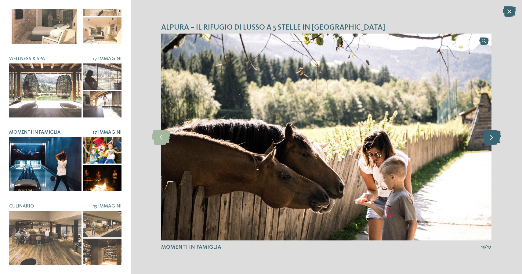
click at [488, 140] on icon at bounding box center [492, 137] width 19 height 15
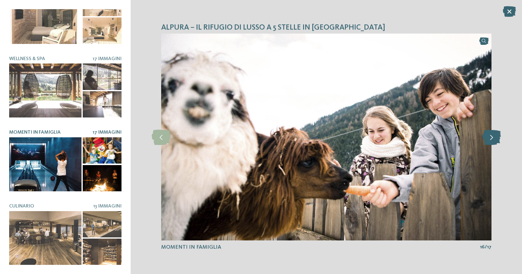
click at [488, 140] on icon at bounding box center [492, 137] width 19 height 15
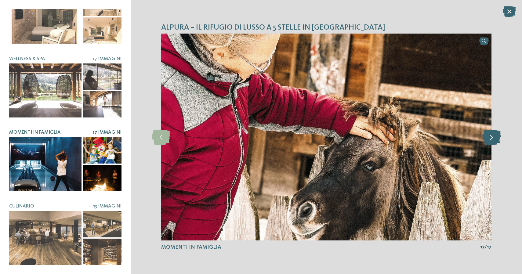
click at [488, 140] on icon at bounding box center [492, 137] width 19 height 15
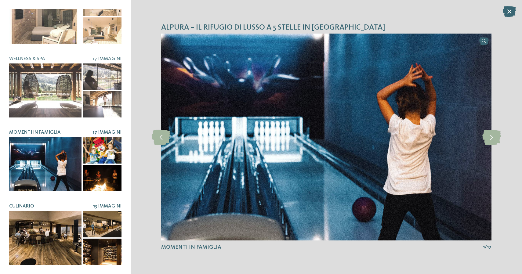
click at [47, 242] on div at bounding box center [45, 238] width 72 height 54
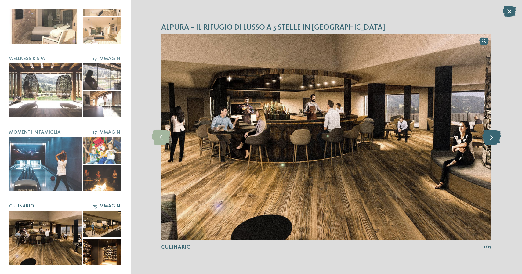
click at [495, 135] on icon at bounding box center [492, 137] width 19 height 15
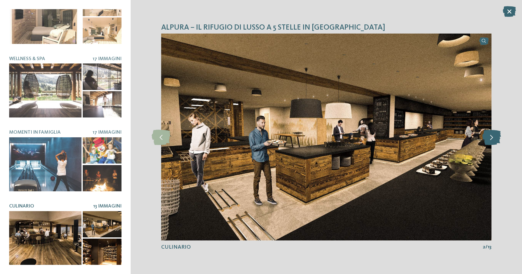
click at [495, 135] on icon at bounding box center [492, 137] width 19 height 15
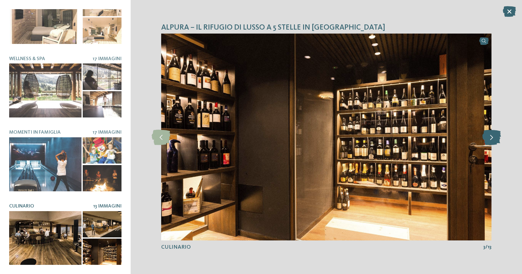
click at [495, 135] on icon at bounding box center [492, 137] width 19 height 15
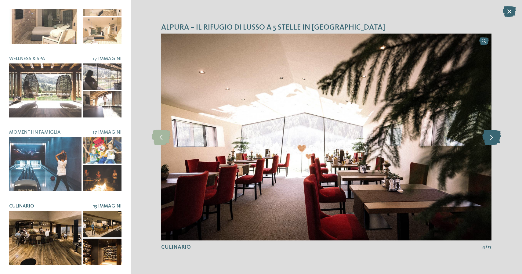
click at [495, 135] on icon at bounding box center [492, 137] width 19 height 15
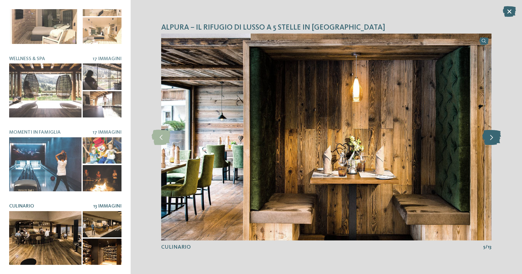
click at [495, 135] on icon at bounding box center [492, 137] width 19 height 15
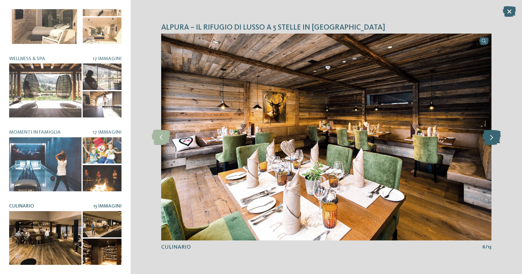
click at [495, 135] on icon at bounding box center [492, 137] width 19 height 15
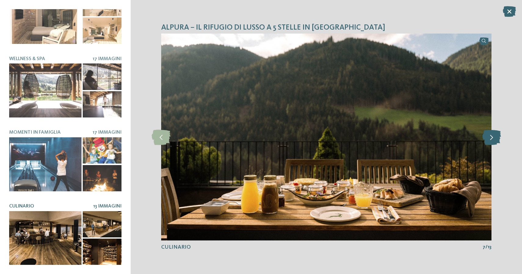
click at [495, 135] on icon at bounding box center [492, 137] width 19 height 15
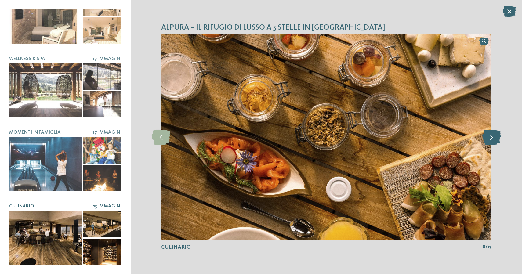
click at [495, 135] on icon at bounding box center [492, 137] width 19 height 15
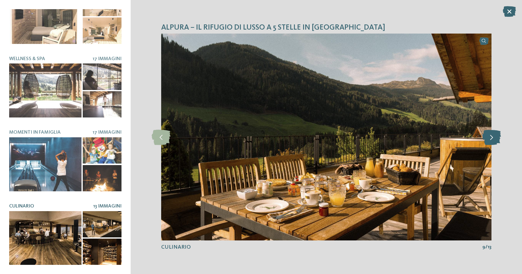
click at [495, 135] on icon at bounding box center [492, 137] width 19 height 15
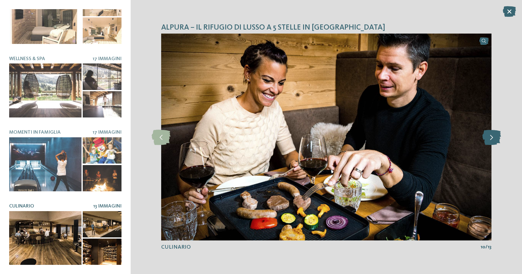
click at [495, 135] on icon at bounding box center [492, 137] width 19 height 15
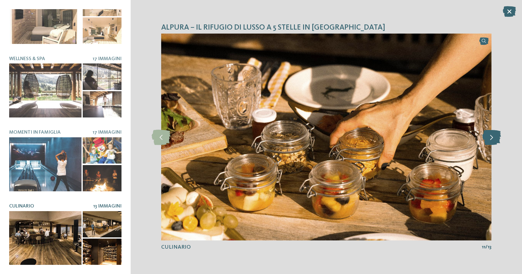
click at [495, 136] on icon at bounding box center [492, 137] width 19 height 15
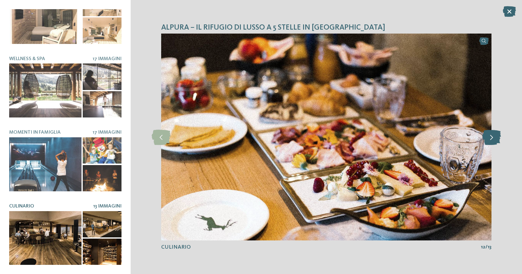
click at [495, 136] on icon at bounding box center [492, 137] width 19 height 15
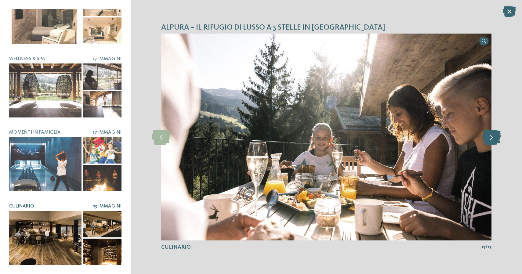
click at [495, 136] on icon at bounding box center [492, 137] width 19 height 15
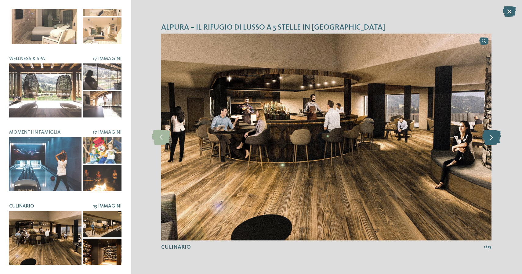
click at [495, 136] on icon at bounding box center [492, 137] width 19 height 15
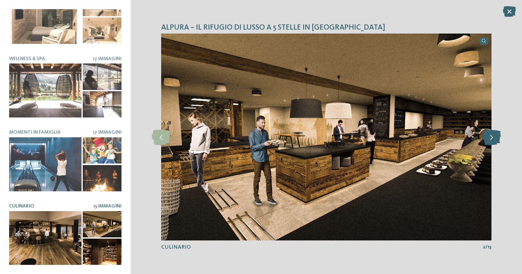
click at [495, 136] on icon at bounding box center [492, 137] width 19 height 15
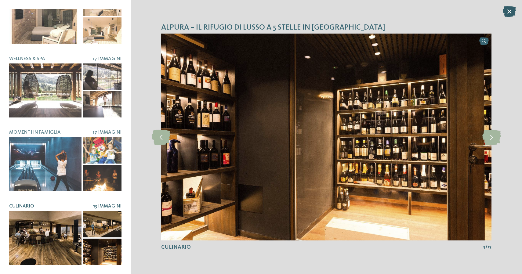
click at [510, 13] on icon at bounding box center [509, 11] width 13 height 11
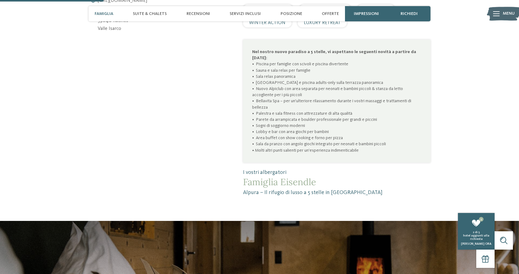
scroll to position [371, 0]
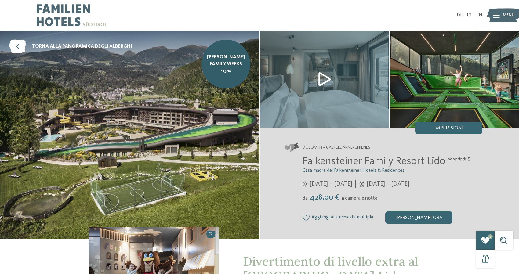
click at [320, 82] on img at bounding box center [325, 79] width 130 height 97
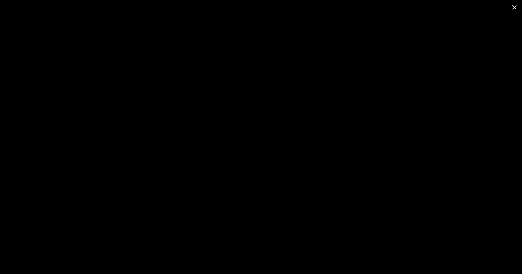
click at [517, 6] on span at bounding box center [514, 7] width 15 height 14
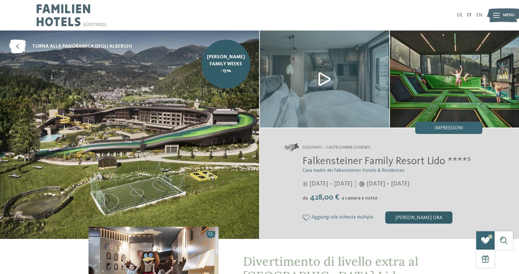
click at [423, 219] on div "[PERSON_NAME] ora" at bounding box center [419, 218] width 67 height 12
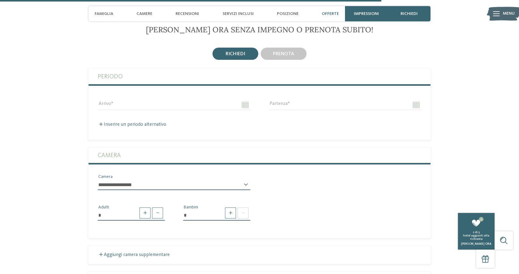
scroll to position [1523, 0]
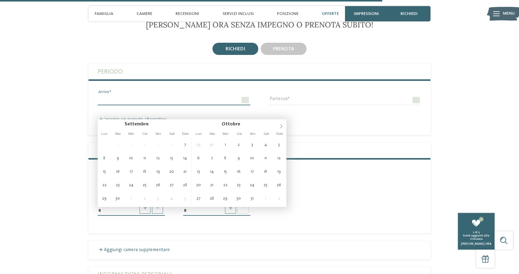
click at [245, 105] on input "Arrivo" at bounding box center [174, 100] width 153 height 10
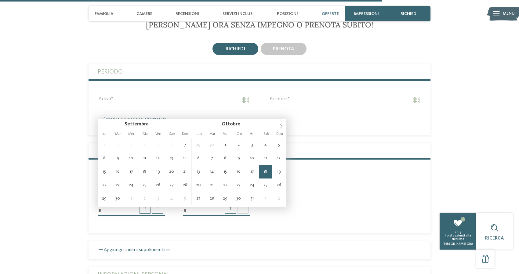
type input "**********"
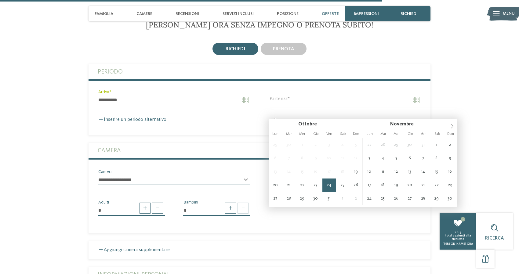
type input "**********"
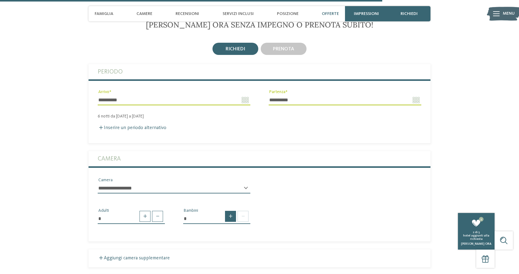
click at [230, 222] on span at bounding box center [230, 216] width 11 height 11
type input "*"
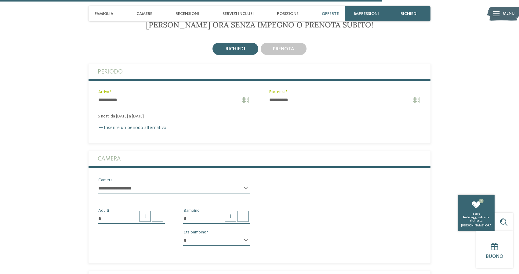
select select "*"
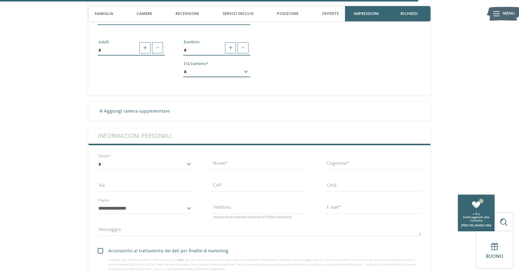
scroll to position [1692, 0]
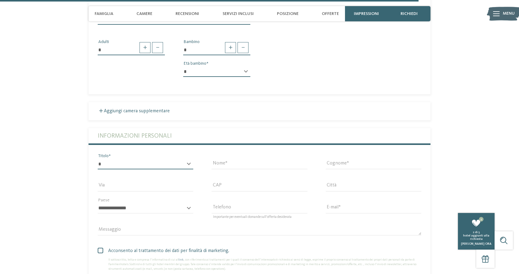
select select "*"
type input "******"
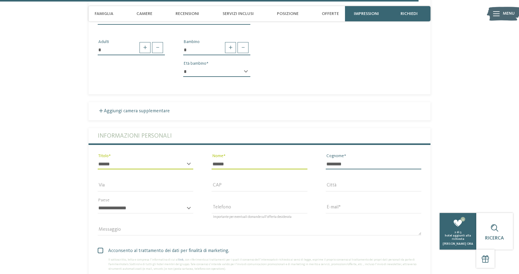
type input "********"
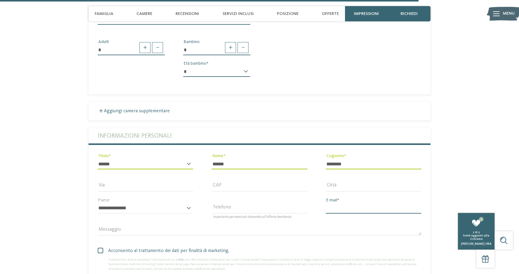
type input "**********"
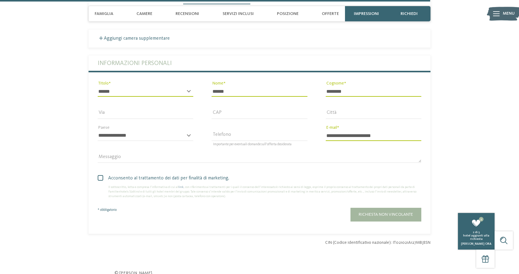
scroll to position [1771, 0]
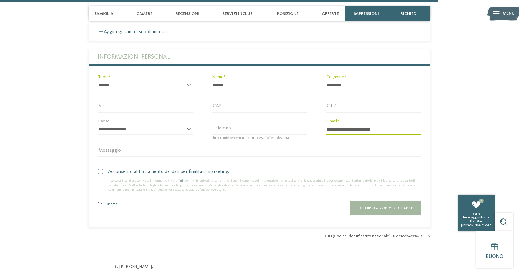
click at [103, 174] on span at bounding box center [100, 171] width 5 height 5
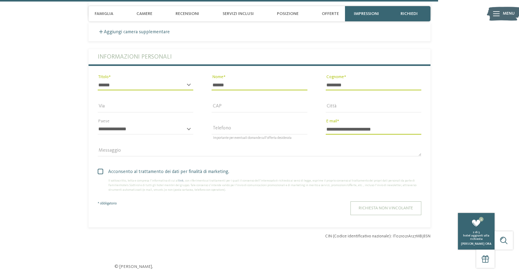
click at [371, 211] on span "Richiesta non vincolante" at bounding box center [386, 208] width 54 height 4
